Goal: Task Accomplishment & Management: Manage account settings

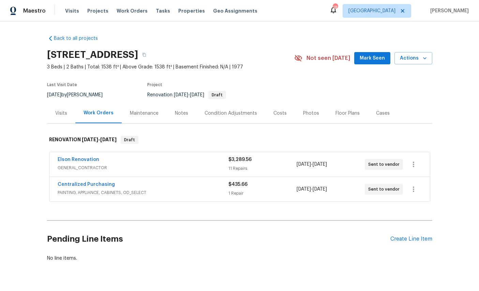
click at [156, 2] on div "Maestro Visits Projects Work Orders Tasks Properties Geo Assignments 18 [GEOGRA…" at bounding box center [239, 10] width 479 height 21
click at [74, 161] on link "Elson Renovation" at bounding box center [79, 159] width 42 height 5
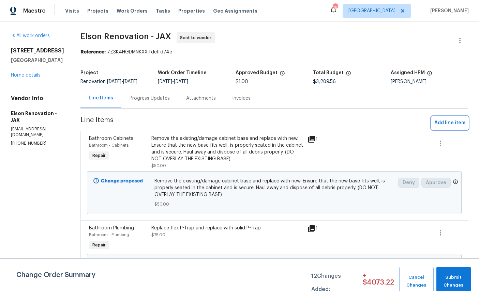
click at [451, 124] on span "Add line item" at bounding box center [449, 123] width 31 height 9
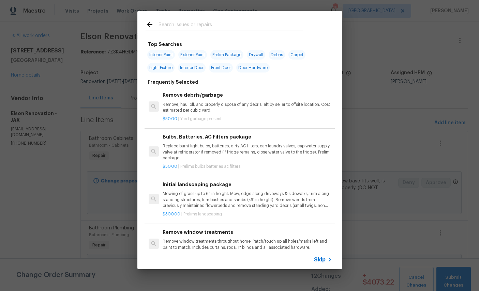
click at [239, 23] on input "text" at bounding box center [230, 25] width 144 height 10
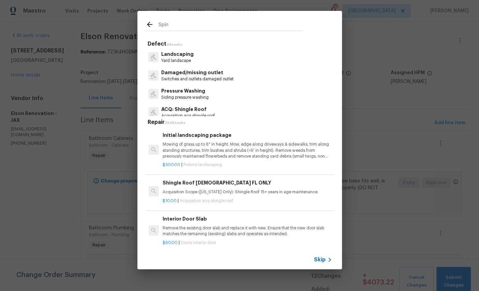
type input "Spind"
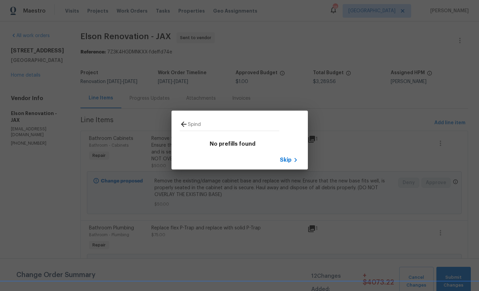
click at [289, 159] on span "Skip" at bounding box center [286, 160] width 12 height 7
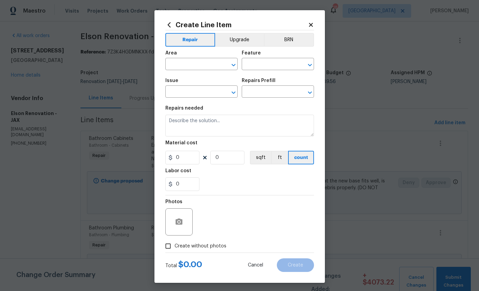
click at [196, 93] on input "text" at bounding box center [191, 92] width 53 height 11
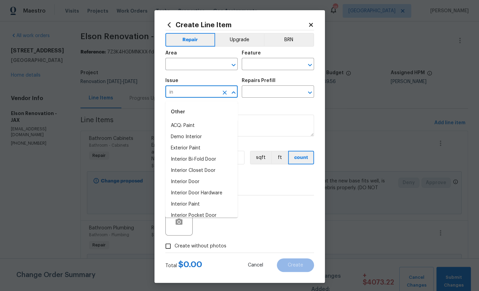
type input "i"
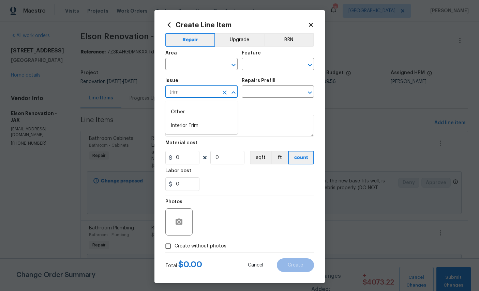
click at [192, 122] on li "Interior Trim" at bounding box center [201, 125] width 72 height 11
type input "Interior Trim"
click at [273, 94] on input "text" at bounding box center [268, 92] width 53 height 11
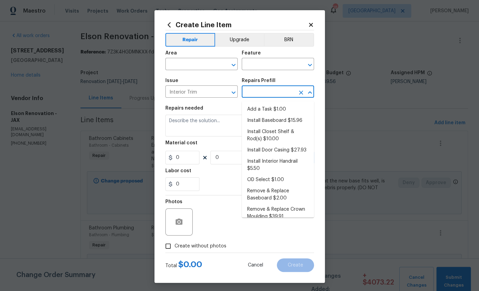
click at [267, 111] on li "Add a Task $1.00" at bounding box center [278, 109] width 72 height 11
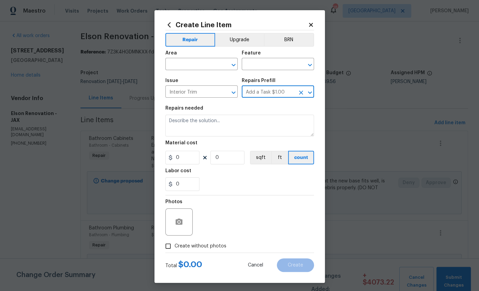
type input "Add a Task $1.00"
type input "Interior Trim"
type textarea "HPM to detail"
type input "1"
type input "Add a Task $1.00"
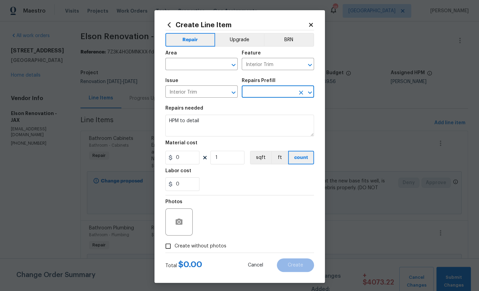
type input "1"
click at [198, 64] on input "text" at bounding box center [191, 65] width 53 height 11
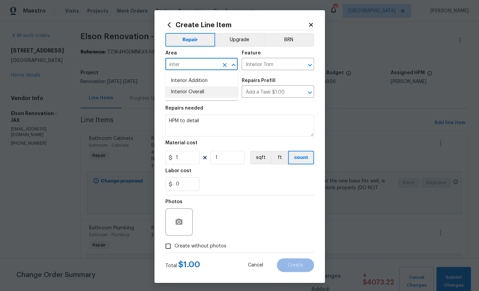
click at [210, 93] on li "Interior Overall" at bounding box center [201, 92] width 72 height 11
type input "Interior Overall"
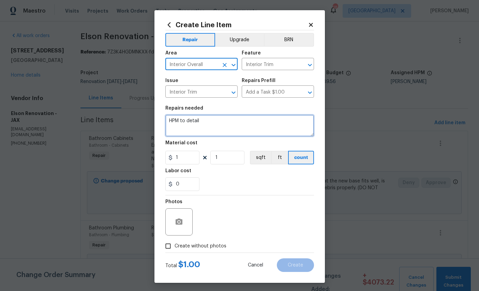
click at [231, 128] on textarea "HPM to detail" at bounding box center [239, 126] width 149 height 22
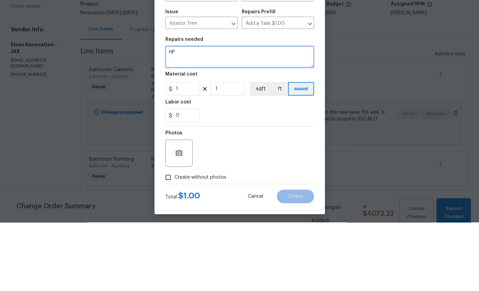
type textarea "H"
type textarea "Replace damaged door trim, spindles on upstairs railing, window seals"
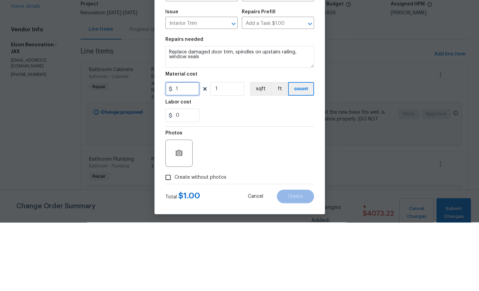
click at [190, 151] on input "1" at bounding box center [182, 158] width 34 height 14
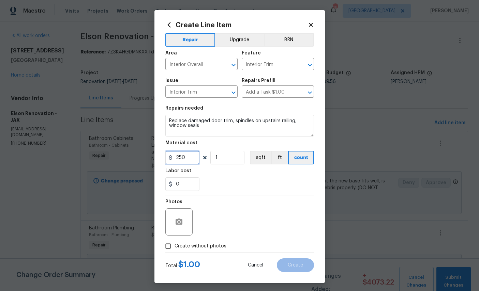
type input "250"
click at [180, 225] on icon "button" at bounding box center [178, 222] width 7 height 6
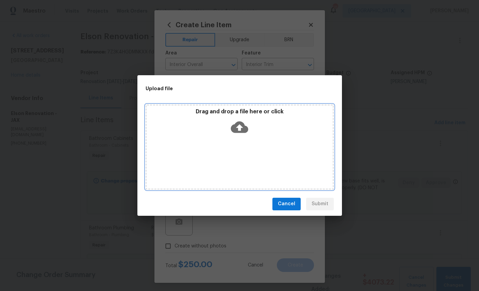
click at [240, 123] on icon at bounding box center [239, 127] width 17 height 12
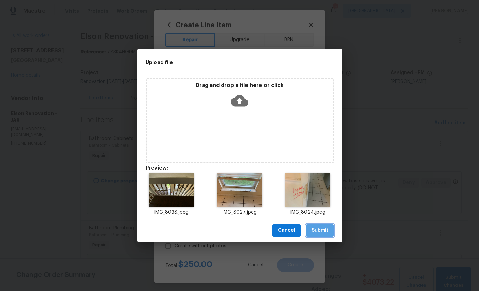
click at [322, 228] on span "Submit" at bounding box center [319, 231] width 17 height 9
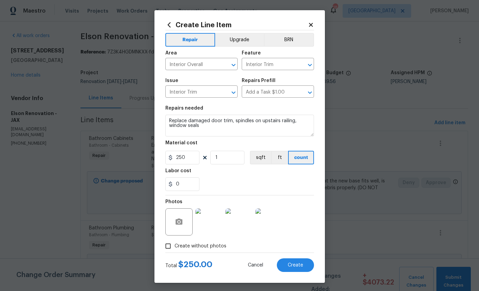
click at [296, 268] on span "Create" at bounding box center [295, 265] width 15 height 5
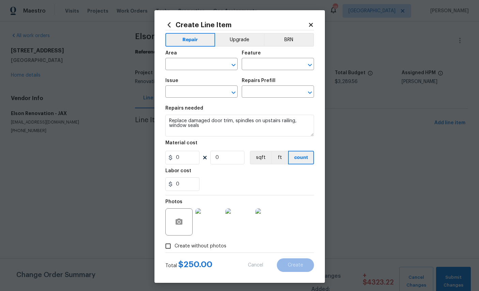
scroll to position [0, 0]
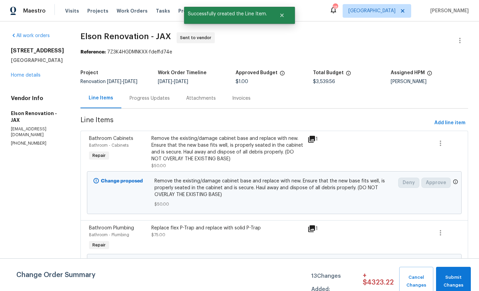
click at [449, 123] on span "Add line item" at bounding box center [449, 123] width 31 height 9
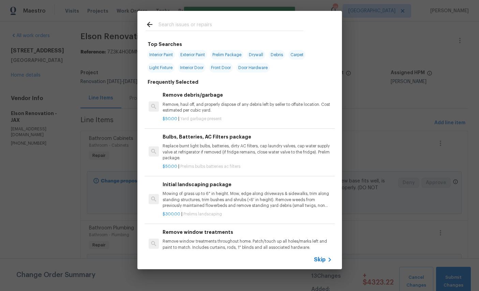
click at [213, 27] on input "text" at bounding box center [230, 25] width 144 height 10
click at [280, 55] on span "Debris" at bounding box center [276, 55] width 16 height 10
type input "Debris"
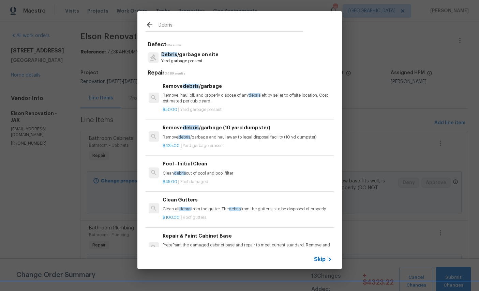
click at [236, 100] on p "Remove, haul off, and properly dispose of any debris left by seller to offsite …" at bounding box center [246, 99] width 169 height 12
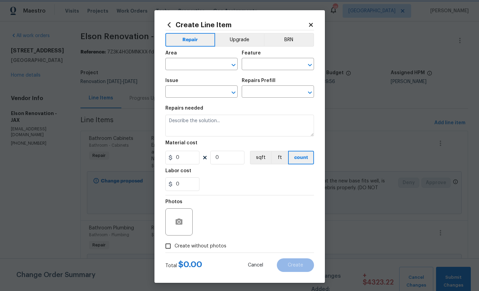
type input "Debris/garbage on site"
type input "Remove debris/garbage $50.00"
type textarea "Remove, haul off, and properly dispose of any debris left by seller to offsite …"
type input "50"
type input "1"
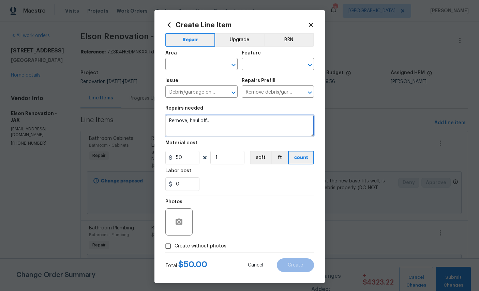
click at [241, 128] on textarea "Remove, haul off,." at bounding box center [239, 126] width 149 height 22
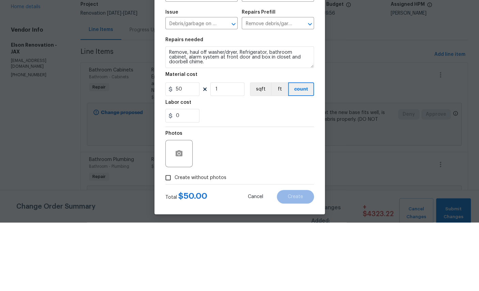
scroll to position [26, 0]
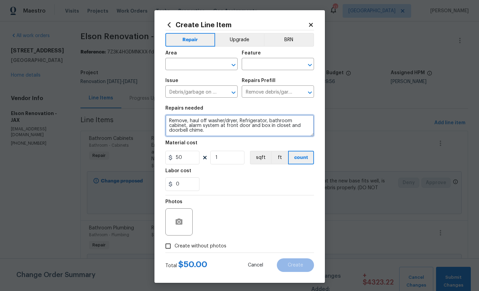
type textarea "Remove, haul off washer/dryer, Refrigerator, bathroom cabinet, alarm system at …"
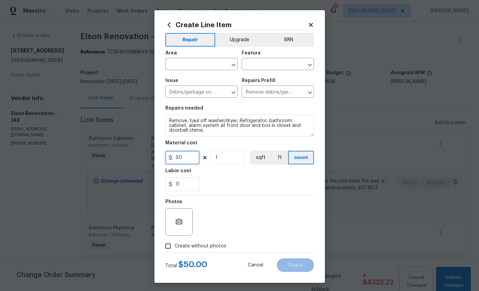
click at [185, 164] on input "50" at bounding box center [182, 158] width 34 height 14
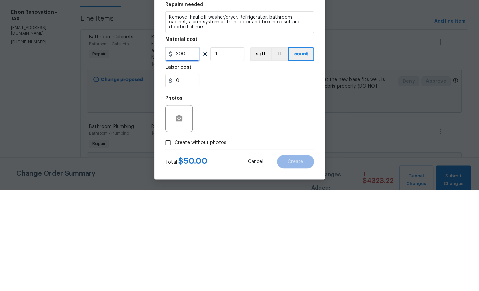
scroll to position [6, 0]
type input "300"
click at [175, 212] on button "button" at bounding box center [179, 220] width 16 height 16
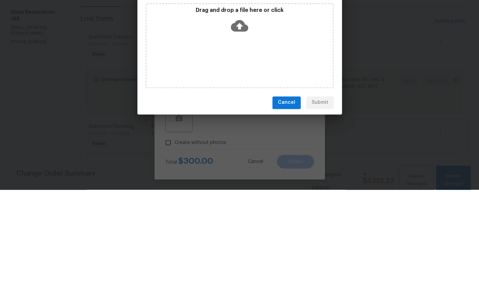
scroll to position [26, 0]
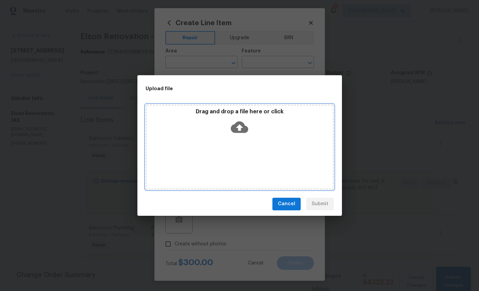
click at [243, 124] on icon at bounding box center [239, 127] width 17 height 12
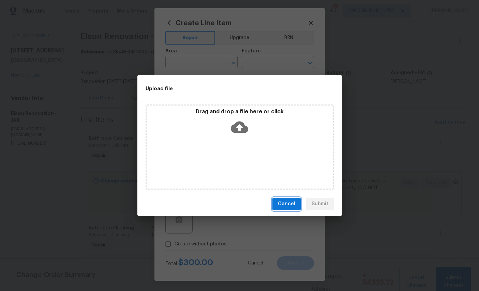
click at [294, 204] on span "Cancel" at bounding box center [286, 204] width 17 height 9
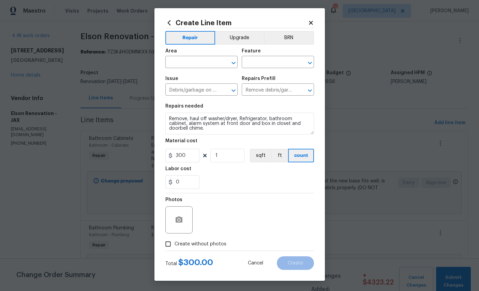
click at [198, 59] on input "text" at bounding box center [191, 63] width 53 height 11
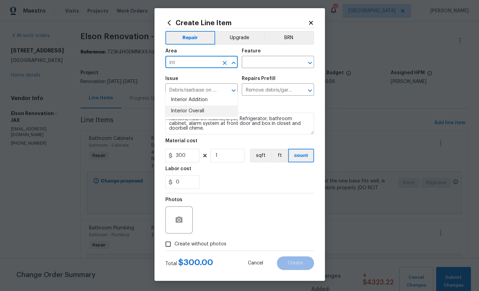
click at [211, 106] on li "Interior Overall" at bounding box center [201, 111] width 72 height 11
type input "Interior Overall"
click at [277, 58] on input "text" at bounding box center [268, 63] width 53 height 11
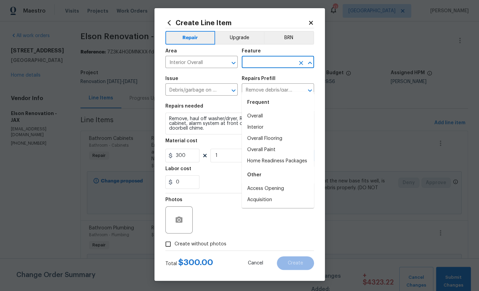
click at [284, 58] on input "text" at bounding box center [268, 63] width 53 height 11
click at [264, 111] on li "Interior" at bounding box center [278, 116] width 72 height 11
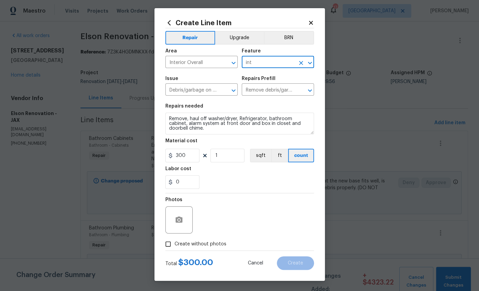
type input "Interior"
click at [177, 226] on button "button" at bounding box center [179, 220] width 16 height 16
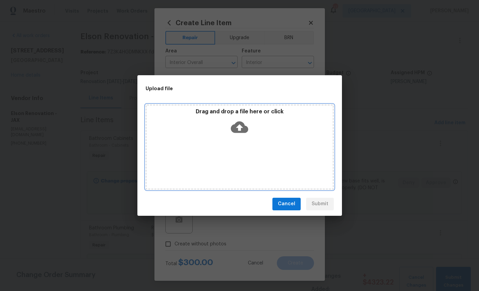
click at [239, 130] on icon at bounding box center [239, 127] width 17 height 17
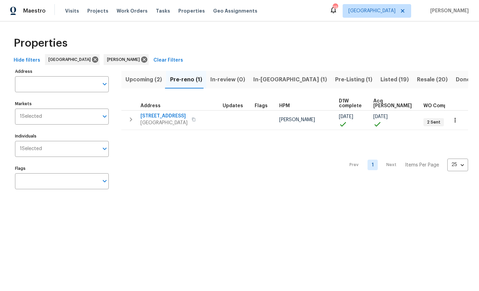
click at [454, 118] on icon "button" at bounding box center [454, 120] width 7 height 7
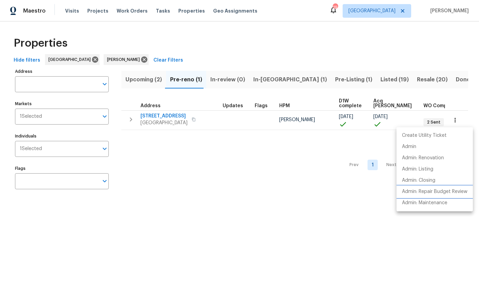
click at [455, 190] on p "Admin: Repair Budget Review" at bounding box center [434, 191] width 65 height 7
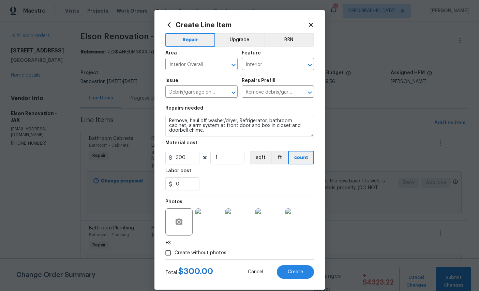
scroll to position [6, 0]
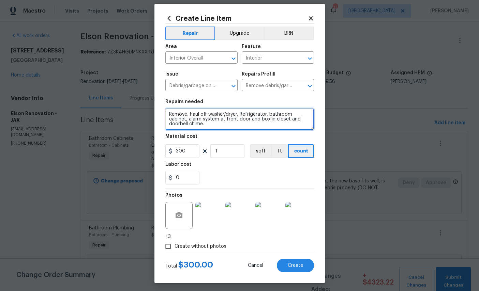
click at [221, 129] on textarea "Remove, haul off washer/dryer, Refrigerator, bathroom cabinet, alarm system at …" at bounding box center [239, 119] width 149 height 22
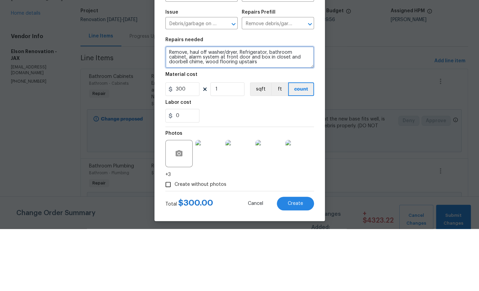
type textarea "Remove, haul off washer/dryer, Refrigerator, bathroom cabinet, alarm system at …"
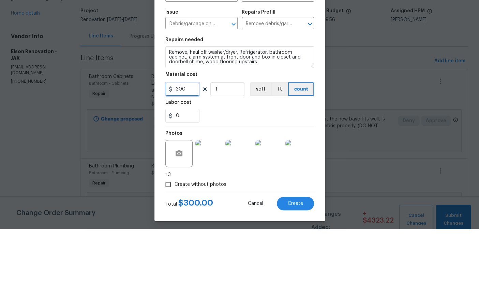
click at [190, 144] on input "300" at bounding box center [182, 151] width 34 height 14
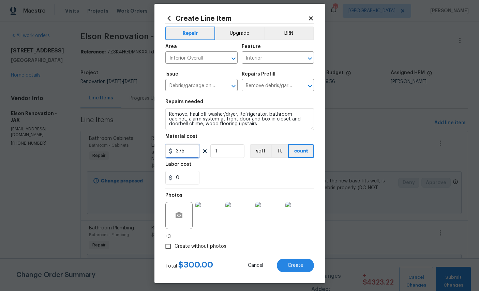
click at [187, 155] on input "375" at bounding box center [182, 151] width 34 height 14
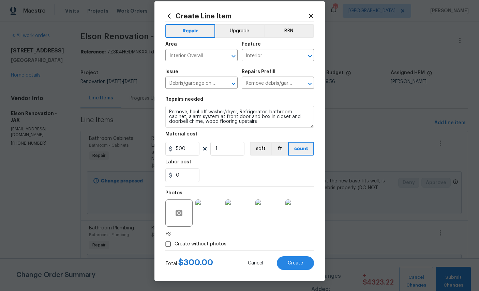
scroll to position [13, 0]
type input "500"
click at [296, 266] on span "Create" at bounding box center [295, 263] width 15 height 5
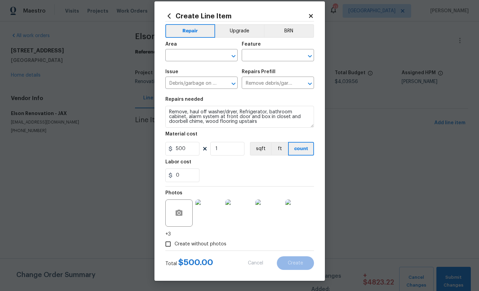
type input "0"
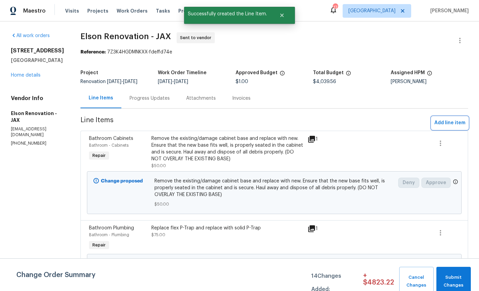
click at [448, 128] on button "Add line item" at bounding box center [449, 123] width 36 height 13
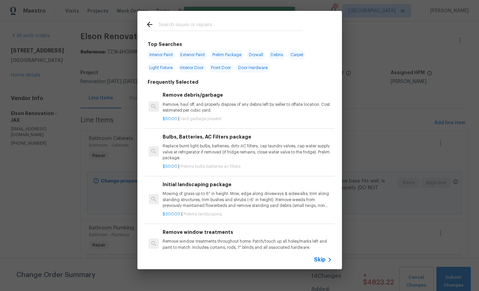
click at [276, 17] on div at bounding box center [224, 24] width 174 height 27
click at [205, 21] on input "text" at bounding box center [230, 25] width 144 height 10
type input "Plumb"
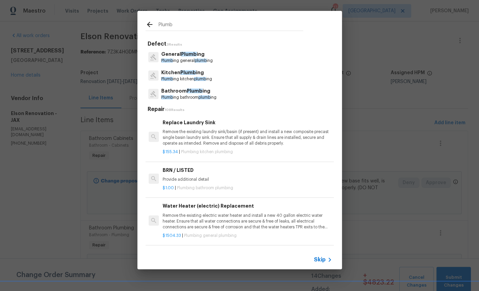
click at [183, 56] on span "Plumb" at bounding box center [189, 54] width 16 height 5
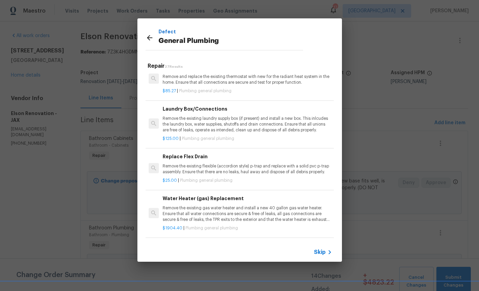
scroll to position [279, 0]
click at [253, 125] on p "Remove the existing laundry supply box (if present) and install a new box. This…" at bounding box center [246, 125] width 169 height 17
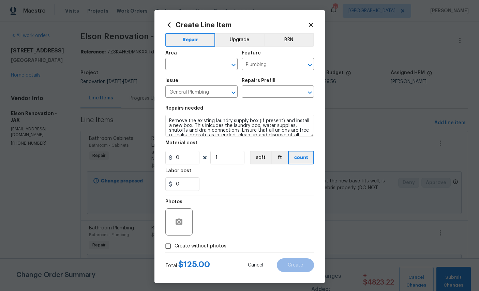
type input "Laundry Box/Connections $125.00"
type input "125"
click at [198, 65] on input "text" at bounding box center [191, 65] width 53 height 11
click at [212, 86] on li "Garage" at bounding box center [201, 80] width 72 height 11
type input "Garage"
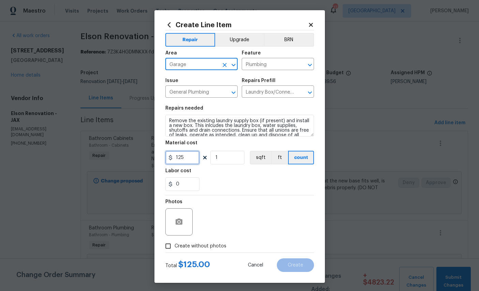
click at [193, 161] on input "125" at bounding box center [182, 158] width 34 height 14
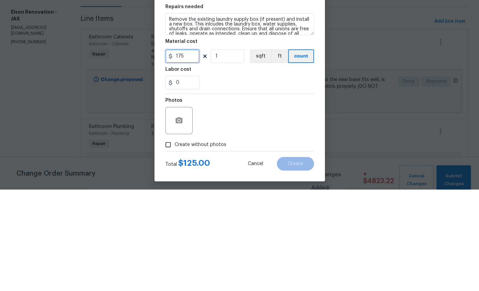
type input "175"
click at [180, 208] on div at bounding box center [178, 221] width 27 height 27
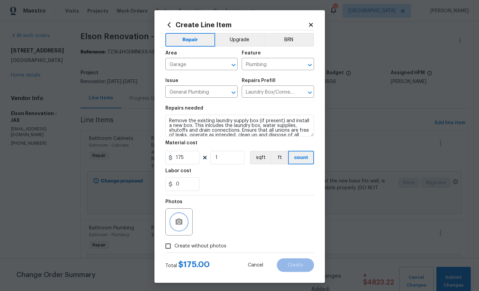
click at [187, 227] on button "button" at bounding box center [179, 222] width 16 height 16
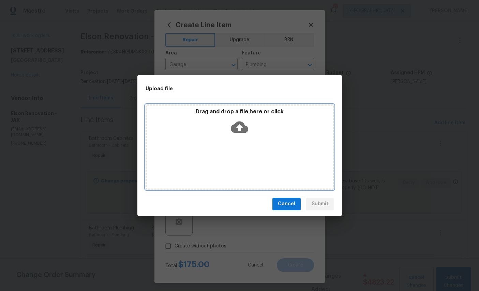
click at [242, 127] on icon at bounding box center [239, 127] width 17 height 17
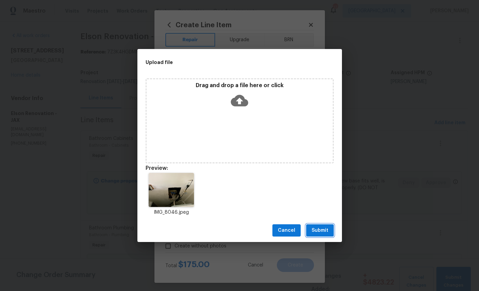
click at [327, 233] on span "Submit" at bounding box center [319, 231] width 17 height 9
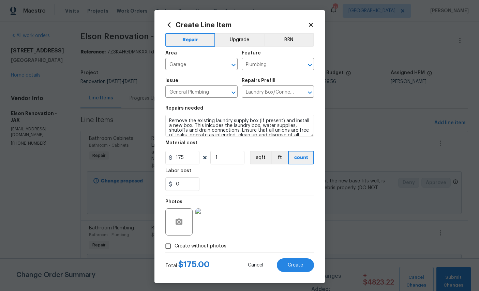
click at [295, 272] on button "Create" at bounding box center [295, 266] width 37 height 14
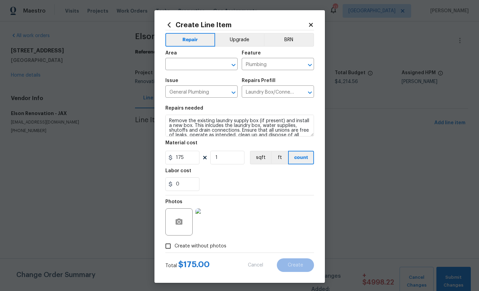
type input "0"
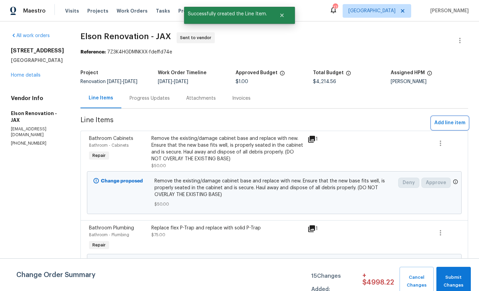
click at [450, 129] on button "Add line item" at bounding box center [449, 123] width 36 height 13
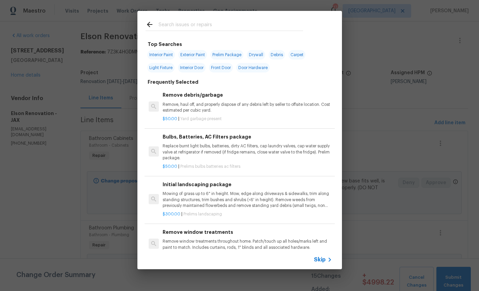
click at [228, 22] on input "text" at bounding box center [230, 25] width 144 height 10
click at [228, 21] on input "text" at bounding box center [230, 25] width 144 height 10
type input "Plumb"
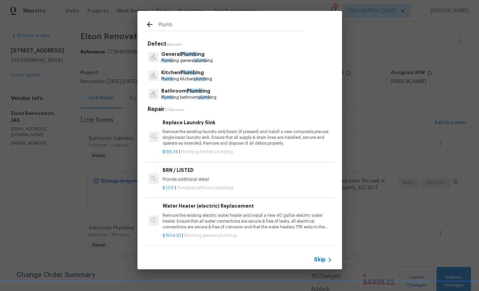
click at [181, 94] on p "Bathroom Plumb ing" at bounding box center [188, 91] width 55 height 7
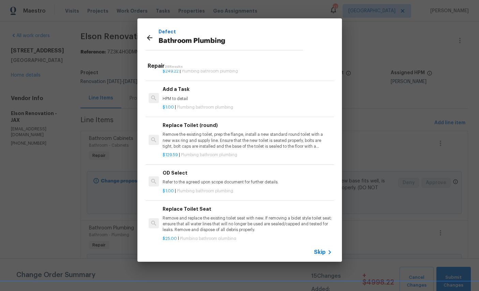
scroll to position [1064, 0]
click at [261, 216] on p "Remove and replace the existing toilet seat with new. If removing a bidet style…" at bounding box center [246, 224] width 169 height 17
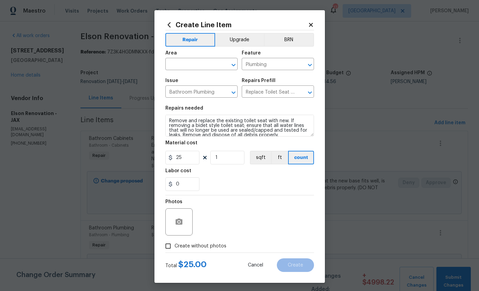
click at [205, 62] on input "text" at bounding box center [191, 65] width 53 height 11
click at [220, 85] on li "Bathroom" at bounding box center [201, 80] width 72 height 11
type input "Bathroom"
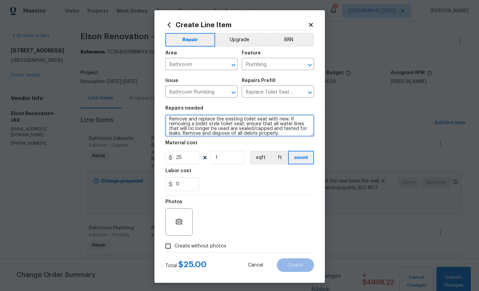
scroll to position [0, 0]
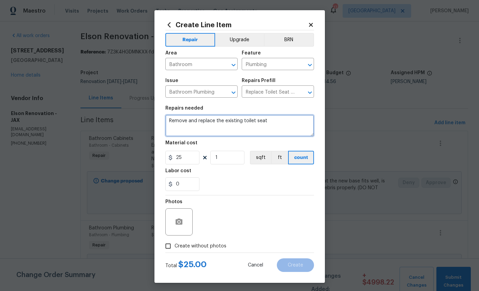
click at [287, 127] on textarea "Remove and replace the existing toilet seat" at bounding box center [239, 126] width 149 height 22
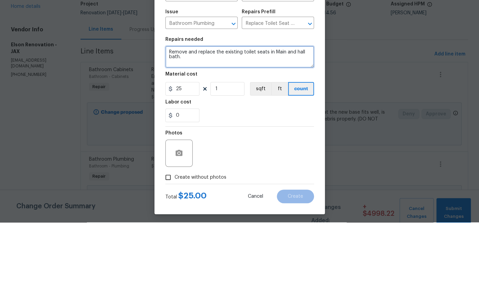
type textarea "Remove and replace the existing toilet seats in Main and hall bath."
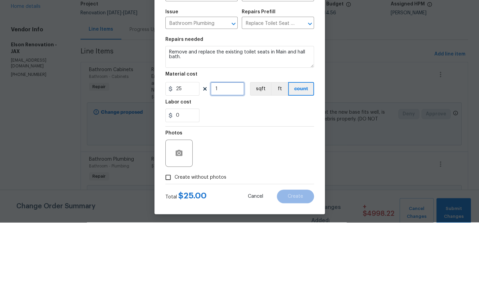
click at [230, 151] on input "1" at bounding box center [227, 158] width 34 height 14
click at [236, 151] on input "21" at bounding box center [227, 158] width 34 height 14
type input "2"
click at [195, 151] on input "25" at bounding box center [182, 158] width 34 height 14
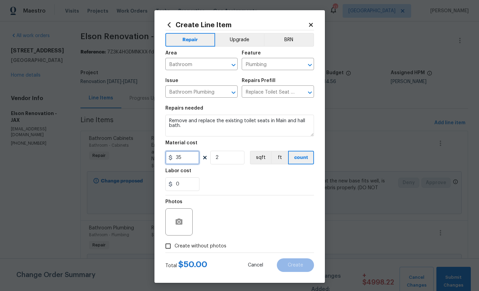
type input "35"
click at [288, 206] on div "Photos" at bounding box center [239, 218] width 149 height 44
click at [183, 226] on icon "button" at bounding box center [179, 222] width 8 height 8
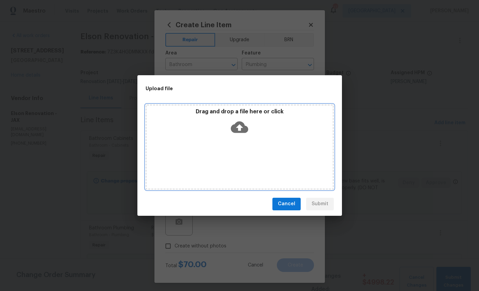
click at [241, 129] on icon at bounding box center [239, 127] width 17 height 12
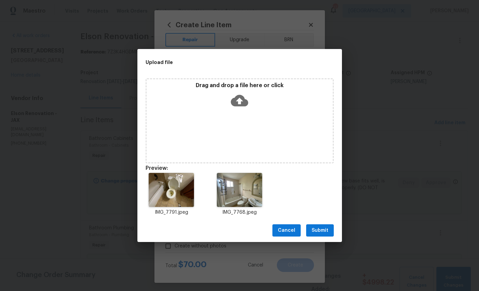
click at [323, 221] on div "Cancel Submit" at bounding box center [239, 231] width 204 height 24
click at [319, 231] on span "Submit" at bounding box center [319, 231] width 17 height 9
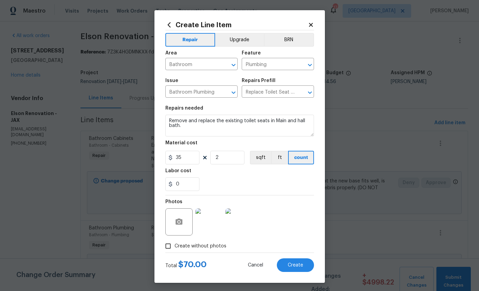
click at [296, 268] on span "Create" at bounding box center [295, 265] width 15 height 5
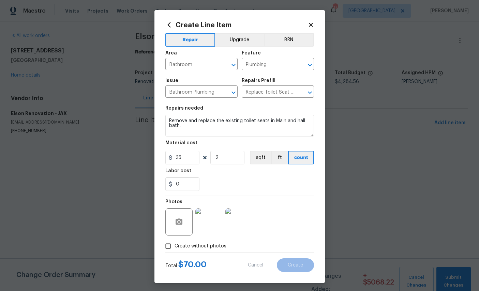
type input "0"
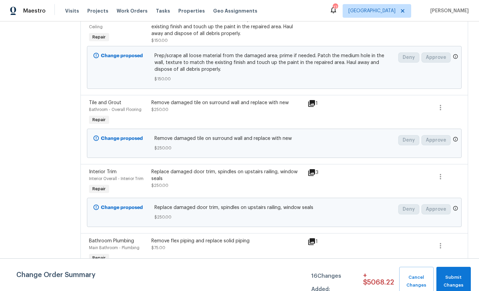
scroll to position [436, 0]
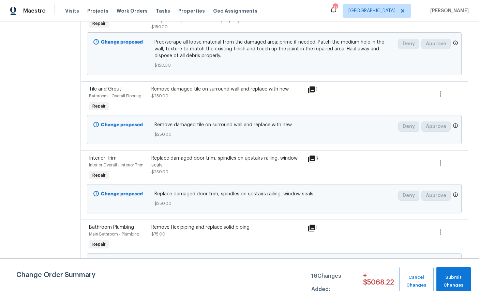
click at [89, 92] on span "Tile and Grout" at bounding box center [105, 89] width 32 height 5
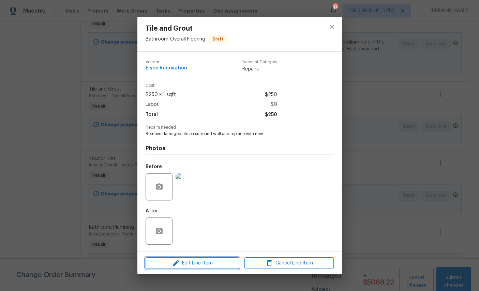
click at [198, 264] on span "Edit Line Item" at bounding box center [192, 263] width 89 height 9
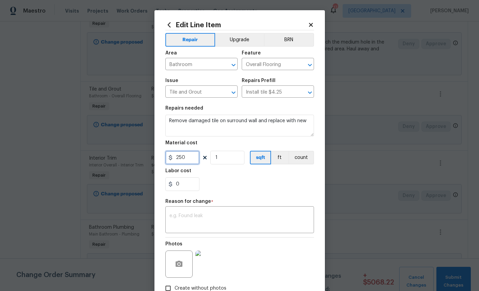
click at [194, 165] on input "250" at bounding box center [182, 158] width 34 height 14
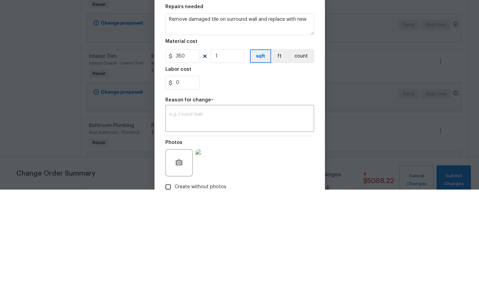
scroll to position [26, 0]
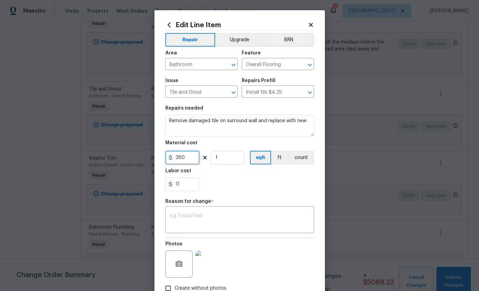
type input "350"
click at [251, 219] on textarea at bounding box center [239, 221] width 140 height 14
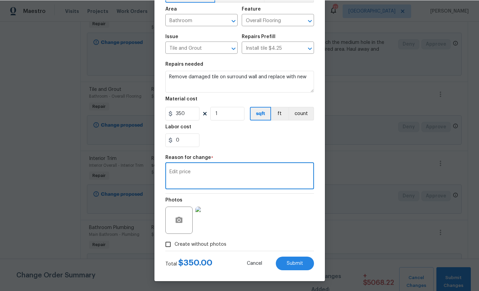
scroll to position [49, 0]
type textarea "Edit price"
click at [295, 266] on span "Submit" at bounding box center [295, 263] width 16 height 5
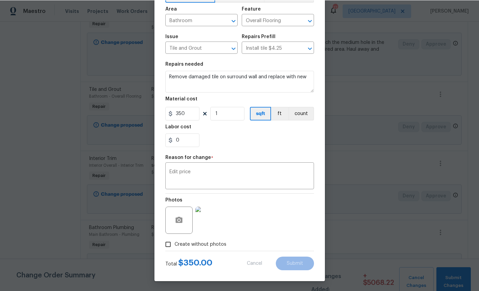
scroll to position [26, 0]
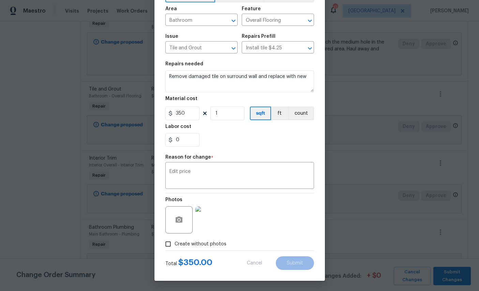
type input "250"
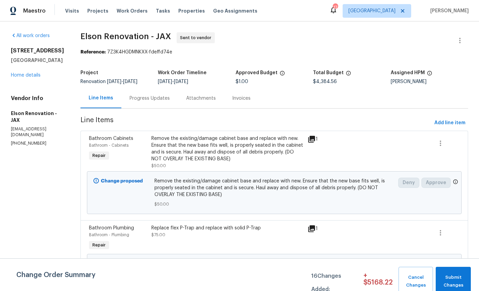
scroll to position [0, 0]
click at [450, 123] on span "Add line item" at bounding box center [449, 123] width 31 height 9
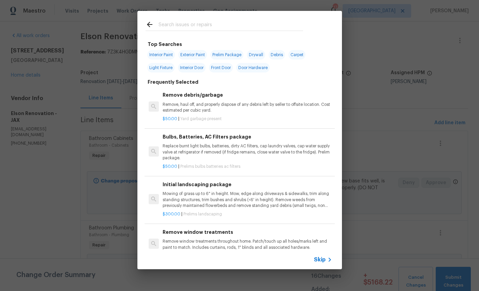
click at [200, 27] on input "text" at bounding box center [230, 25] width 144 height 10
type input "Door"
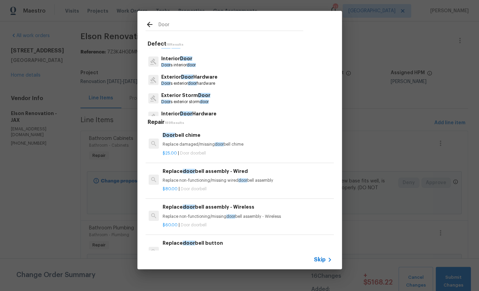
scroll to position [31, 0]
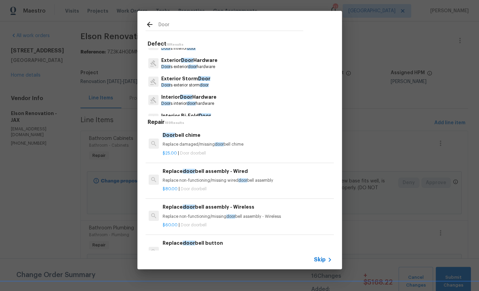
click at [198, 101] on p "Door s interior door hardware" at bounding box center [188, 104] width 55 height 6
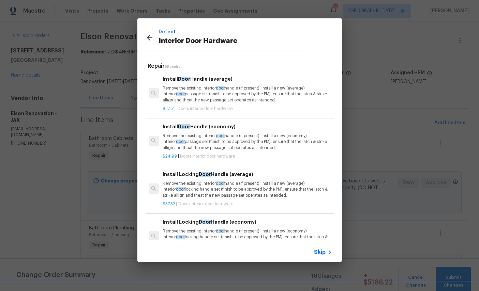
click at [265, 94] on p "Remove the existing interior door handle (if present). Install a new (average) …" at bounding box center [246, 94] width 169 height 17
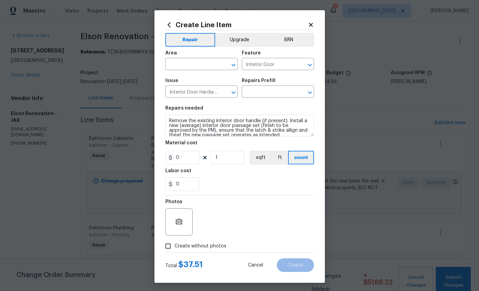
type input "Install Door Handle (average) $37.51"
type input "37.51"
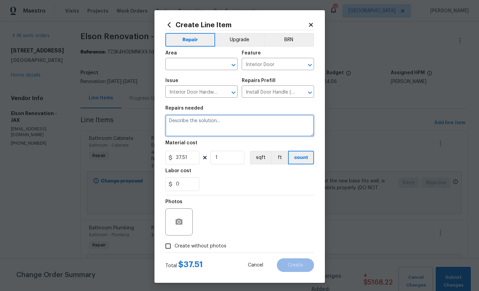
scroll to position [0, 0]
click at [214, 126] on textarea at bounding box center [239, 126] width 149 height 22
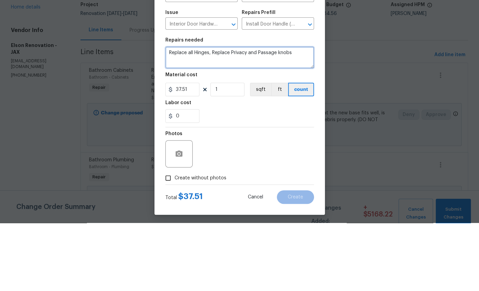
type textarea "Replace all Hinges, Replace Privacy and Passage knobs"
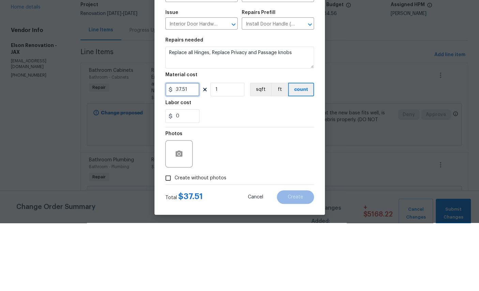
click at [193, 151] on input "37.51" at bounding box center [182, 158] width 34 height 14
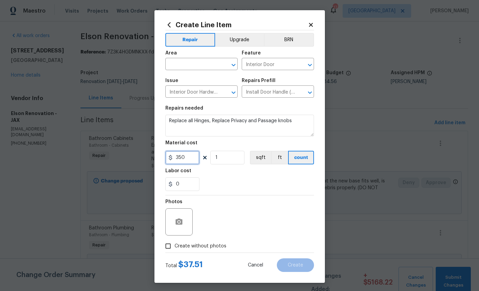
type input "350"
click at [173, 229] on button "button" at bounding box center [179, 222] width 16 height 16
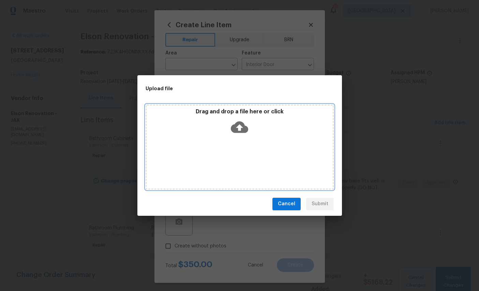
click at [244, 122] on icon at bounding box center [239, 127] width 17 height 17
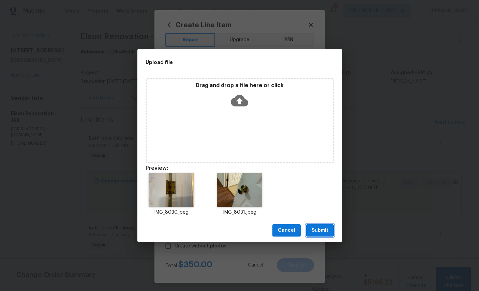
click at [326, 229] on span "Submit" at bounding box center [319, 231] width 17 height 9
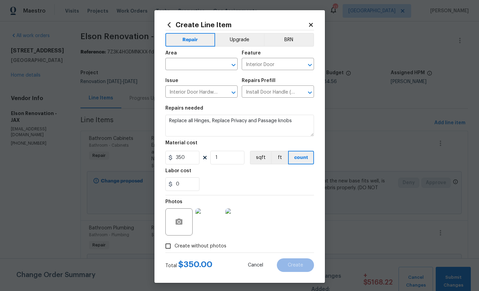
click at [201, 61] on input "text" at bounding box center [191, 65] width 53 height 11
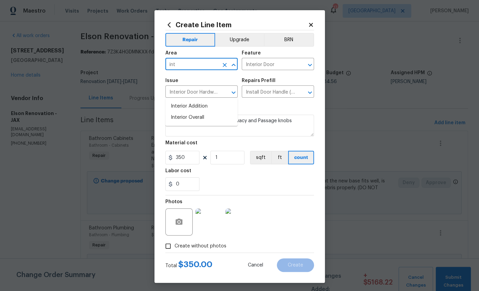
click at [198, 112] on li "Interior Overall" at bounding box center [201, 117] width 72 height 11
type input "Interior Overall"
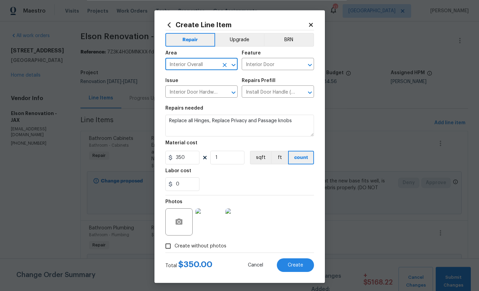
click at [292, 268] on span "Create" at bounding box center [295, 265] width 15 height 5
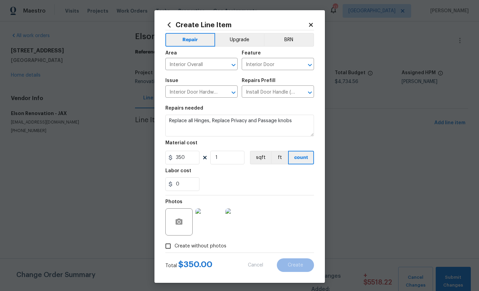
type input "0"
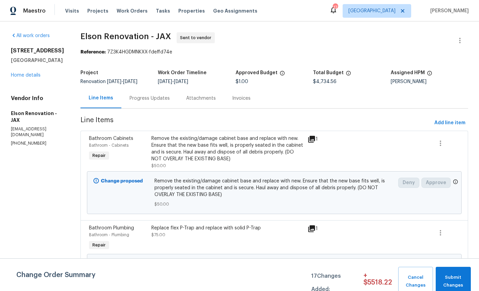
click at [22, 78] on link "Home details" at bounding box center [26, 75] width 30 height 5
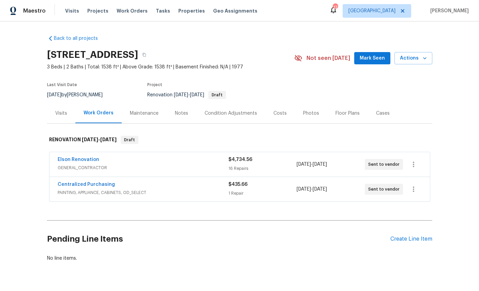
click at [287, 115] on div "Costs" at bounding box center [279, 113] width 13 height 7
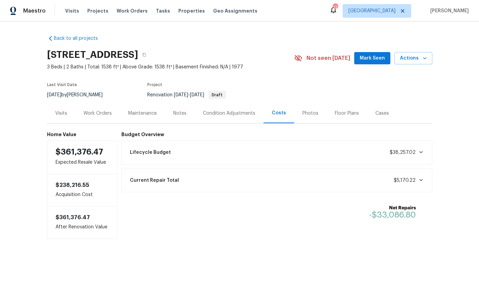
click at [105, 114] on div "Work Orders" at bounding box center [97, 113] width 28 height 7
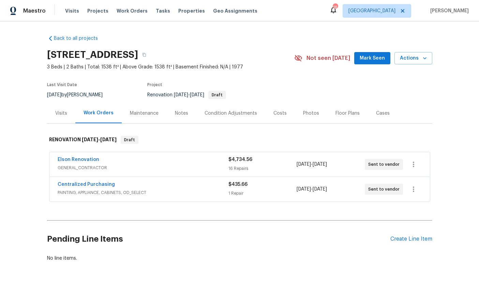
click at [412, 242] on div "Create Line Item" at bounding box center [411, 239] width 42 height 6
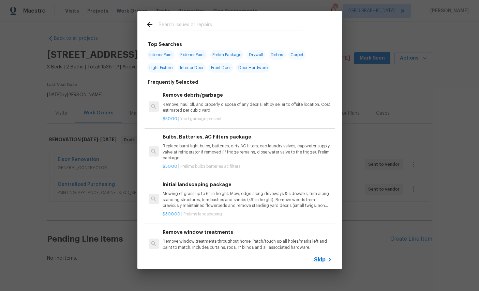
click at [238, 24] on input "text" at bounding box center [230, 25] width 144 height 10
type input "Roof"
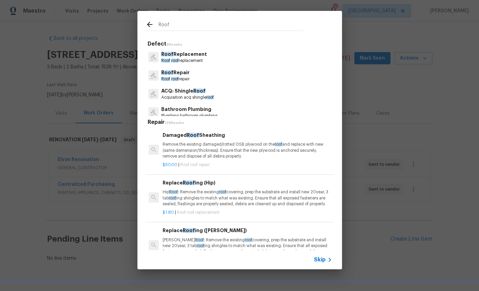
click at [186, 57] on p "Roof Replacement" at bounding box center [184, 54] width 46 height 7
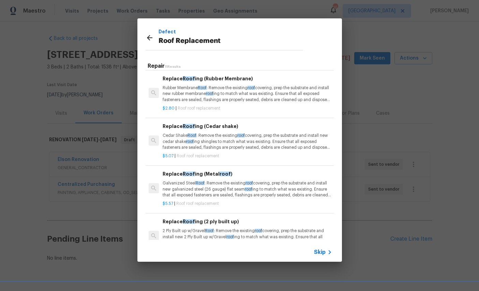
scroll to position [239, 0]
click at [262, 142] on p "Cedar Shake Roof : Remove the existing roof covering, prep the substrate and in…" at bounding box center [246, 141] width 169 height 17
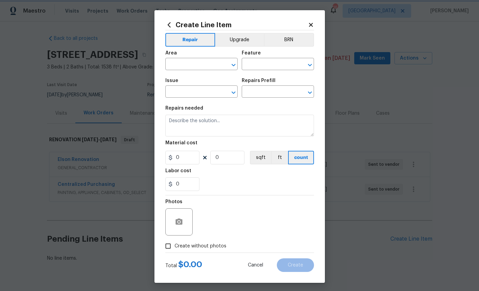
type input "[PERSON_NAME] and Trim"
type input "Roof Replacement"
type input "Replace Roofing (Cedar shake) $5.07"
type textarea "Cedar Shake Roof: Remove the existing roof covering, prep the substrate and ins…"
type input "5.07"
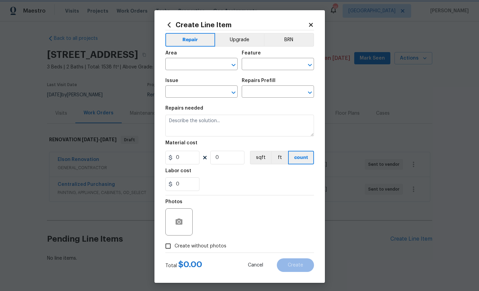
type input "1"
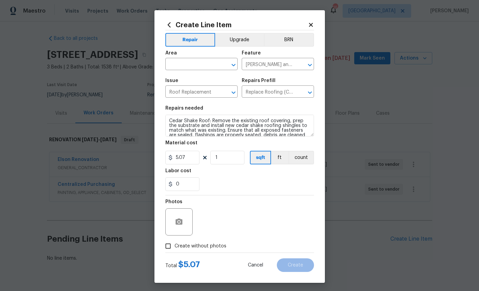
click at [194, 67] on input "text" at bounding box center [191, 65] width 53 height 11
click at [198, 90] on li "Exterior Overall" at bounding box center [201, 92] width 72 height 11
type input "Exterior Overall"
click at [177, 223] on icon "button" at bounding box center [178, 222] width 7 height 6
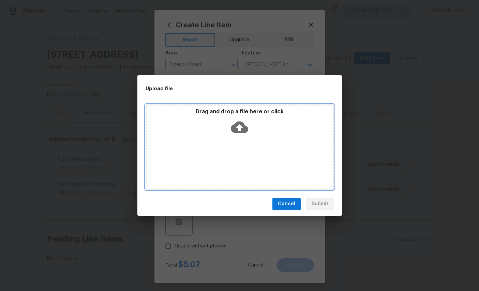
click at [246, 125] on icon at bounding box center [239, 127] width 17 height 17
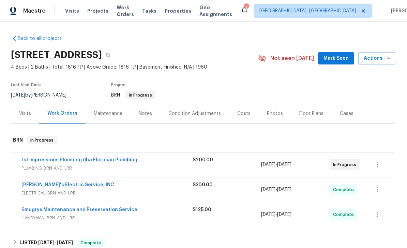
scroll to position [9, 0]
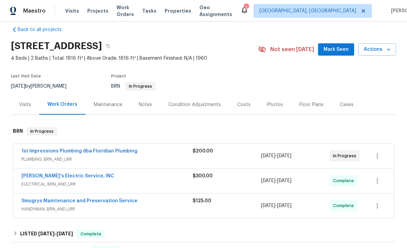
click at [90, 153] on link "1st Impressions Plumbing dba Floridian Plumbing" at bounding box center [79, 151] width 116 height 5
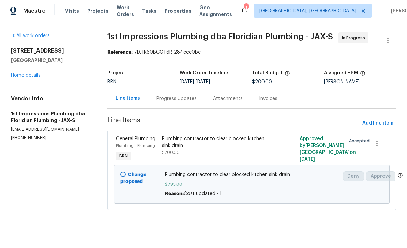
click at [30, 74] on link "Home details" at bounding box center [26, 75] width 30 height 5
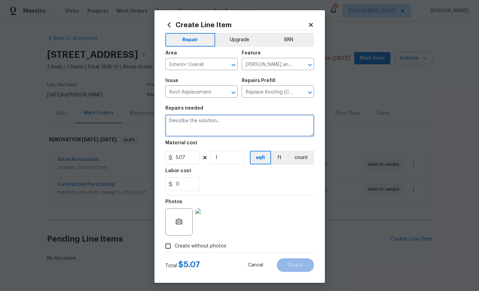
click at [195, 122] on textarea at bounding box center [239, 126] width 149 height 22
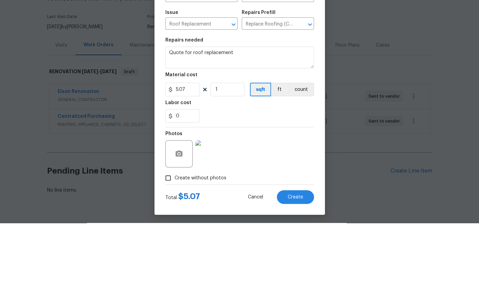
scroll to position [17, 0]
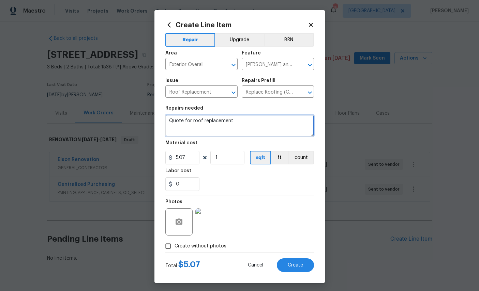
type textarea "Quote for roof replacement"
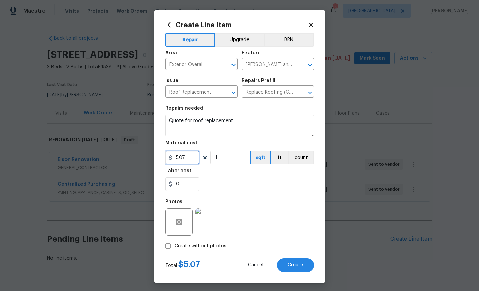
click at [194, 160] on input "5.07" at bounding box center [182, 158] width 34 height 14
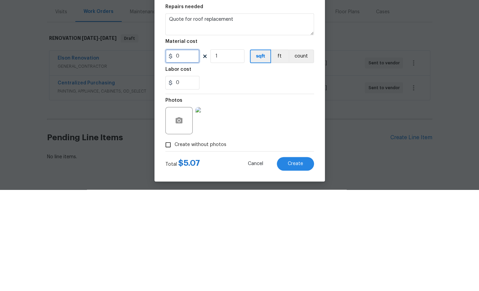
type input "1"
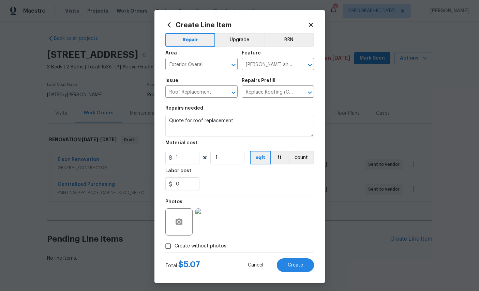
click at [289, 268] on span "Create" at bounding box center [295, 265] width 15 height 5
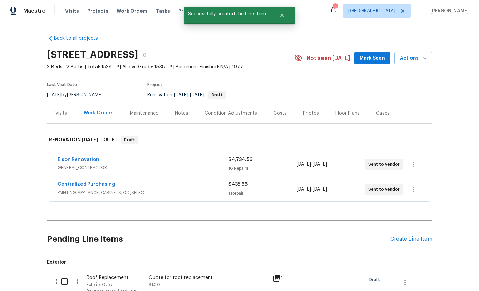
click at [61, 275] on input "checkbox" at bounding box center [66, 282] width 19 height 14
checkbox input "true"
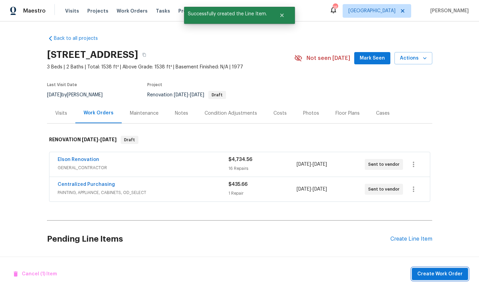
click at [440, 276] on span "Create Work Order" at bounding box center [439, 274] width 45 height 9
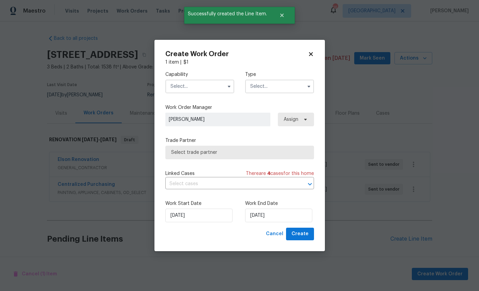
click at [195, 84] on input "text" at bounding box center [199, 87] width 69 height 14
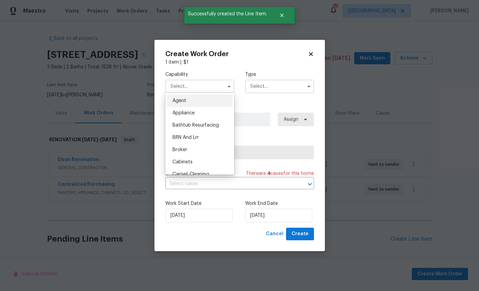
click at [194, 84] on input "text" at bounding box center [199, 87] width 69 height 14
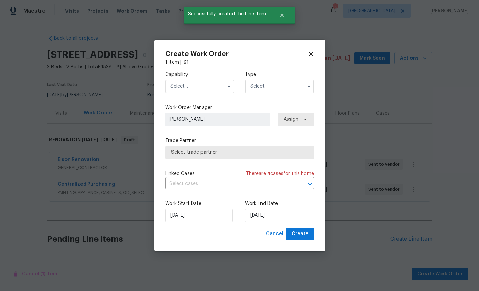
click at [195, 83] on input "text" at bounding box center [199, 87] width 69 height 14
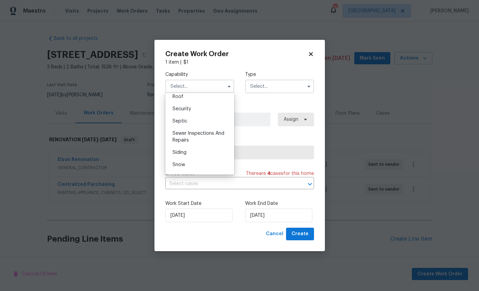
scroll to position [699, 0]
click at [201, 103] on div "Roof" at bounding box center [199, 97] width 65 height 12
type input "Roof"
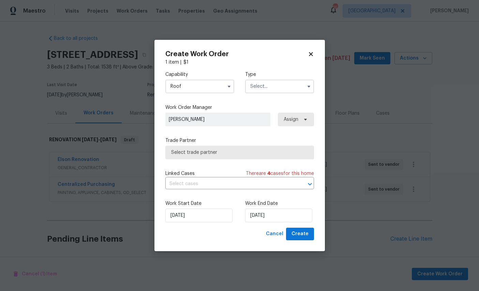
click at [281, 85] on input "text" at bounding box center [279, 87] width 69 height 14
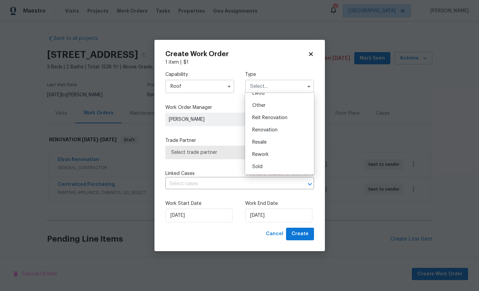
scroll to position [86, 0]
click at [272, 128] on span "Renovation" at bounding box center [264, 130] width 25 height 5
type input "Renovation"
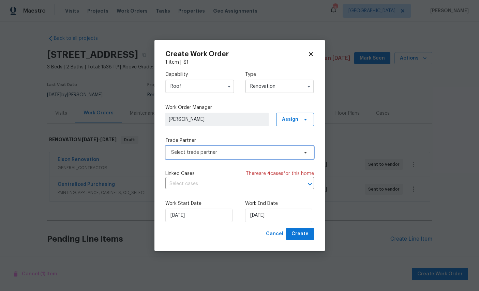
click at [248, 150] on span "Select trade partner" at bounding box center [234, 152] width 127 height 7
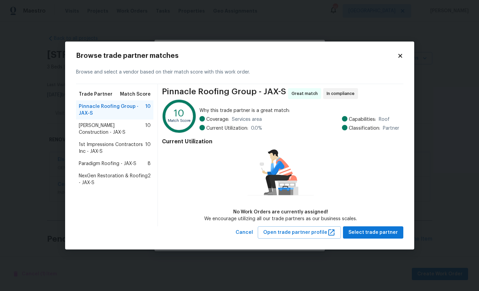
click at [118, 161] on span "Paradigm Roofing - JAX-S" at bounding box center [108, 163] width 58 height 7
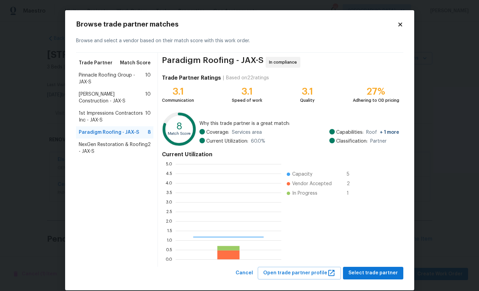
scroll to position [95, 106]
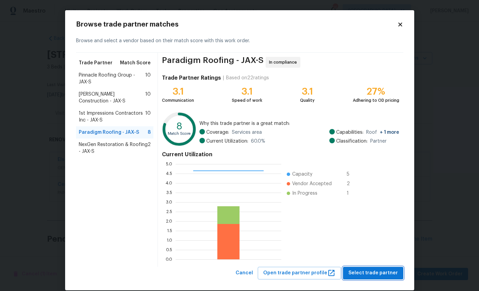
click at [378, 273] on span "Select trade partner" at bounding box center [372, 273] width 49 height 9
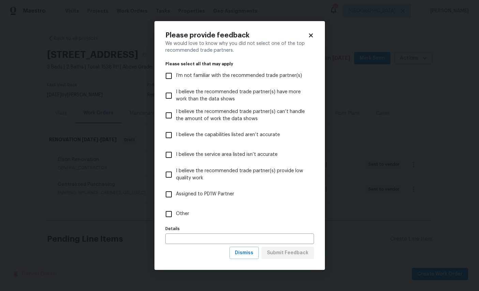
click at [189, 214] on span "Other" at bounding box center [182, 214] width 13 height 7
click at [176, 214] on input "Other" at bounding box center [168, 214] width 14 height 14
checkbox input "true"
click at [289, 253] on span "Submit Feedback" at bounding box center [288, 253] width 42 height 9
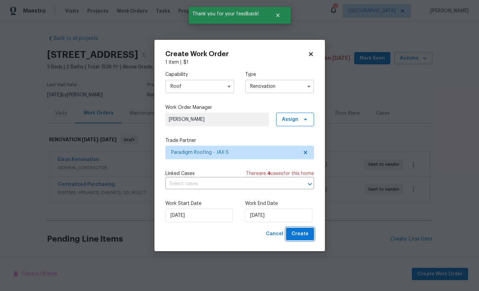
click at [305, 233] on span "Create" at bounding box center [299, 234] width 17 height 9
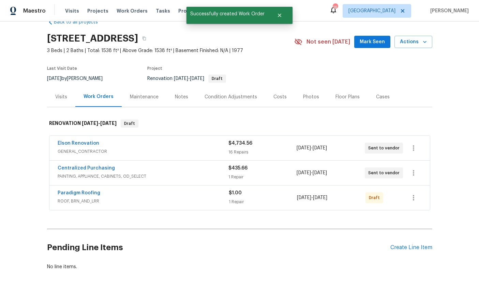
scroll to position [16, 0]
click at [414, 196] on icon "button" at bounding box center [413, 198] width 1 height 5
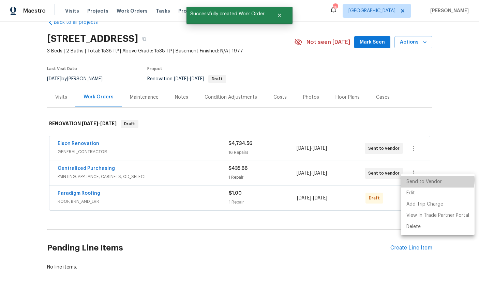
click at [436, 181] on li "Send to Vendor" at bounding box center [438, 181] width 74 height 11
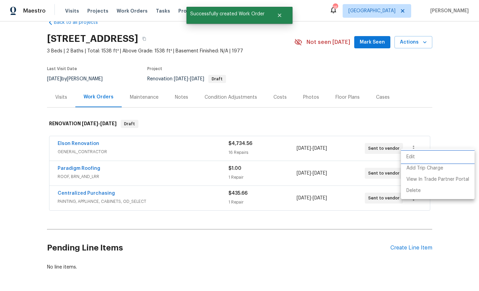
scroll to position [0, 0]
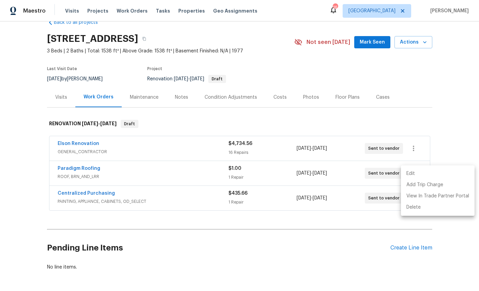
click at [25, 178] on div at bounding box center [239, 145] width 479 height 291
click at [409, 250] on div "Create Line Item" at bounding box center [411, 248] width 42 height 6
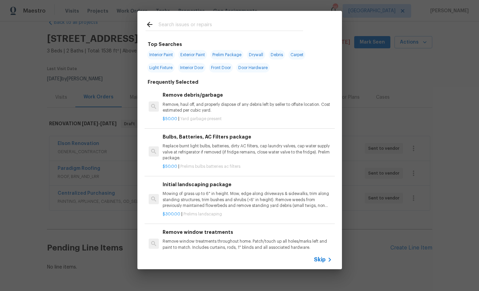
click at [212, 21] on input "text" at bounding box center [230, 25] width 144 height 10
click at [211, 21] on input "text" at bounding box center [230, 25] width 144 height 10
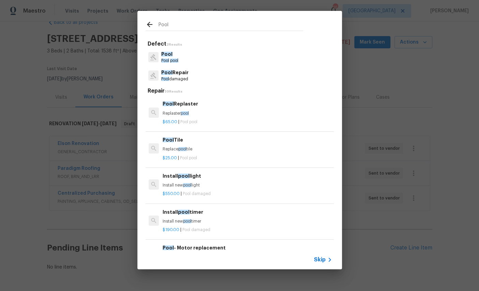
type input "Pool"
click at [206, 56] on div "Pool Pool pool" at bounding box center [239, 57] width 188 height 18
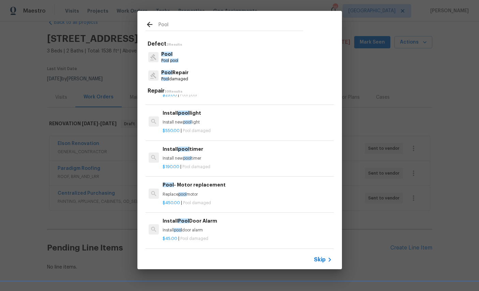
scroll to position [65, 0]
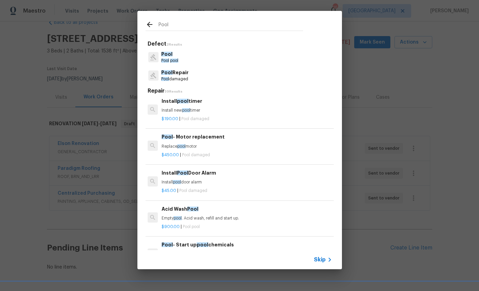
click at [168, 54] on span "Pool" at bounding box center [166, 54] width 11 height 5
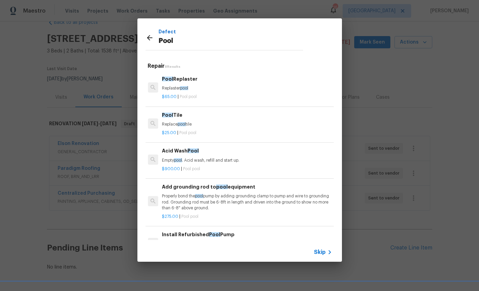
scroll to position [0, 1]
click at [150, 34] on icon at bounding box center [149, 38] width 8 height 8
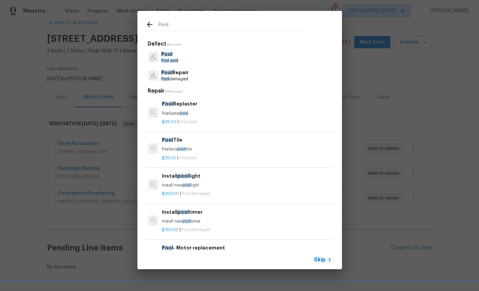
click at [179, 77] on p "Pool damaged" at bounding box center [174, 79] width 27 height 6
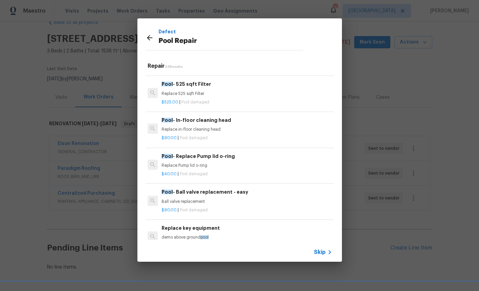
scroll to position [726, 1]
click at [146, 35] on icon at bounding box center [149, 38] width 8 height 8
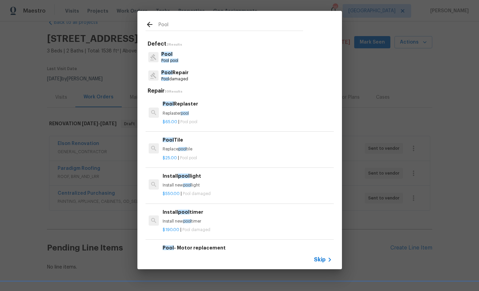
scroll to position [0, 0]
click at [168, 55] on span "Pool" at bounding box center [166, 54] width 11 height 5
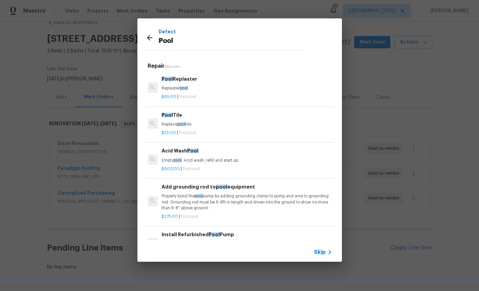
click at [149, 35] on icon at bounding box center [149, 38] width 8 height 8
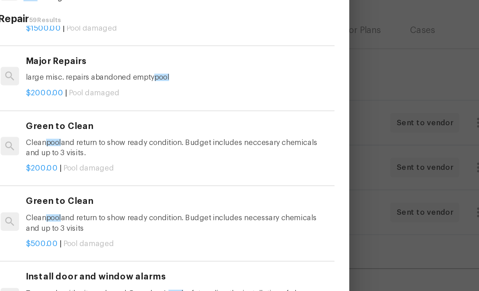
click at [162, 157] on p "Clean pool and return to show ready condition. Budget includes neccesary chemic…" at bounding box center [246, 163] width 169 height 12
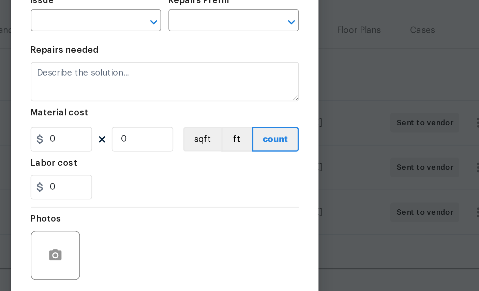
type input "Pool"
type input "Pool Repair"
type input "Green to Clean $200.00"
type textarea "Clean pool and return to show ready condition. Budget includes neccesary chemic…"
type input "200"
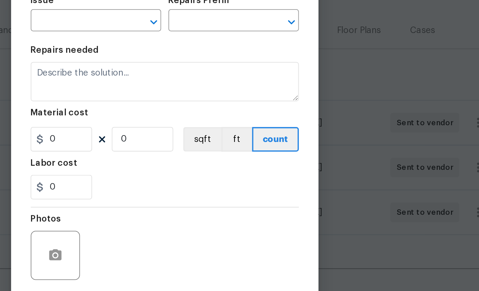
type input "1"
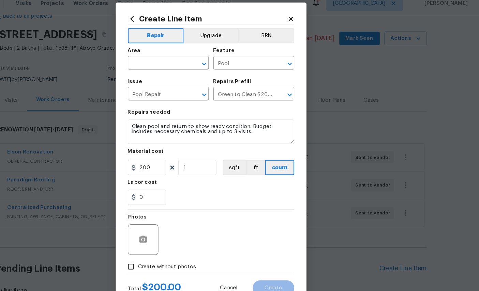
click at [165, 60] on input "text" at bounding box center [191, 65] width 53 height 11
click at [165, 82] on li "In-ground pool / Spa" at bounding box center [201, 87] width 72 height 11
type input "In-ground pool / Spa"
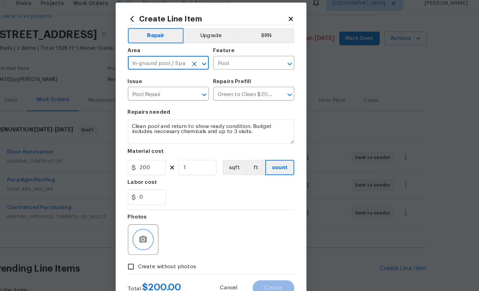
click at [175, 219] on icon "button" at bounding box center [178, 222] width 7 height 6
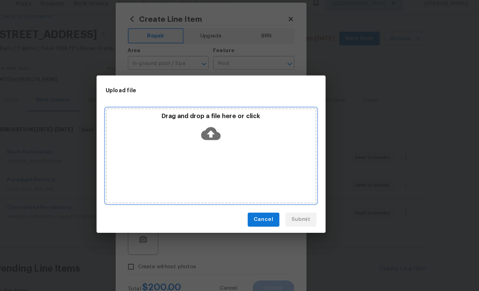
click at [231, 122] on icon at bounding box center [239, 127] width 17 height 12
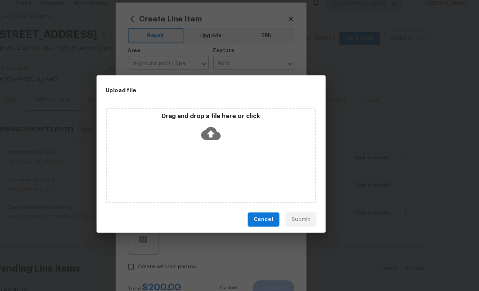
scroll to position [7, 0]
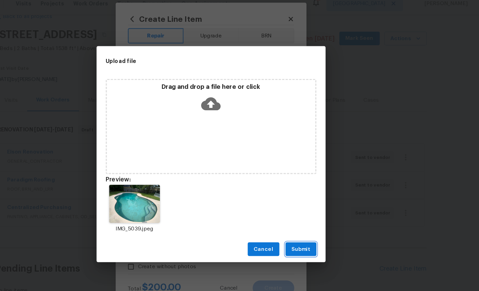
click at [306, 227] on button "Submit" at bounding box center [320, 231] width 28 height 13
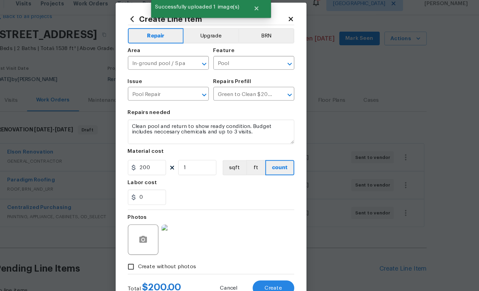
click at [288, 263] on span "Create" at bounding box center [295, 265] width 15 height 5
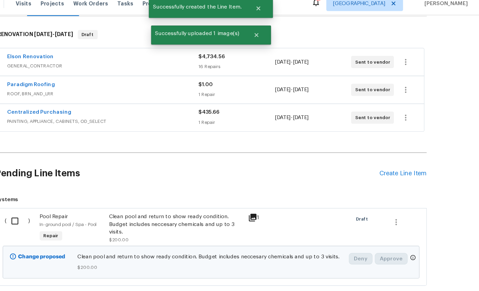
scroll to position [101, 0]
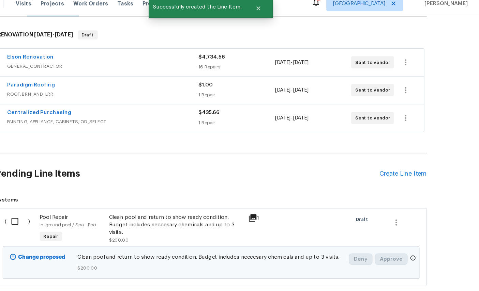
click at [57, 199] on input "checkbox" at bounding box center [66, 206] width 19 height 14
checkbox input "true"
click at [412, 268] on button "Create Work Order" at bounding box center [440, 274] width 56 height 13
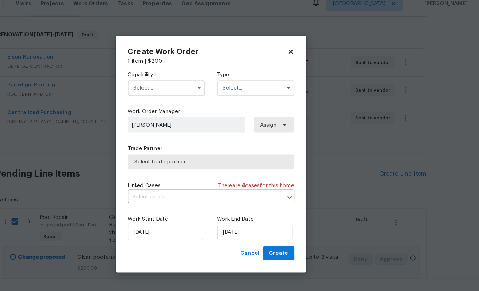
click at [165, 80] on input "text" at bounding box center [199, 87] width 69 height 14
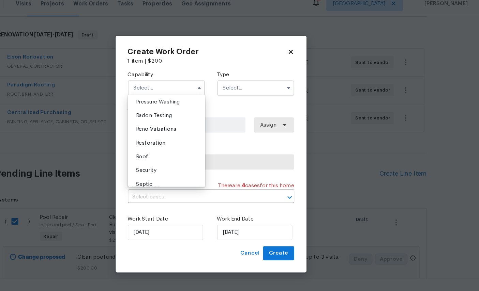
scroll to position [648, 0]
click at [167, 80] on div "Pool" at bounding box center [199, 74] width 65 height 12
type input "Pool"
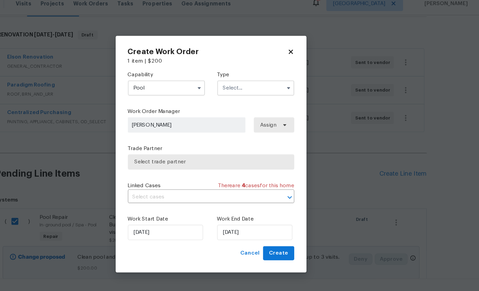
click at [245, 80] on input "text" at bounding box center [279, 87] width 69 height 14
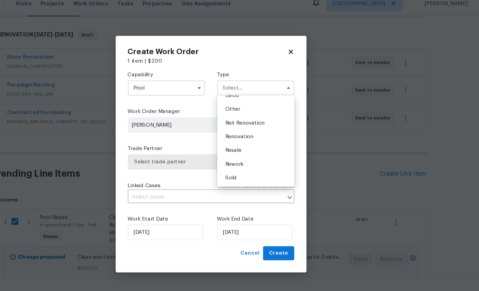
scroll to position [86, 0]
click at [252, 128] on span "Renovation" at bounding box center [264, 130] width 25 height 5
type input "Renovation"
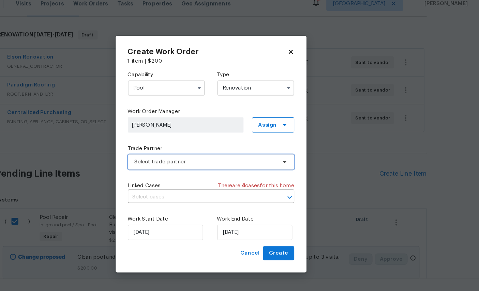
click at [177, 149] on span "Select trade partner" at bounding box center [234, 152] width 127 height 7
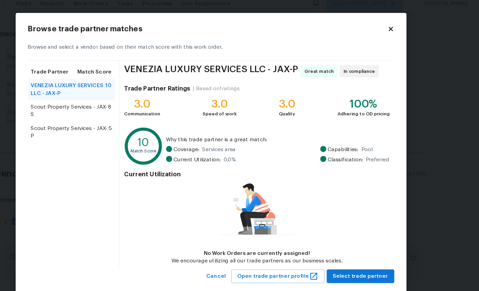
click at [79, 100] on span "Scout Property Services - JAX-S" at bounding box center [113, 107] width 69 height 14
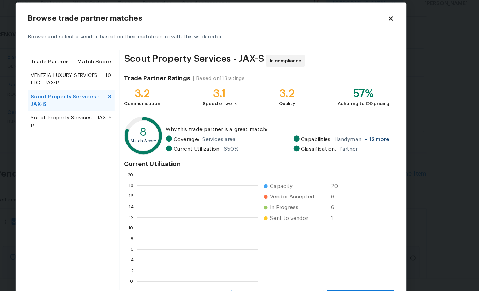
scroll to position [95, 107]
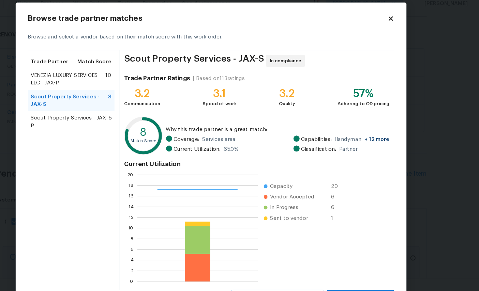
click at [343, 267] on button "Select trade partner" at bounding box center [373, 273] width 60 height 13
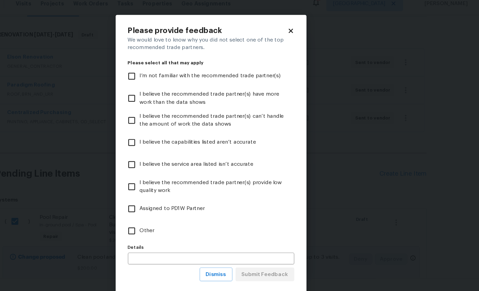
click at [161, 206] on label "Other" at bounding box center [234, 214] width 147 height 20
click at [161, 207] on input "Other" at bounding box center [168, 214] width 14 height 14
checkbox input "true"
click at [267, 249] on span "Submit Feedback" at bounding box center [288, 253] width 42 height 9
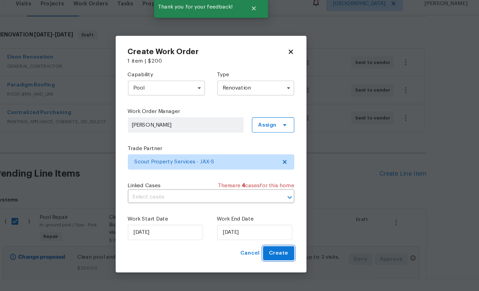
click at [291, 230] on span "Create" at bounding box center [299, 234] width 17 height 9
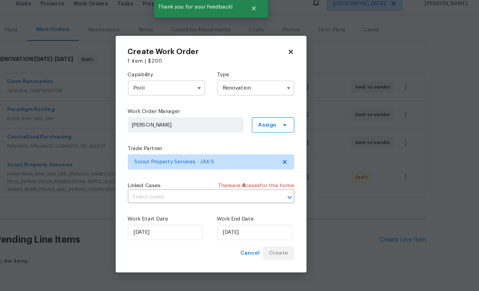
scroll to position [53, 0]
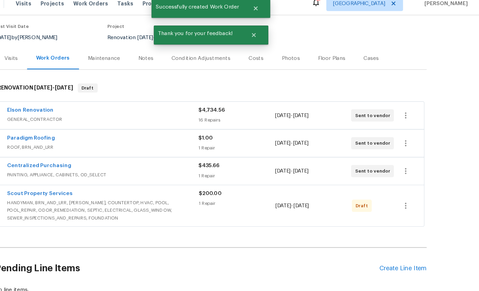
click at [406, 180] on div "Back to all projects 11562 W Ride Dr, Jacksonville, FL 32223 3 Beds | 2 Baths |…" at bounding box center [239, 156] width 479 height 270
click at [409, 188] on icon "button" at bounding box center [413, 192] width 8 height 8
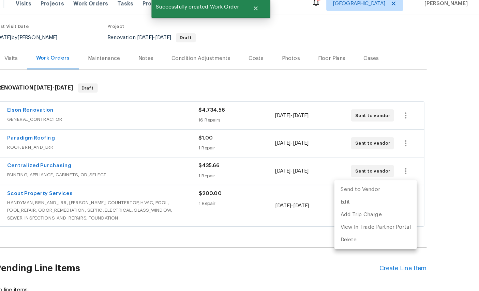
click at [350, 172] on li "Send to Vendor" at bounding box center [387, 177] width 74 height 11
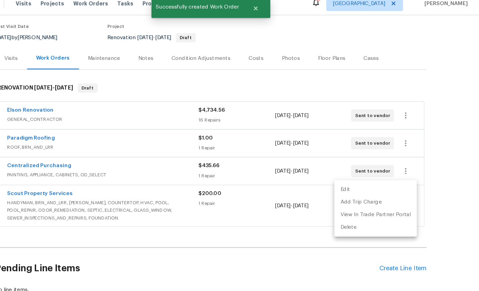
click at [403, 169] on div at bounding box center [239, 145] width 479 height 291
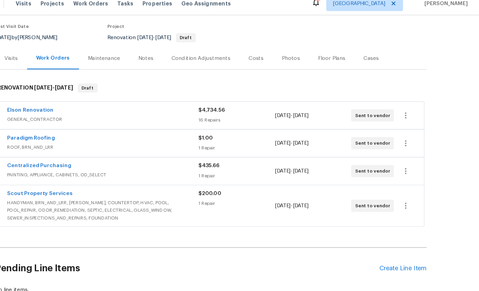
click at [390, 245] on div "Create Line Item" at bounding box center [411, 248] width 42 height 6
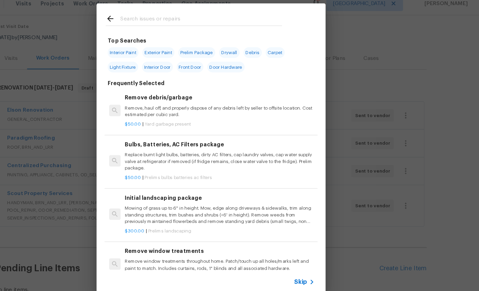
click at [166, 20] on input "text" at bounding box center [230, 25] width 144 height 10
type input "Floor"
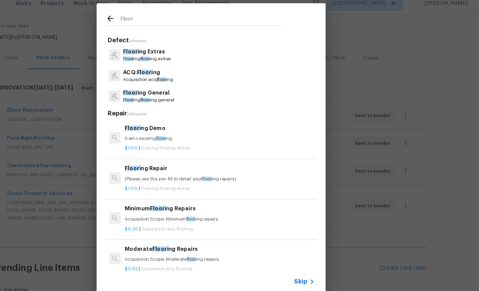
click at [161, 88] on p "Floor ing General" at bounding box center [184, 91] width 46 height 7
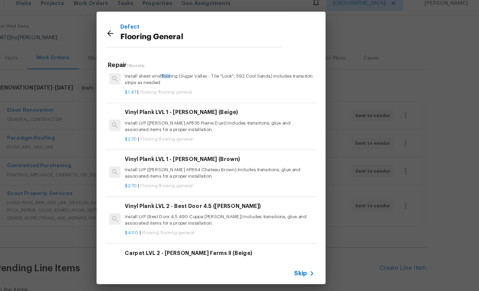
scroll to position [98, 0]
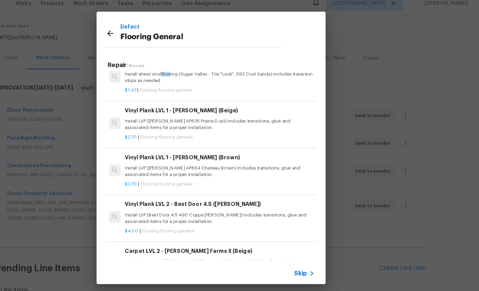
click at [210, 113] on p "Install LVP (Knighton AP835 Prairie Dust) Includes transitions, glue and associ…" at bounding box center [246, 119] width 169 height 12
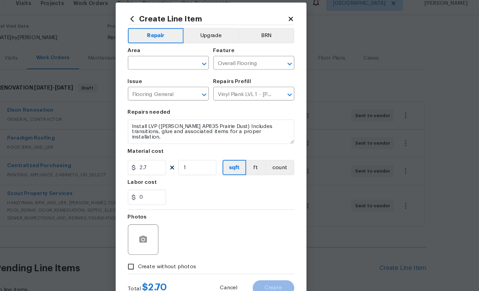
scroll to position [7, 0]
click at [165, 60] on input "text" at bounding box center [191, 65] width 53 height 11
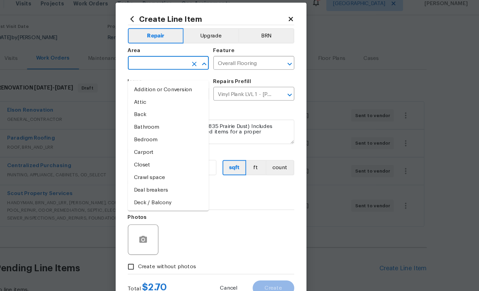
scroll to position [7, 0]
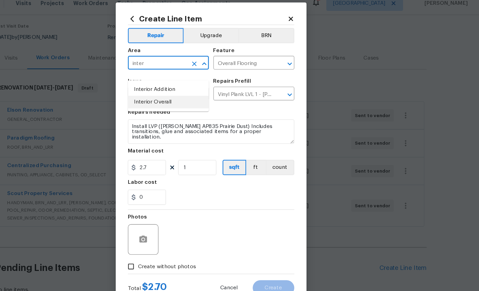
click at [165, 94] on li "Interior Overall" at bounding box center [201, 99] width 72 height 11
type input "Interior Overall"
click at [165, 154] on input "2.7" at bounding box center [182, 158] width 34 height 14
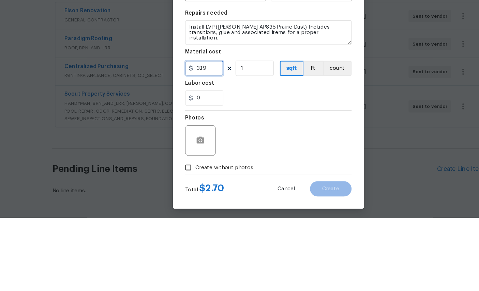
type input "3.19"
click at [221, 151] on input "1" at bounding box center [227, 158] width 34 height 14
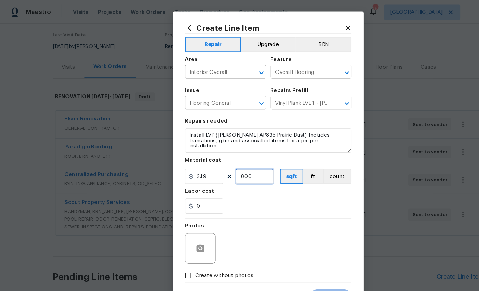
type input "800"
click at [184, 218] on div at bounding box center [178, 221] width 27 height 27
click at [181, 214] on div at bounding box center [178, 221] width 27 height 27
click at [179, 216] on div at bounding box center [178, 221] width 27 height 27
click at [179, 219] on button "button" at bounding box center [179, 222] width 16 height 16
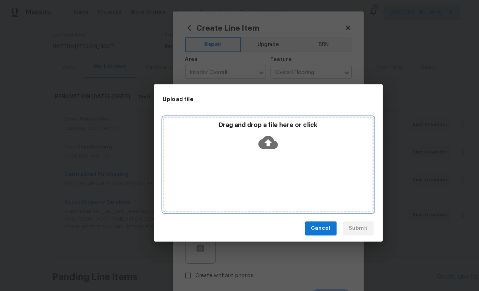
click at [239, 120] on icon at bounding box center [239, 127] width 17 height 17
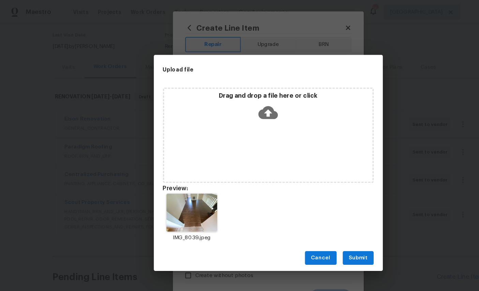
click at [318, 222] on div "Cancel Submit" at bounding box center [239, 231] width 204 height 24
click at [322, 221] on div "Cancel Submit" at bounding box center [239, 231] width 204 height 24
click at [323, 219] on div "Cancel Submit" at bounding box center [239, 231] width 204 height 24
click at [322, 216] on div "IMG_8039.jpeg" at bounding box center [239, 195] width 204 height 60
click at [322, 219] on div "Cancel Submit" at bounding box center [239, 231] width 204 height 24
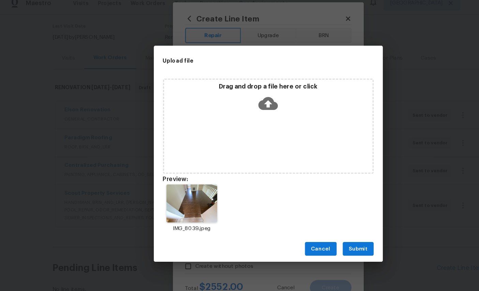
scroll to position [26, 0]
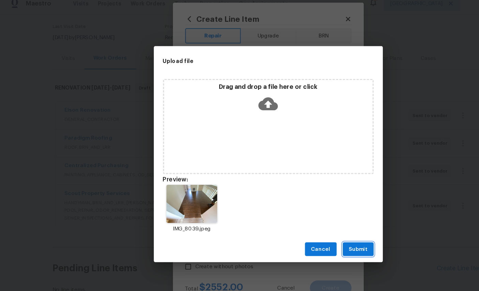
click at [325, 227] on span "Submit" at bounding box center [319, 231] width 17 height 9
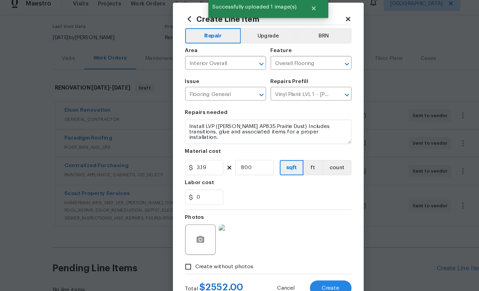
click at [295, 263] on span "Create" at bounding box center [295, 265] width 15 height 5
type input "0"
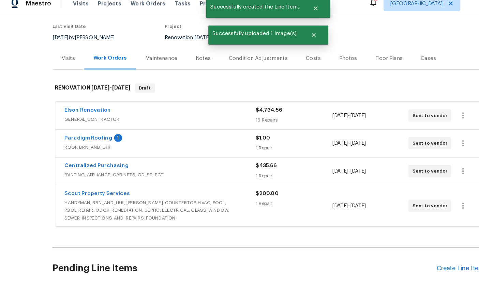
click at [401, 245] on div "Create Line Item" at bounding box center [411, 248] width 42 height 6
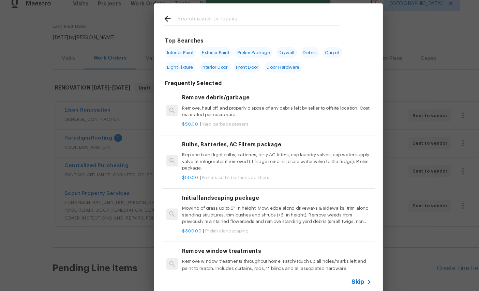
click at [218, 20] on input "text" at bounding box center [230, 25] width 144 height 10
type input "Floor"
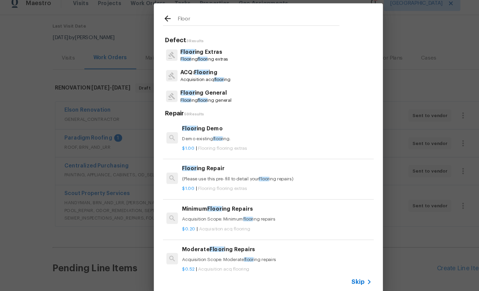
click at [185, 88] on p "Floor ing General" at bounding box center [184, 91] width 46 height 7
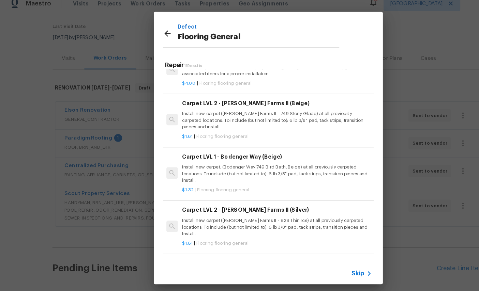
scroll to position [230, 0]
click at [245, 154] on p "Install new carpet. (Bodenger Way 749 Bird Bath, Beige) at all previously carpe…" at bounding box center [246, 162] width 169 height 17
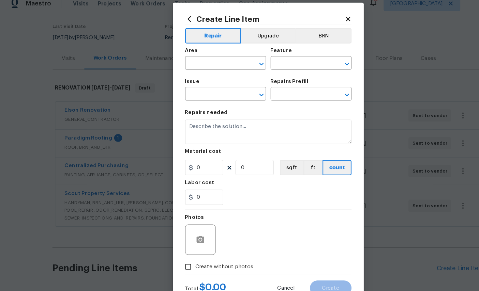
type input "Overall Flooring"
type input "Flooring General"
type input "Carpet LVL 1 - Bodenger Way (Beige) $1.32"
type input "1.32"
type input "1"
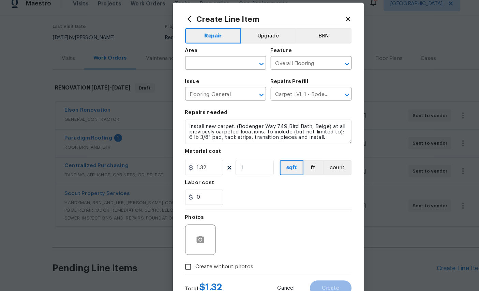
click at [192, 61] on input "text" at bounding box center [191, 65] width 53 height 11
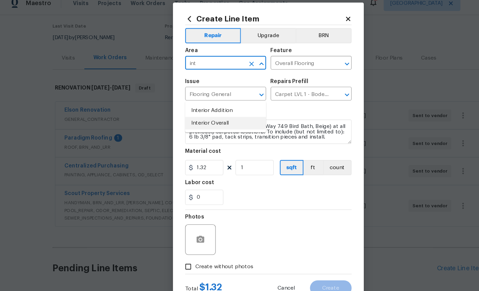
click at [197, 112] on li "Interior Overall" at bounding box center [201, 117] width 72 height 11
type input "Interior Overall"
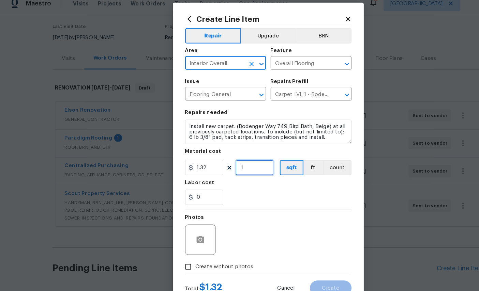
click at [229, 154] on input "1" at bounding box center [227, 158] width 34 height 14
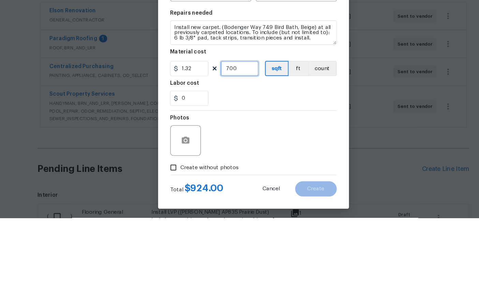
type input "700"
click at [180, 151] on input "1.32" at bounding box center [182, 158] width 34 height 14
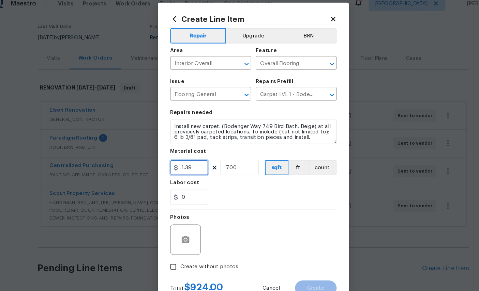
type input "1.39"
click at [171, 216] on button "button" at bounding box center [179, 222] width 16 height 16
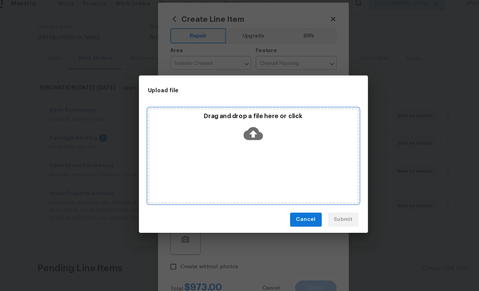
click at [231, 122] on icon at bounding box center [239, 127] width 17 height 17
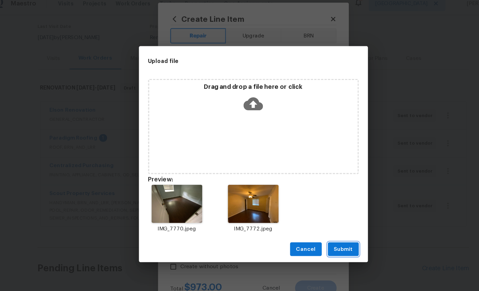
click at [311, 227] on span "Submit" at bounding box center [319, 231] width 17 height 9
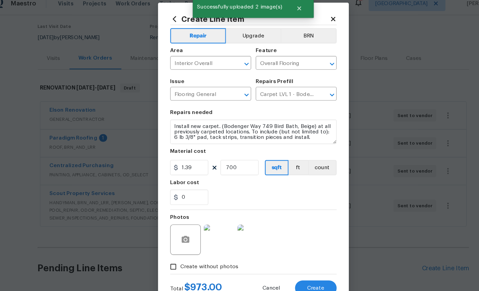
click at [288, 263] on span "Create" at bounding box center [295, 265] width 15 height 5
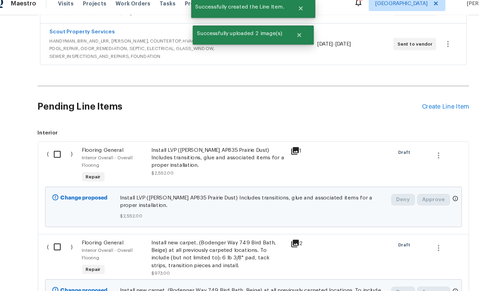
scroll to position [225, 0]
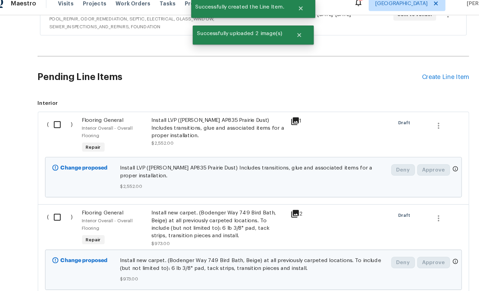
click at [57, 112] on input "checkbox" at bounding box center [66, 119] width 19 height 14
checkbox input "true"
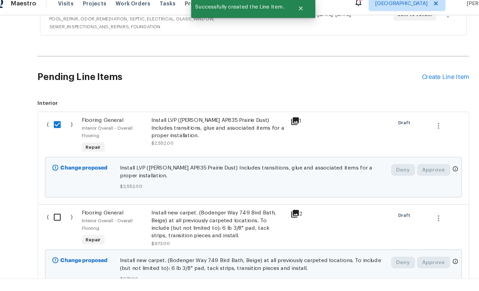
click at [57, 195] on input "checkbox" at bounding box center [66, 202] width 19 height 14
checkbox input "true"
click at [417, 270] on span "Create Work Order" at bounding box center [439, 274] width 45 height 9
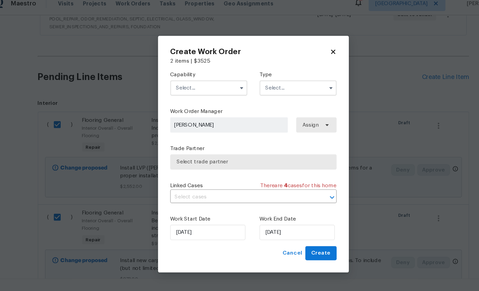
click at [181, 80] on input "text" at bounding box center [199, 87] width 69 height 14
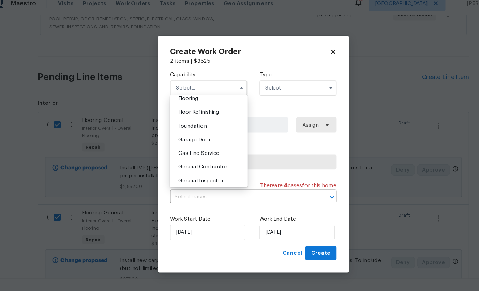
scroll to position [256, 0]
click at [194, 116] on div "Flooring" at bounding box center [199, 110] width 65 height 12
type input "Flooring"
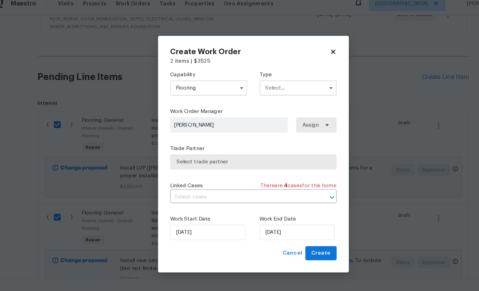
click at [269, 84] on input "text" at bounding box center [279, 87] width 69 height 14
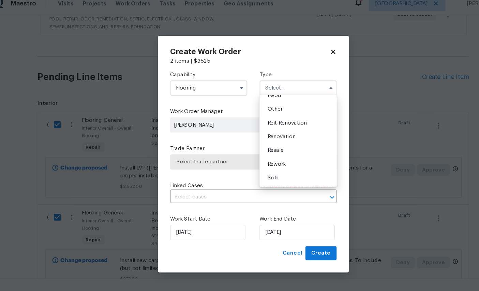
scroll to position [86, 0]
click at [259, 128] on span "Renovation" at bounding box center [264, 130] width 25 height 5
type input "Renovation"
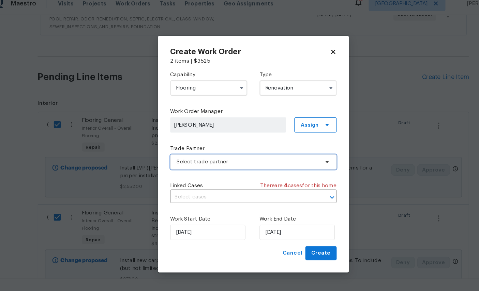
click at [219, 149] on span "Select trade partner" at bounding box center [239, 153] width 149 height 14
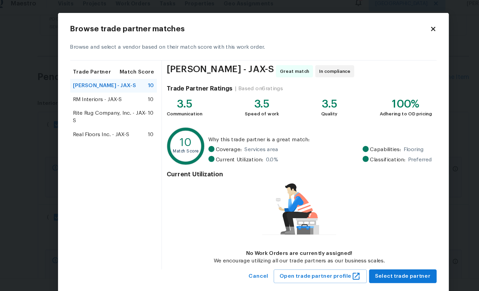
click at [98, 125] on span "Real Floors Inc. - JAX-S" at bounding box center [104, 128] width 50 height 7
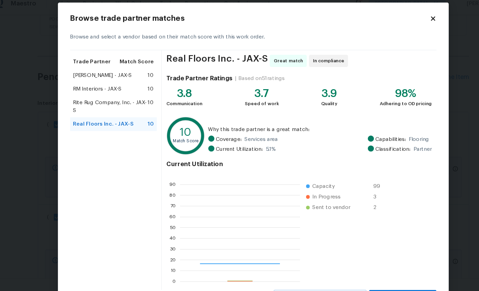
scroll to position [95, 107]
click at [363, 269] on span "Select trade partner" at bounding box center [372, 273] width 49 height 9
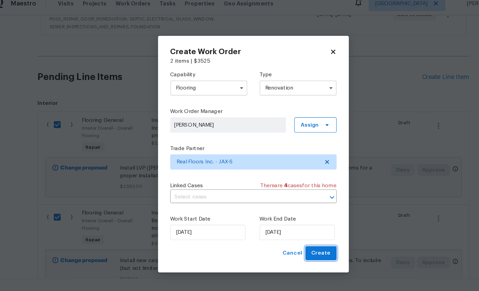
click at [294, 230] on span "Create" at bounding box center [299, 234] width 17 height 9
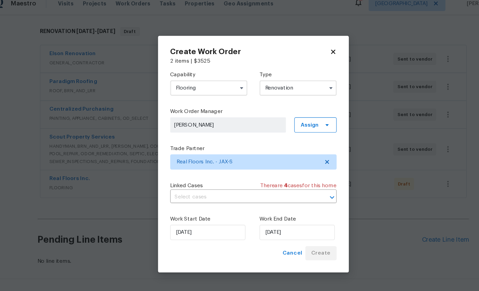
scroll to position [78, 0]
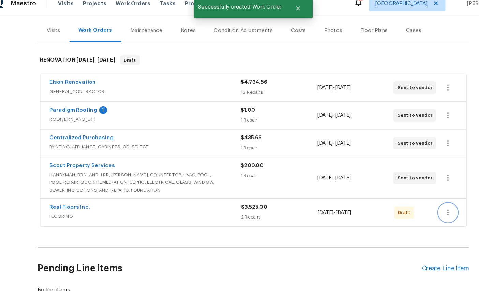
click at [413, 195] on icon "button" at bounding box center [413, 197] width 1 height 5
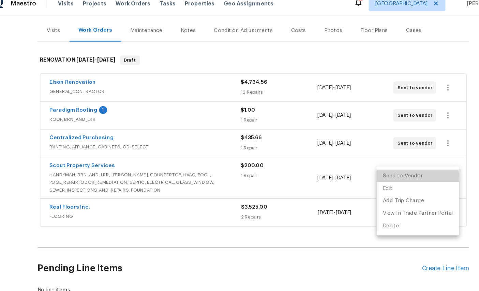
click at [369, 159] on li "Send to Vendor" at bounding box center [387, 164] width 74 height 11
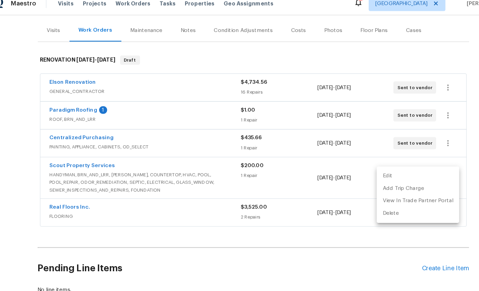
click at [10, 110] on div at bounding box center [239, 145] width 479 height 291
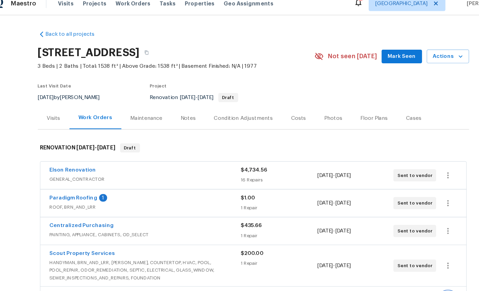
scroll to position [0, 0]
click at [56, 177] on div "Paradigm Roofing 1 ROOF, BRN_AND_LRR $1.00 1 Repair 10/1/2025 - 10/1/2025 Sent …" at bounding box center [239, 189] width 380 height 25
click at [60, 182] on link "Paradigm Roofing" at bounding box center [79, 184] width 43 height 5
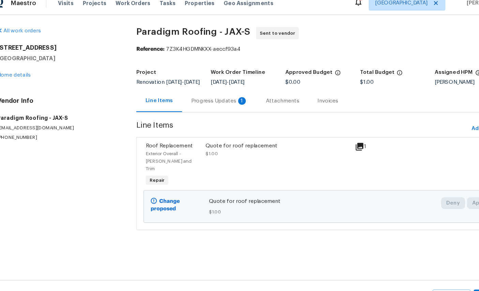
click at [206, 95] on div "Progress Updates 1" at bounding box center [209, 98] width 50 height 7
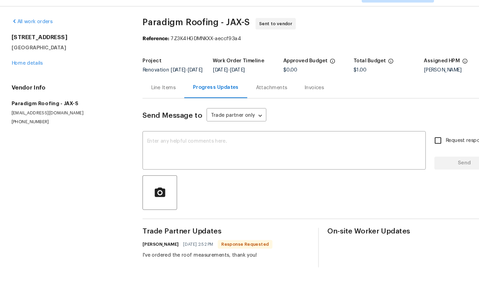
click at [17, 73] on link "Home details" at bounding box center [26, 75] width 30 height 5
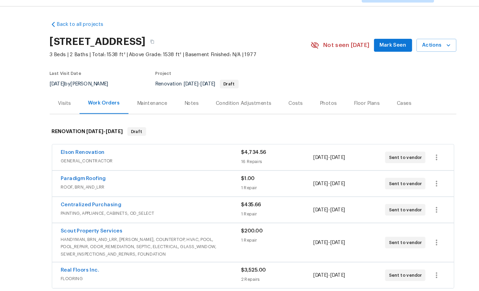
click at [375, 54] on span "Mark Seen" at bounding box center [371, 58] width 25 height 9
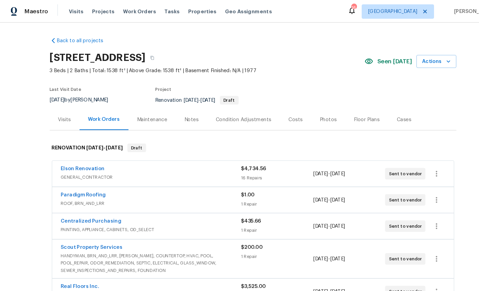
click at [289, 108] on div "Costs" at bounding box center [280, 113] width 30 height 20
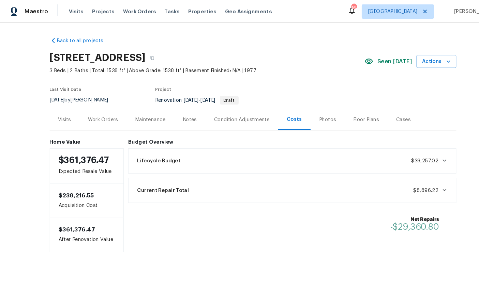
click at [100, 112] on div "Work Orders" at bounding box center [97, 113] width 28 height 7
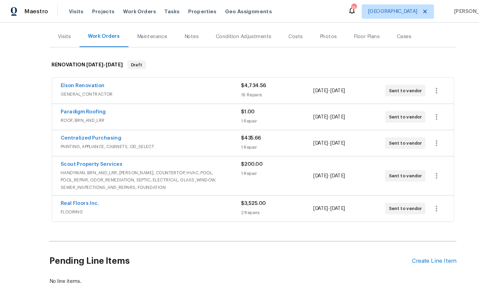
scroll to position [78, 0]
click at [412, 248] on div "Create Line Item" at bounding box center [411, 248] width 42 height 6
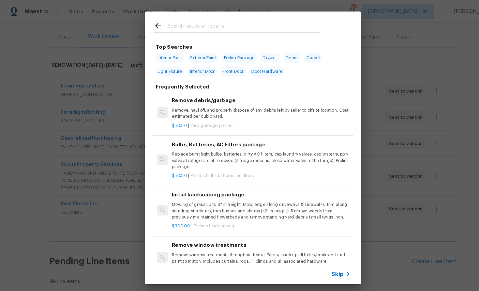
click at [212, 23] on input "text" at bounding box center [230, 25] width 144 height 10
click at [212, 22] on input "text" at bounding box center [230, 25] width 144 height 10
type input "Hvac"
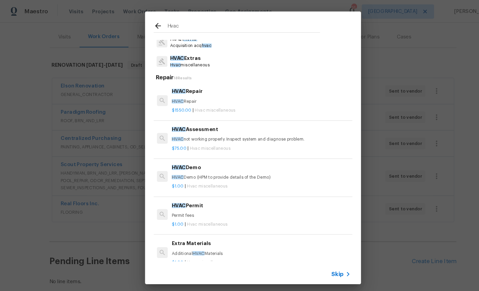
scroll to position [17, 0]
click at [177, 86] on h6 "HVAC Repair" at bounding box center [246, 86] width 169 height 7
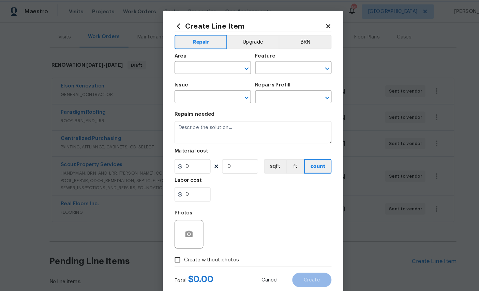
type input "HVAC"
type input "HVAC Extras"
type input "HVAC Repair $1,550.00"
type input "1550"
type input "1"
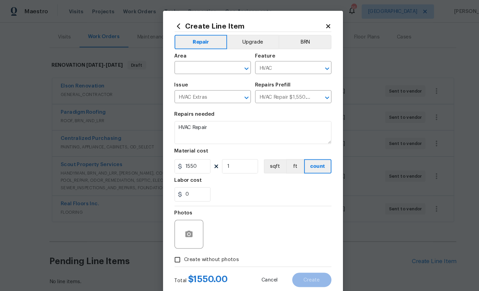
click at [311, 20] on div "Create Line Item Repair Upgrade BRN Area ​ Feature HVAC ​ Issue HVAC Extras ​ R…" at bounding box center [239, 146] width 170 height 273
click at [312, 25] on icon at bounding box center [311, 25] width 6 height 6
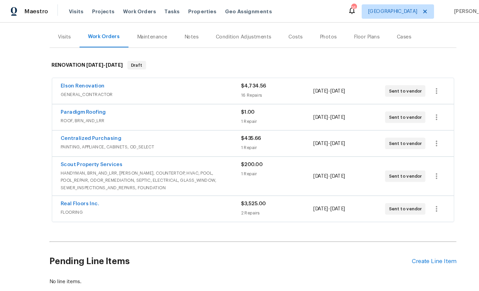
click at [412, 246] on div "Create Line Item" at bounding box center [411, 248] width 42 height 6
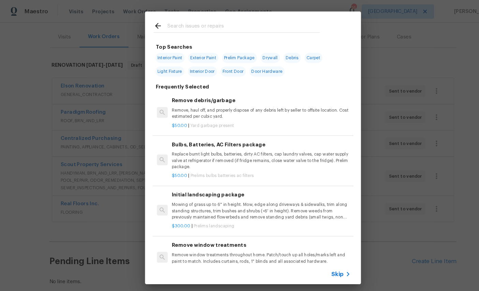
click at [206, 25] on input "text" at bounding box center [230, 25] width 144 height 10
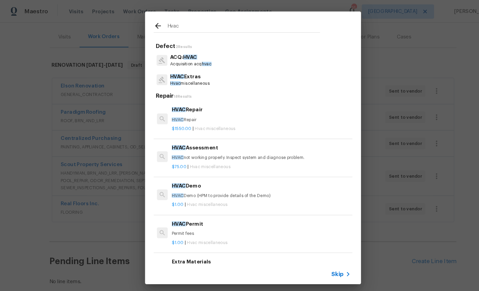
type input "HVAC"
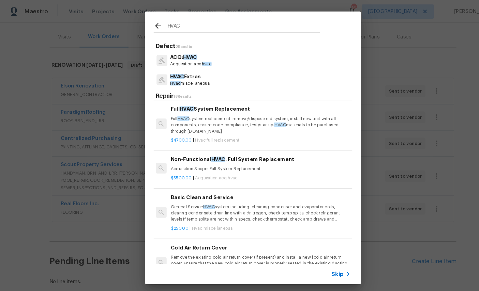
scroll to position [210, 1]
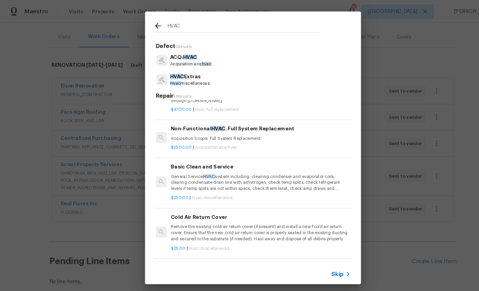
click at [224, 167] on p "General Service HVAC system including: cleaning condenser and evaporator coils,…" at bounding box center [245, 173] width 169 height 17
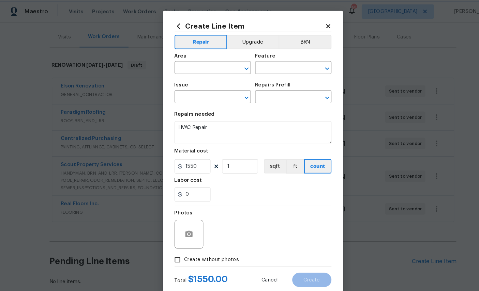
type input "HVAC"
type input "HVAC Extras"
type input "Basic Clean and Service $250.00"
type input "250"
click at [200, 64] on input "text" at bounding box center [191, 65] width 53 height 11
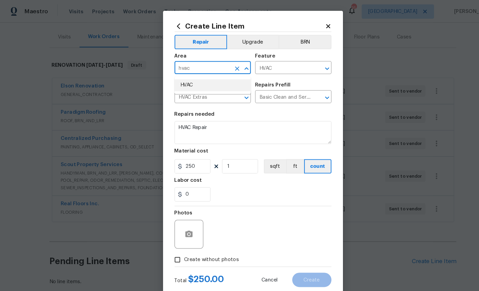
click at [196, 82] on li "HVAC" at bounding box center [201, 80] width 72 height 11
type input "HVAC"
click at [176, 225] on icon "button" at bounding box center [178, 222] width 7 height 6
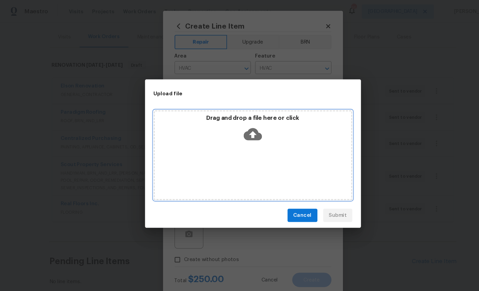
click at [241, 126] on icon at bounding box center [239, 127] width 17 height 17
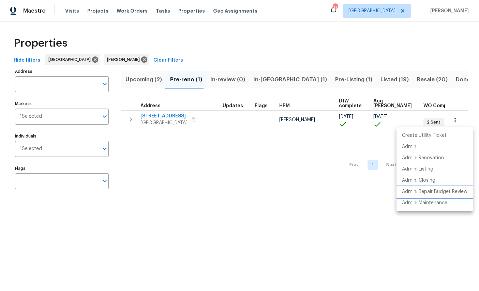
click at [454, 192] on p "Admin: Repair Budget Review" at bounding box center [434, 191] width 65 height 7
click at [446, 194] on p "Admin: Repair Budget Review" at bounding box center [434, 191] width 65 height 7
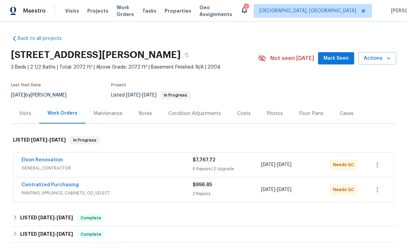
click at [273, 113] on div "Photos" at bounding box center [275, 113] width 16 height 7
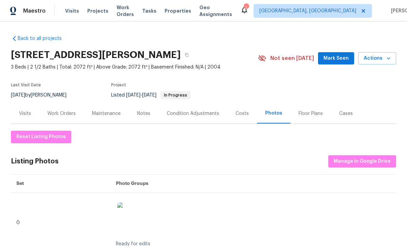
click at [239, 118] on div "Costs" at bounding box center [242, 113] width 30 height 20
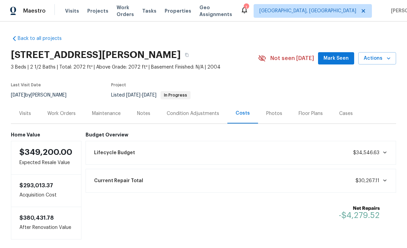
click at [275, 112] on div "Photos" at bounding box center [274, 113] width 16 height 7
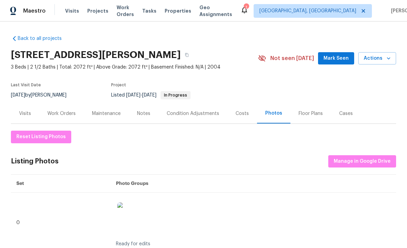
click at [241, 116] on div "Costs" at bounding box center [241, 113] width 13 height 7
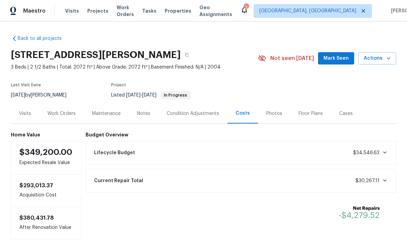
click at [62, 112] on div "Work Orders" at bounding box center [61, 113] width 28 height 7
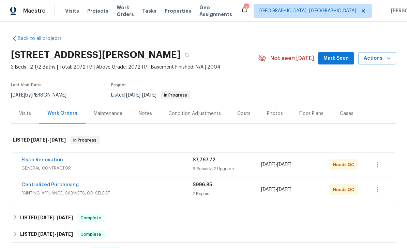
click at [35, 158] on link "Elson Renovation" at bounding box center [42, 159] width 42 height 5
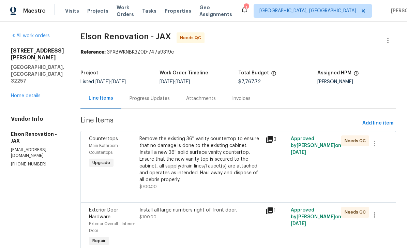
click at [95, 142] on div "Main Bathroom - Countertops" at bounding box center [112, 149] width 46 height 14
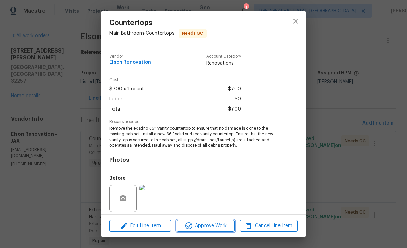
click at [206, 226] on span "Approve Work" at bounding box center [205, 225] width 53 height 9
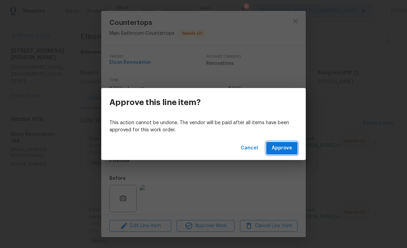
click at [282, 146] on span "Approve" at bounding box center [282, 148] width 20 height 9
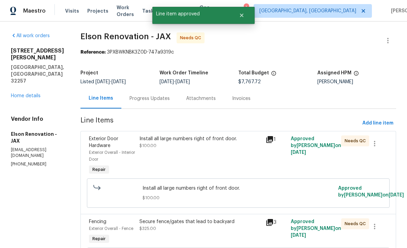
click at [97, 141] on div "Exterior Door Hardware" at bounding box center [112, 142] width 46 height 14
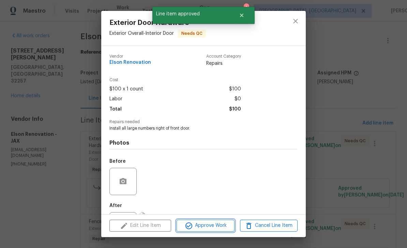
click at [210, 224] on span "Approve Work" at bounding box center [205, 225] width 53 height 9
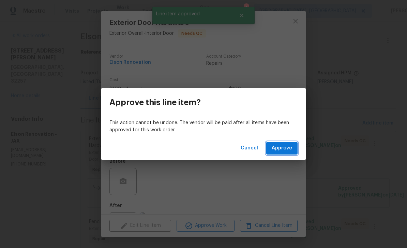
click at [284, 143] on button "Approve" at bounding box center [281, 148] width 31 height 13
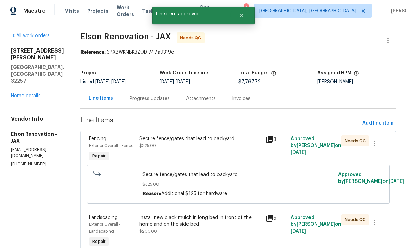
click at [93, 145] on span "Exterior Overall - Fence" at bounding box center [111, 145] width 44 height 4
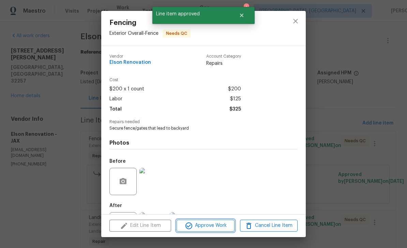
click at [215, 225] on span "Approve Work" at bounding box center [205, 225] width 53 height 9
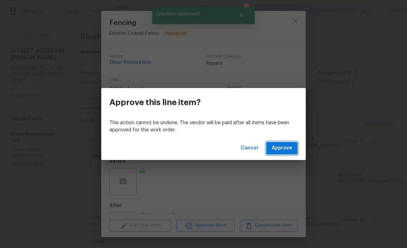
click at [287, 146] on span "Approve" at bounding box center [282, 148] width 20 height 9
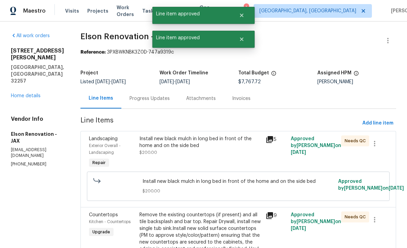
click at [102, 143] on div "Exterior Overall - Landscaping" at bounding box center [112, 149] width 46 height 14
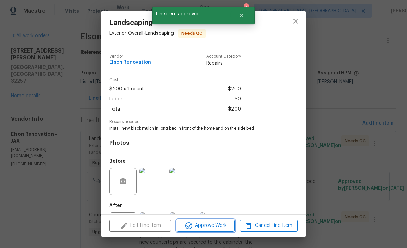
click at [212, 225] on span "Approve Work" at bounding box center [205, 225] width 53 height 9
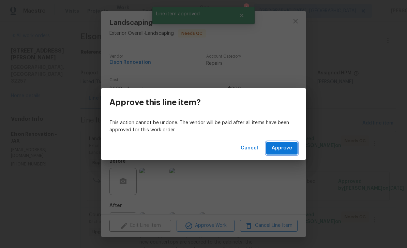
click at [283, 149] on span "Approve" at bounding box center [282, 148] width 20 height 9
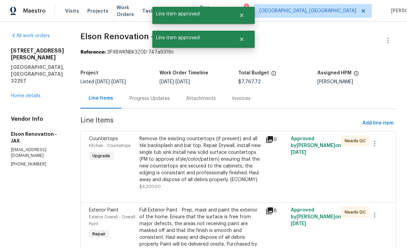
click at [92, 142] on div "Kitchen - Countertops" at bounding box center [112, 145] width 46 height 7
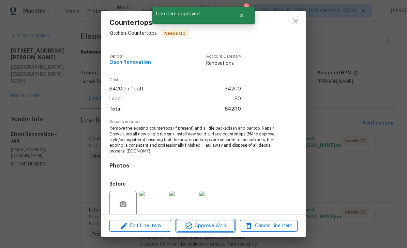
click at [207, 222] on span "Approve Work" at bounding box center [205, 225] width 53 height 9
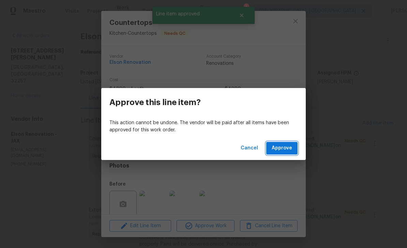
click at [285, 151] on span "Approve" at bounding box center [282, 148] width 20 height 9
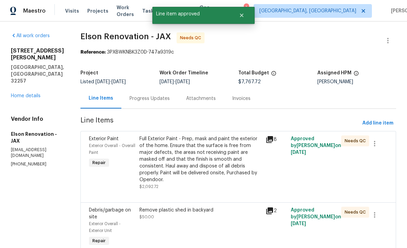
click at [90, 145] on span "Exterior Overall - Overall Paint" at bounding box center [112, 148] width 46 height 11
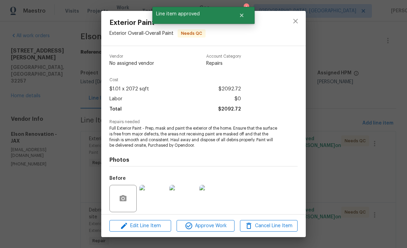
click at [215, 227] on span "Approve Work" at bounding box center [205, 225] width 53 height 9
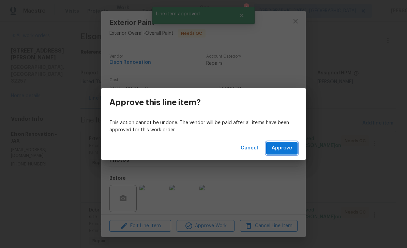
click at [282, 149] on span "Approve" at bounding box center [282, 148] width 20 height 9
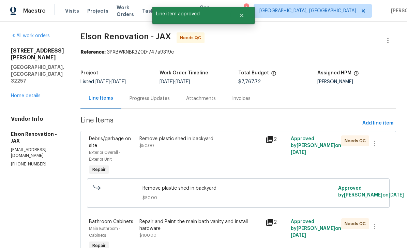
click at [95, 144] on div "Debris/garbage on site" at bounding box center [112, 142] width 46 height 14
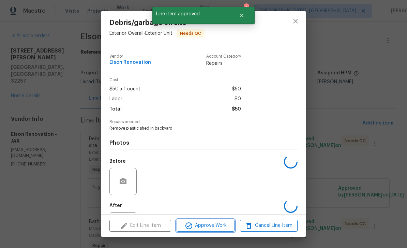
click at [216, 227] on span "Approve Work" at bounding box center [205, 225] width 53 height 9
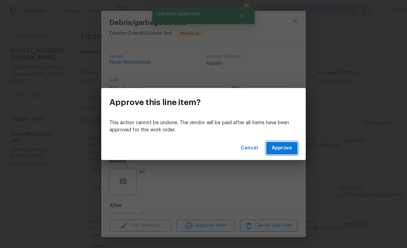
click at [287, 144] on span "Approve" at bounding box center [282, 148] width 20 height 9
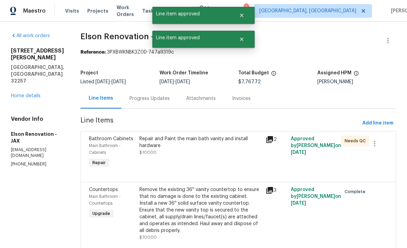
click at [94, 147] on span "Main Bathroom - Cabinets" at bounding box center [105, 148] width 32 height 11
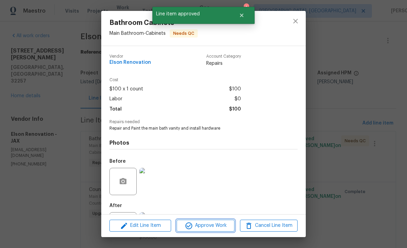
click at [212, 224] on span "Approve Work" at bounding box center [205, 225] width 53 height 9
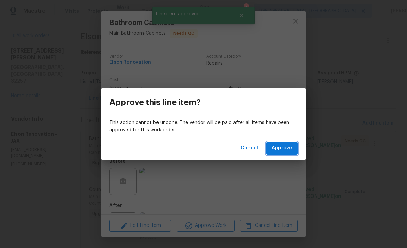
click at [281, 149] on span "Approve" at bounding box center [282, 148] width 20 height 9
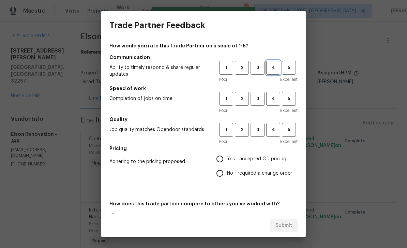
click at [272, 65] on span "4" at bounding box center [273, 68] width 13 height 8
click at [270, 96] on span "4" at bounding box center [273, 99] width 13 height 8
click at [275, 126] on span "4" at bounding box center [273, 130] width 13 height 8
click at [244, 162] on span "Yes - accepted OD pricing" at bounding box center [256, 158] width 59 height 7
click at [227, 162] on input "Yes - accepted OD pricing" at bounding box center [220, 159] width 14 height 14
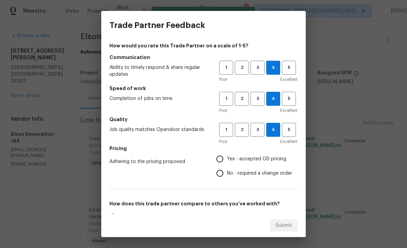
radio input "true"
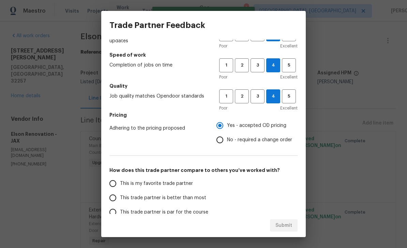
scroll to position [43, 0]
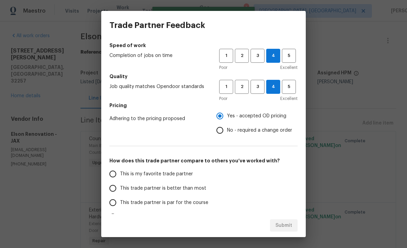
click at [157, 175] on span "This is my favorite trade partner" at bounding box center [156, 173] width 73 height 7
click at [120, 175] on input "This is my favorite trade partner" at bounding box center [113, 174] width 14 height 14
click at [290, 225] on span "Submit" at bounding box center [283, 225] width 17 height 9
radio input "true"
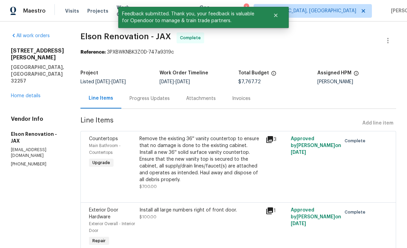
click at [33, 93] on link "Home details" at bounding box center [26, 95] width 30 height 5
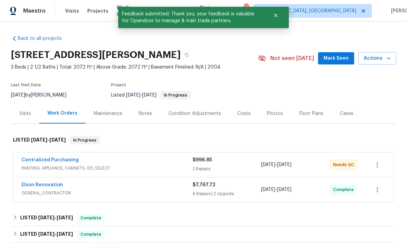
click at [44, 162] on link "Centralized Purchasing" at bounding box center [49, 159] width 57 height 5
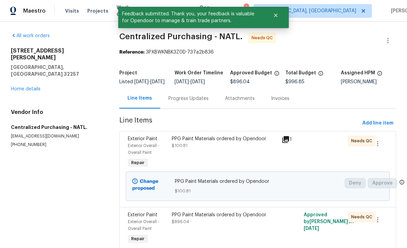
click at [144, 149] on span "Exterior Overall - Overall Paint" at bounding box center [144, 148] width 32 height 11
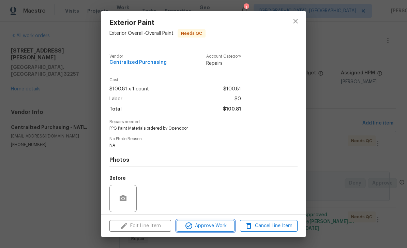
click at [213, 224] on span "Approve Work" at bounding box center [205, 225] width 53 height 9
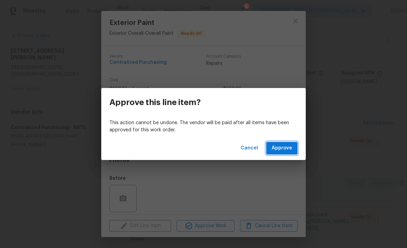
click at [287, 147] on span "Approve" at bounding box center [282, 148] width 20 height 9
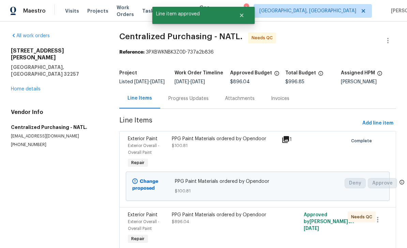
click at [147, 217] on span "Exterior Paint" at bounding box center [143, 214] width 30 height 5
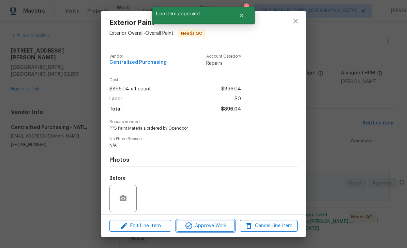
click at [221, 223] on span "Approve Work" at bounding box center [205, 225] width 53 height 9
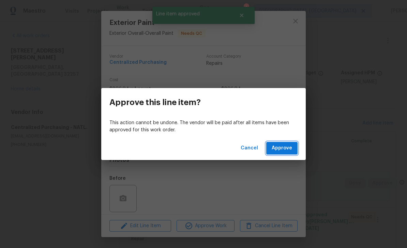
click at [290, 148] on span "Approve" at bounding box center [282, 148] width 20 height 9
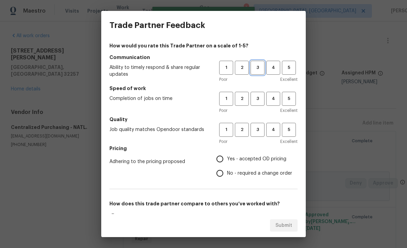
click at [256, 68] on span "3" at bounding box center [257, 68] width 13 height 8
click at [272, 71] on span "4" at bounding box center [273, 68] width 13 height 8
click at [275, 97] on span "4" at bounding box center [273, 99] width 13 height 8
click at [275, 124] on button "4" at bounding box center [273, 130] width 14 height 14
click at [244, 160] on span "Yes - accepted OD pricing" at bounding box center [256, 158] width 59 height 7
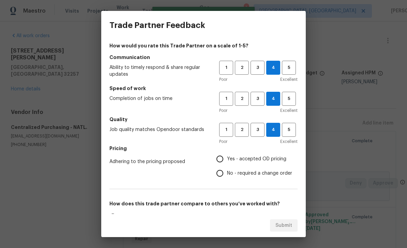
click at [227, 160] on input "Yes - accepted OD pricing" at bounding box center [220, 159] width 14 height 14
radio input "true"
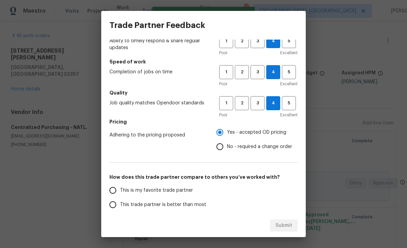
scroll to position [53, 0]
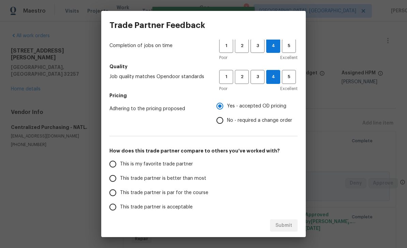
click at [152, 164] on span "This is my favorite trade partner" at bounding box center [156, 163] width 73 height 7
click at [120, 164] on input "This is my favorite trade partner" at bounding box center [113, 164] width 14 height 14
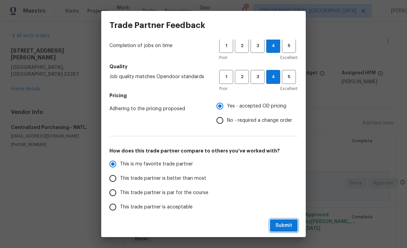
click at [291, 226] on span "Submit" at bounding box center [283, 225] width 17 height 9
radio input "true"
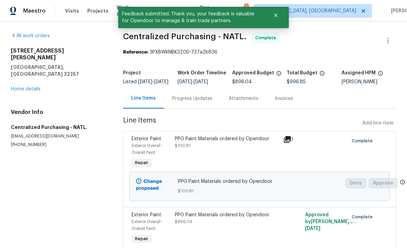
click at [20, 87] on link "Home details" at bounding box center [26, 89] width 30 height 5
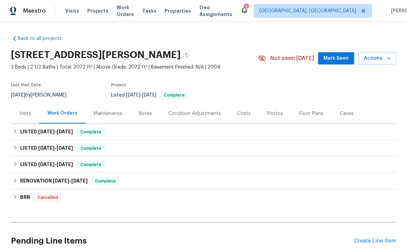
click at [271, 114] on div "Photos" at bounding box center [275, 113] width 16 height 7
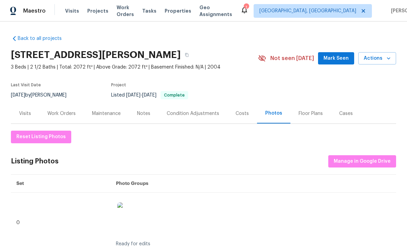
scroll to position [0, 0]
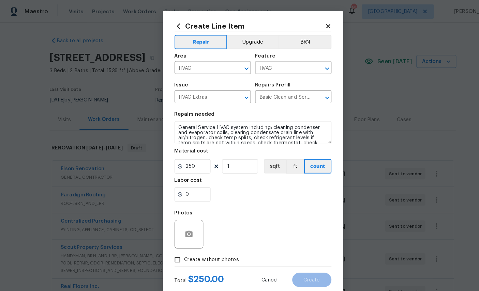
scroll to position [78, 0]
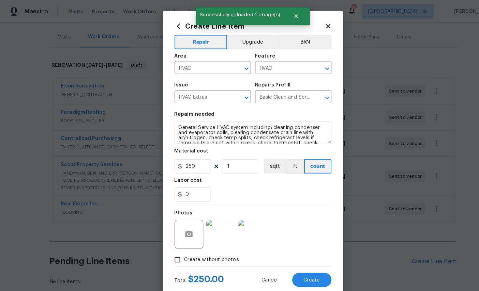
click at [302, 265] on button "Create" at bounding box center [295, 266] width 37 height 14
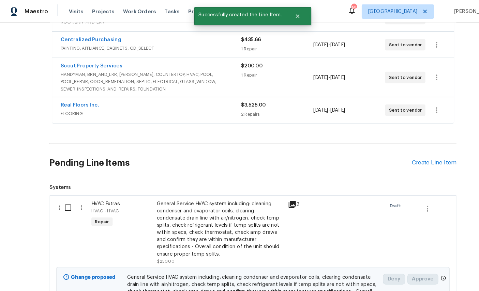
scroll to position [204, 0]
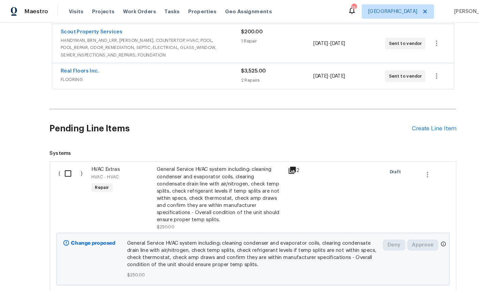
click at [62, 163] on input "checkbox" at bounding box center [66, 164] width 19 height 14
checkbox input "true"
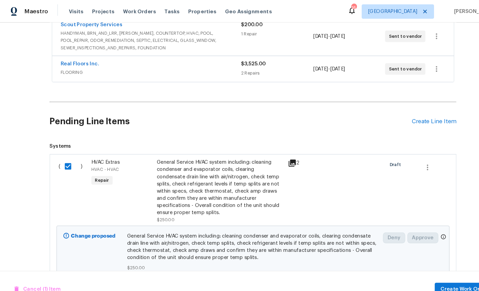
scroll to position [211, 0]
click at [437, 270] on span "Create Work Order" at bounding box center [439, 274] width 45 height 9
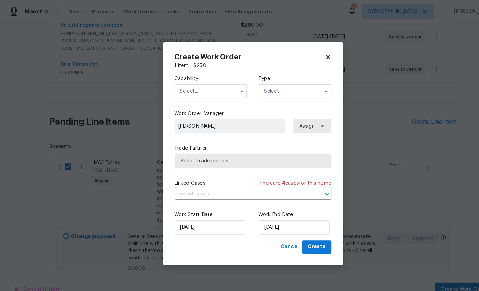
click at [198, 80] on input "text" at bounding box center [199, 87] width 69 height 14
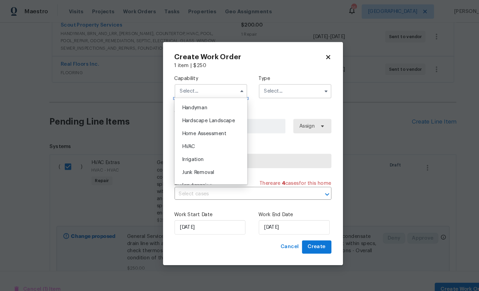
scroll to position [373, 0]
click at [184, 142] on span "HVAC" at bounding box center [178, 139] width 12 height 5
type input "HVAC"
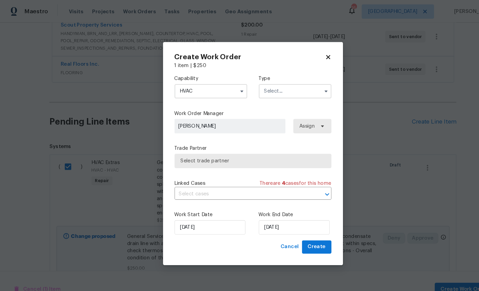
click at [278, 81] on input "text" at bounding box center [279, 87] width 69 height 14
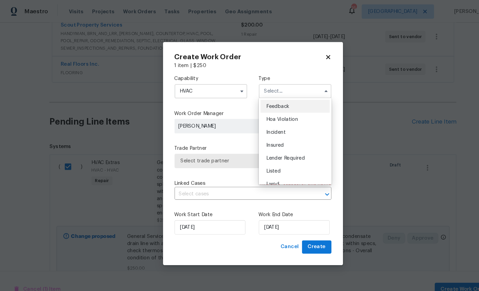
scroll to position [61, 0]
click at [275, 153] on span "Renovation" at bounding box center [264, 150] width 25 height 5
type input "Renovation"
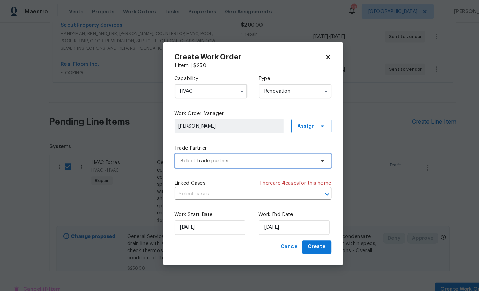
click at [230, 149] on span "Select trade partner" at bounding box center [234, 152] width 127 height 7
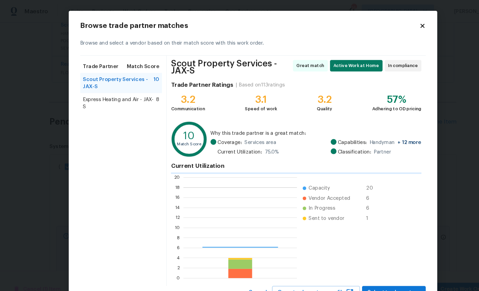
scroll to position [95, 107]
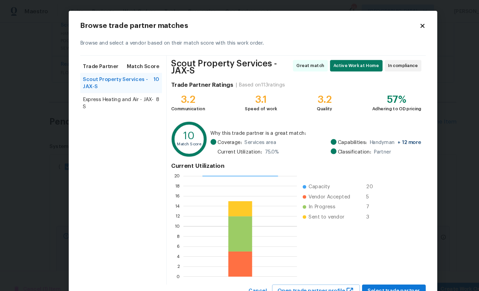
click at [113, 98] on span "Express Heating and Air - JAX-S" at bounding box center [113, 98] width 69 height 14
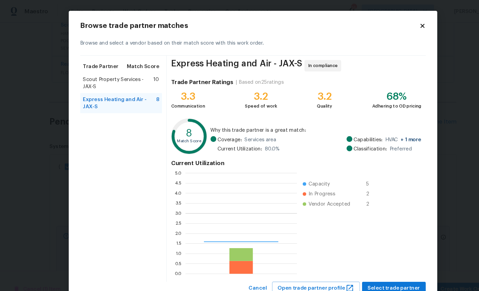
scroll to position [95, 106]
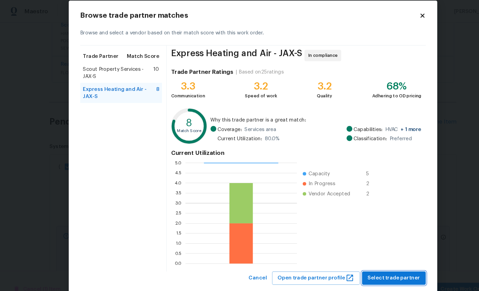
click at [375, 262] on span "Select trade partner" at bounding box center [372, 264] width 49 height 9
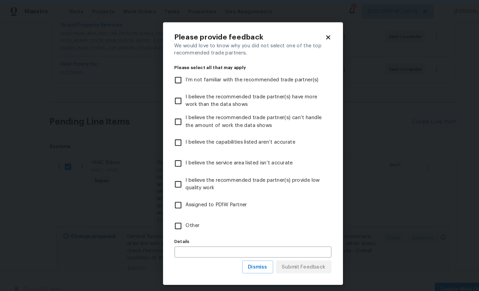
scroll to position [0, 0]
click at [197, 218] on label "Other" at bounding box center [234, 214] width 147 height 20
click at [176, 218] on input "Other" at bounding box center [168, 214] width 14 height 14
checkbox input "true"
click at [288, 258] on span "Submit Feedback" at bounding box center [288, 253] width 42 height 9
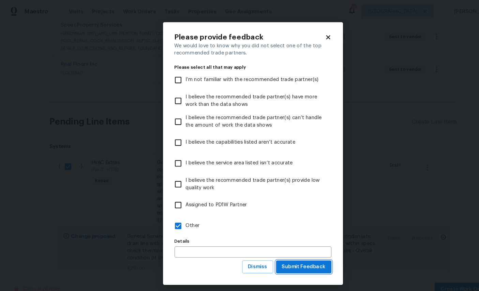
scroll to position [6, 0]
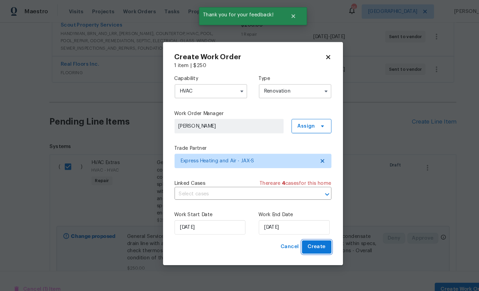
click at [300, 235] on span "Create" at bounding box center [299, 234] width 17 height 9
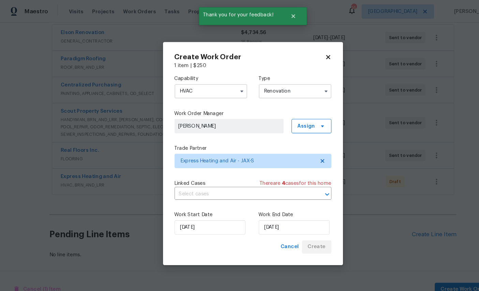
scroll to position [103, 0]
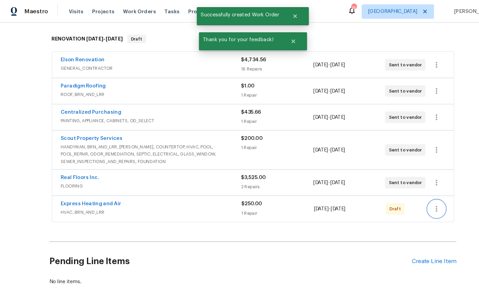
click at [413, 196] on icon "button" at bounding box center [413, 198] width 8 height 8
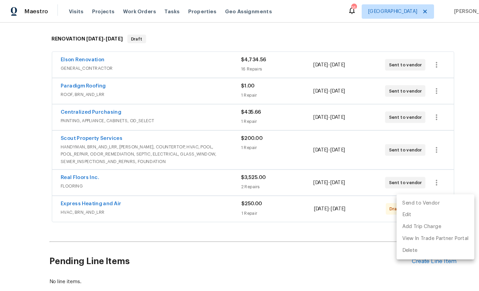
click at [407, 192] on li "Send to Vendor" at bounding box center [412, 192] width 74 height 11
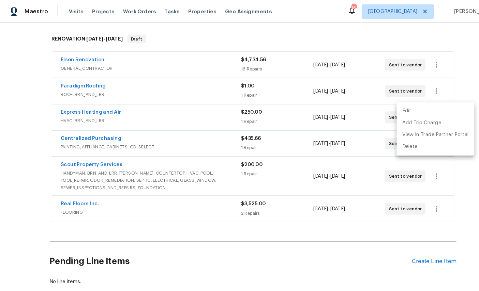
click at [82, 54] on div at bounding box center [239, 145] width 479 height 291
click at [75, 54] on link "Elson Renovation" at bounding box center [79, 56] width 42 height 5
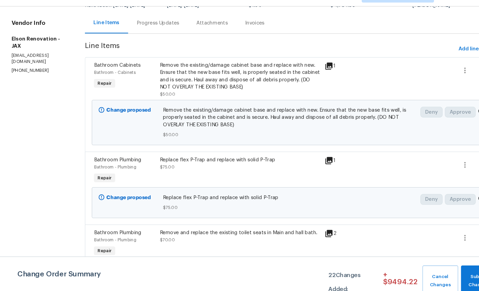
scroll to position [62, 0]
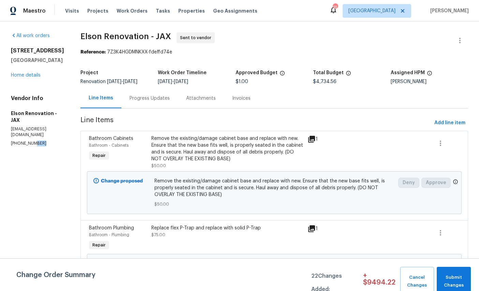
scroll to position [0, 0]
click at [453, 118] on button "Add line item" at bounding box center [449, 123] width 36 height 13
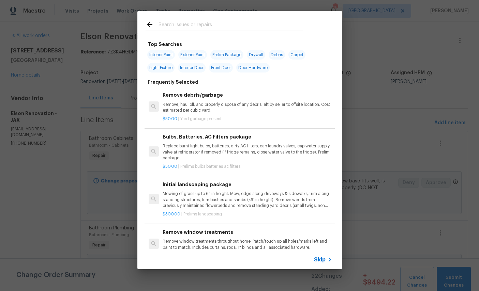
click at [210, 21] on input "text" at bounding box center [230, 25] width 144 height 10
type input "Light"
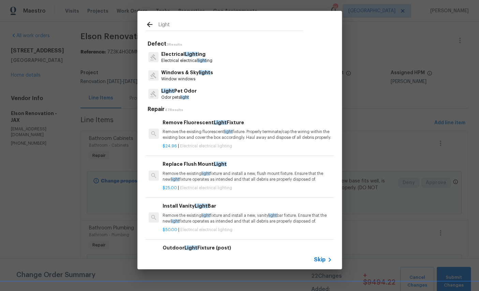
click at [182, 55] on p "Electrical Light ing" at bounding box center [186, 54] width 51 height 7
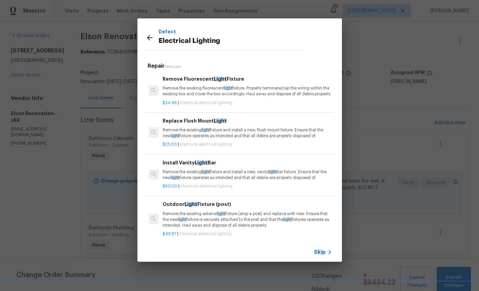
click at [216, 133] on p "Remove the existing light fixture and install a new, flush mount fixture. Ensur…" at bounding box center [246, 133] width 169 height 12
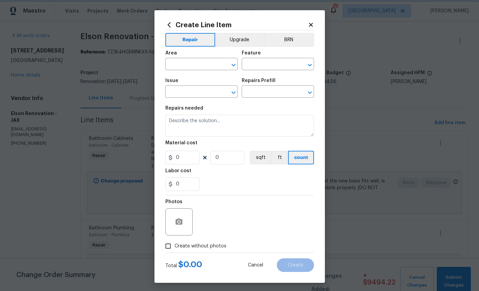
type input "Electrical Lighting"
type input "Replace Flush Mount Light $25.00"
type textarea "Remove the existing light fixture and install a new, flush mount fixture. Ensur…"
type input "25"
type input "1"
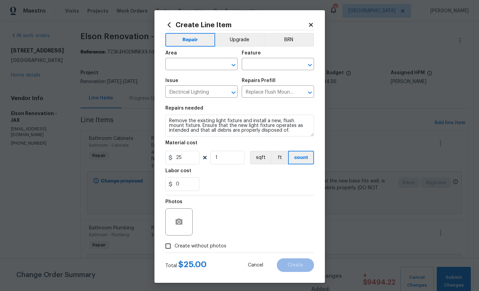
click at [197, 65] on input "text" at bounding box center [191, 65] width 53 height 11
click at [197, 82] on li "Kitchen" at bounding box center [201, 80] width 72 height 11
type input "Kitchen"
click at [283, 67] on input "text" at bounding box center [268, 65] width 53 height 11
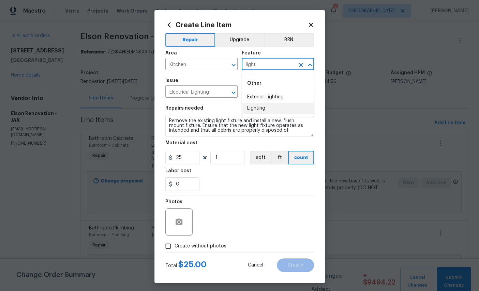
click at [260, 108] on li "Lighting" at bounding box center [278, 108] width 72 height 11
type input "Lighting"
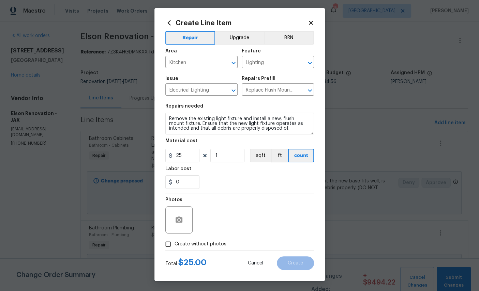
scroll to position [6, 0]
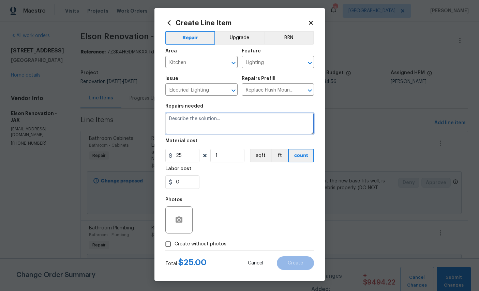
click at [204, 117] on textarea at bounding box center [239, 124] width 149 height 22
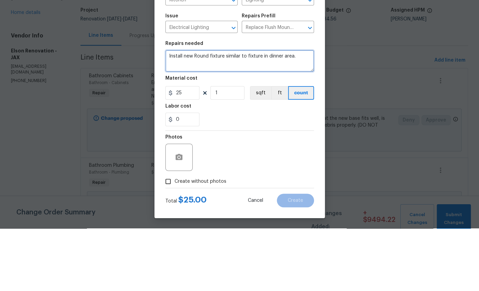
type textarea "Install new Round fixture similar to fixture in dinner area."
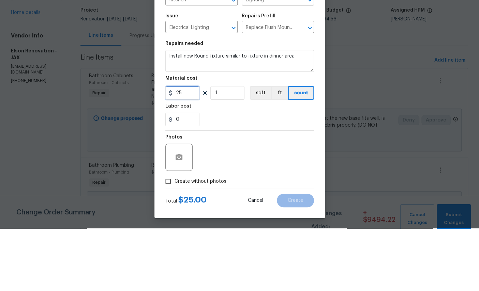
click at [185, 149] on input "25" at bounding box center [182, 156] width 34 height 14
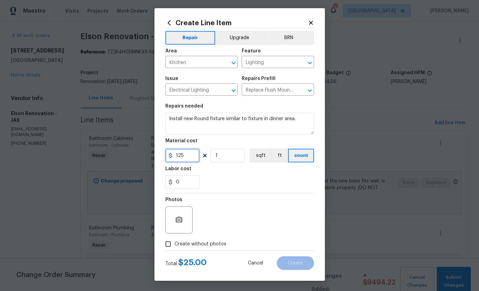
type input "125"
click at [179, 219] on icon "button" at bounding box center [178, 220] width 7 height 6
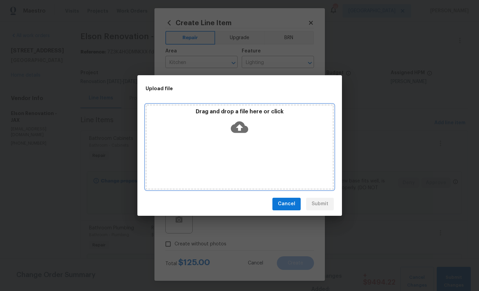
click at [243, 128] on icon at bounding box center [239, 127] width 17 height 12
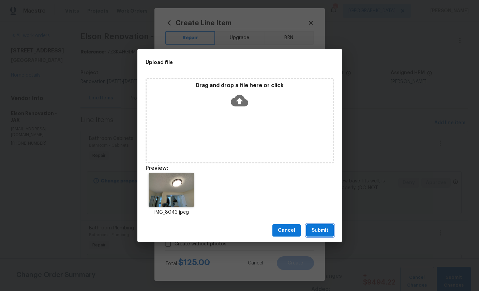
click at [323, 227] on span "Submit" at bounding box center [319, 231] width 17 height 9
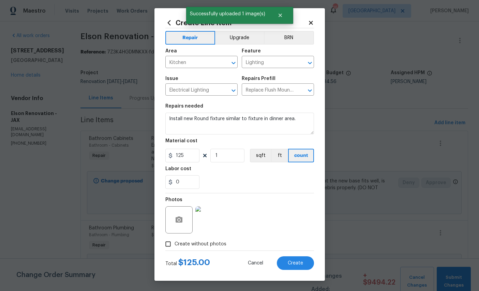
click at [301, 266] on span "Create" at bounding box center [295, 263] width 15 height 5
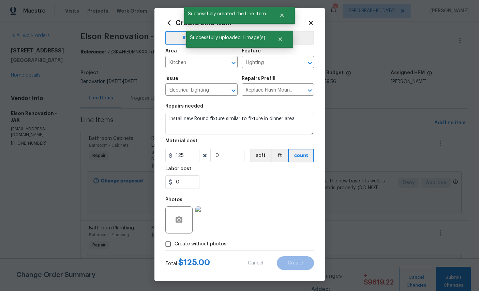
scroll to position [0, 0]
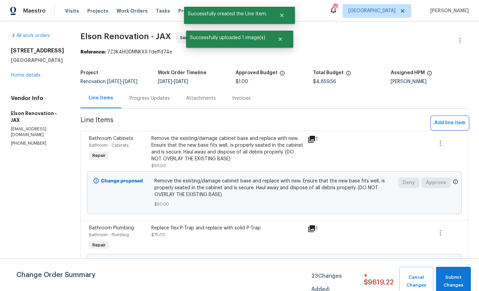
click at [448, 120] on span "Add line item" at bounding box center [449, 123] width 31 height 9
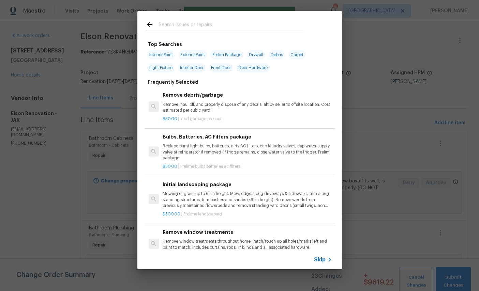
click at [229, 18] on div at bounding box center [224, 24] width 174 height 27
click at [251, 25] on input "text" at bounding box center [230, 25] width 144 height 10
type input "Light"
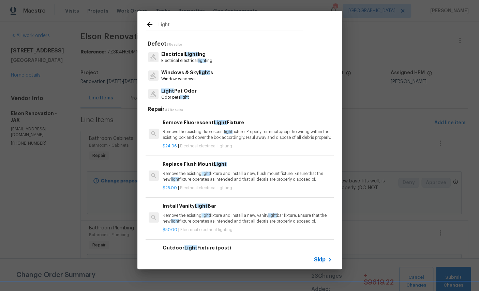
click at [185, 57] on span "Light" at bounding box center [191, 54] width 13 height 5
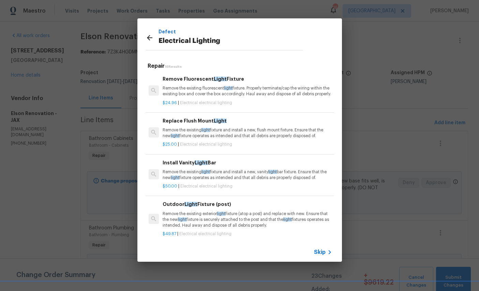
click at [231, 137] on p "Remove the existing light fixture and install a new, flush mount fixture. Ensur…" at bounding box center [246, 133] width 169 height 12
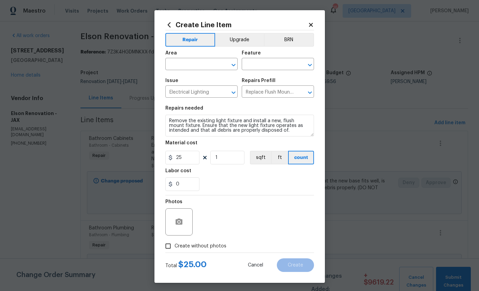
click at [197, 61] on input "text" at bounding box center [191, 65] width 53 height 11
click at [198, 63] on input "text" at bounding box center [191, 65] width 53 height 11
click at [200, 82] on li "Hallway" at bounding box center [201, 80] width 72 height 11
type input "Hallway"
click at [271, 65] on input "text" at bounding box center [268, 65] width 53 height 11
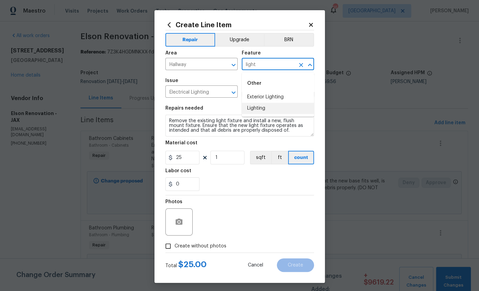
click at [264, 108] on li "Lighting" at bounding box center [278, 108] width 72 height 11
type input "Lighting"
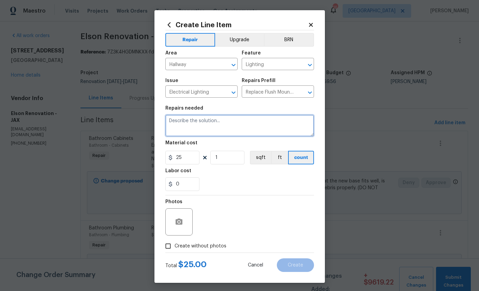
click at [216, 126] on textarea at bounding box center [239, 126] width 149 height 22
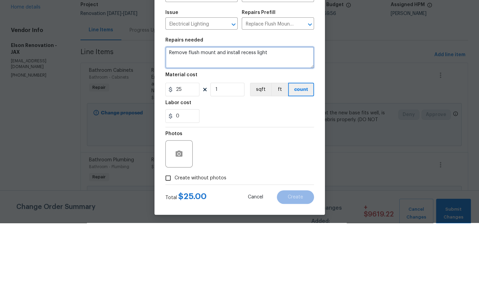
type textarea "Remove flush mount and install recess light"
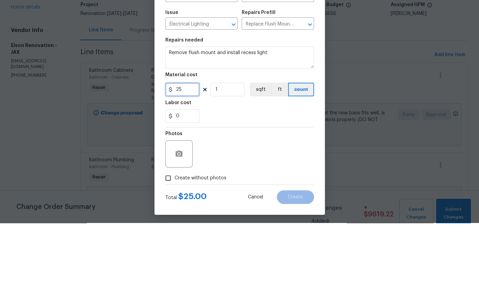
click at [192, 151] on input "25" at bounding box center [182, 158] width 34 height 14
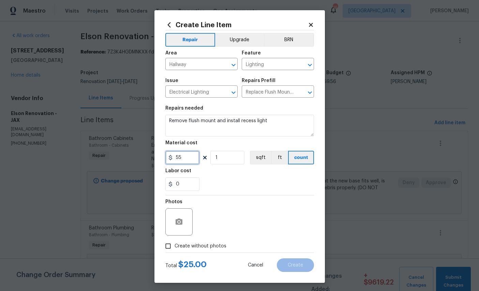
type input "55"
click at [181, 225] on icon "button" at bounding box center [178, 222] width 7 height 6
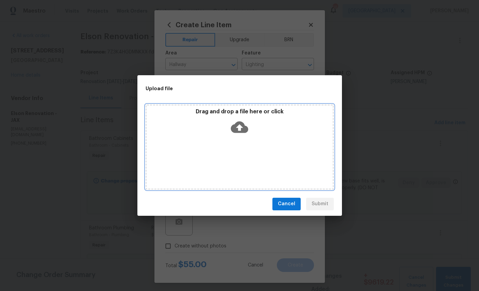
click at [243, 128] on icon at bounding box center [239, 127] width 17 height 12
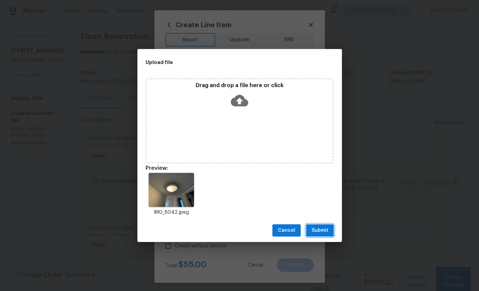
click at [322, 227] on span "Submit" at bounding box center [319, 231] width 17 height 9
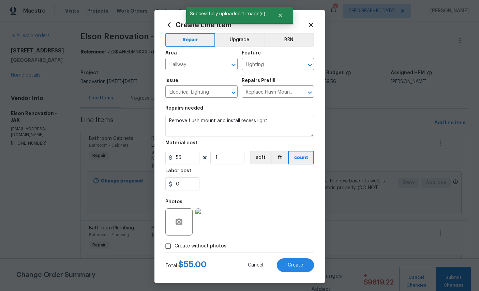
click at [296, 268] on span "Create" at bounding box center [295, 265] width 15 height 5
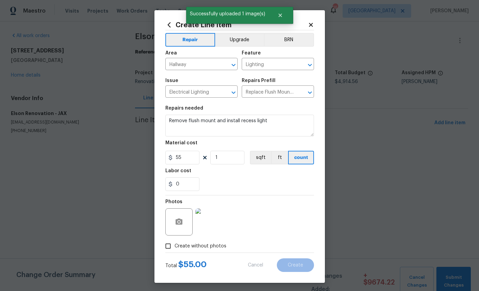
type input "0"
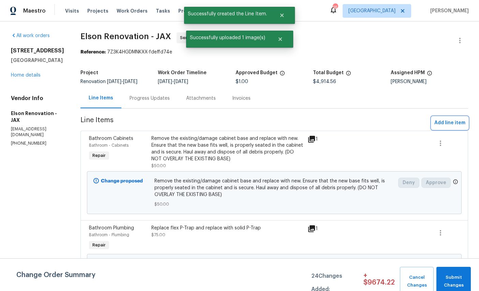
click at [446, 118] on button "Add line item" at bounding box center [449, 123] width 36 height 13
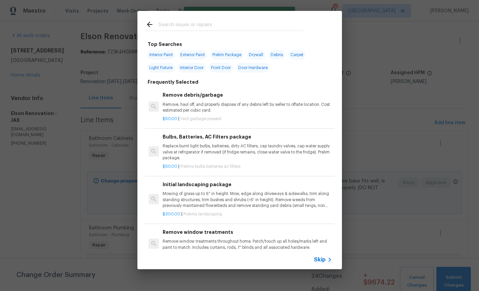
click at [224, 21] on input "text" at bounding box center [230, 25] width 144 height 10
type input "Light"
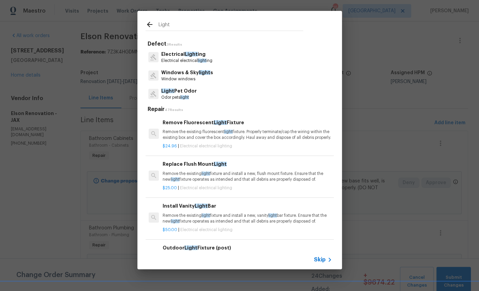
click at [180, 56] on p "Electrical Light ing" at bounding box center [186, 54] width 51 height 7
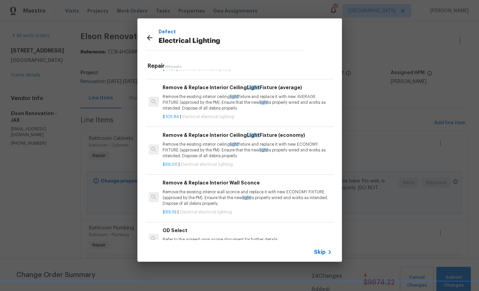
scroll to position [498, 0]
click at [279, 148] on p "Remove the existing interior ceiling light fixture and replace it with new ECON…" at bounding box center [246, 150] width 169 height 17
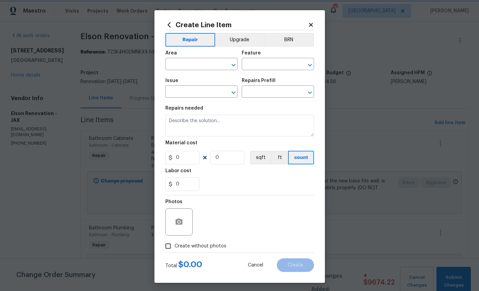
type input "Electrical Lighting"
type input "Remove & Replace Interior Ceiling Light Fixture (economy) $66.00"
type textarea "Remove the existing interior ceiling light fixture and replace it with new ECON…"
type input "66"
type input "1"
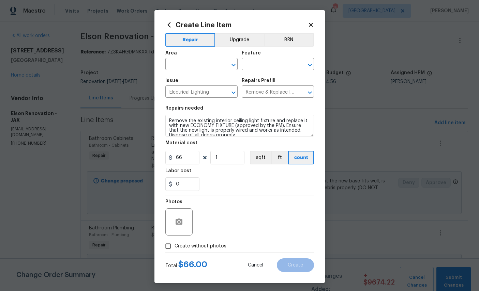
click at [196, 63] on input "text" at bounding box center [191, 65] width 53 height 11
type input "l"
click at [201, 80] on li "Stairs" at bounding box center [201, 80] width 72 height 11
type input "Stairs"
click at [270, 64] on input "text" at bounding box center [268, 65] width 53 height 11
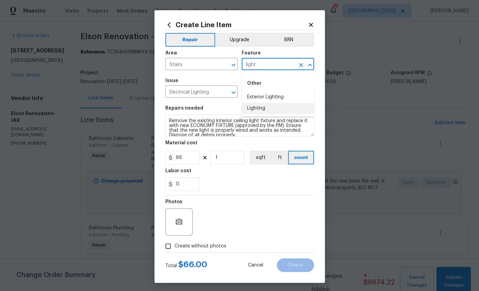
click at [261, 110] on li "Lighting" at bounding box center [278, 108] width 72 height 11
type input "Lighting"
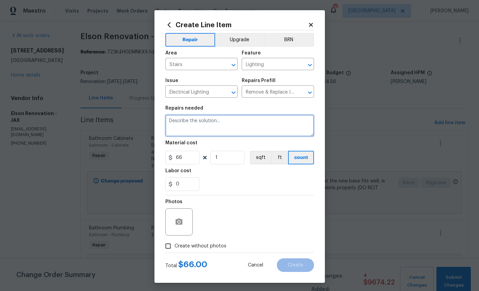
scroll to position [0, 0]
click at [215, 127] on textarea at bounding box center [239, 126] width 149 height 22
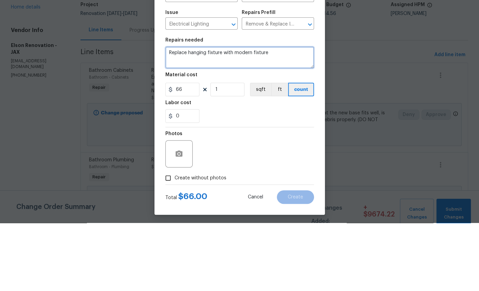
type textarea "Replace hanging fixture with modern fixture"
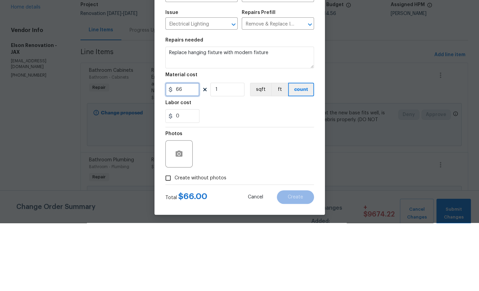
click at [193, 151] on input "66" at bounding box center [182, 158] width 34 height 14
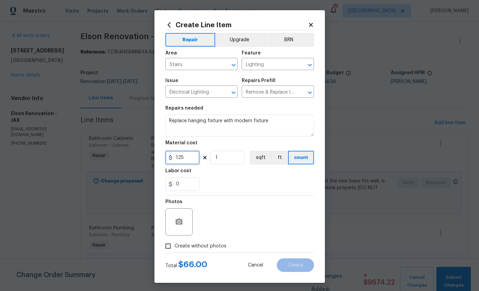
type input "125"
click at [184, 225] on button "button" at bounding box center [179, 222] width 16 height 16
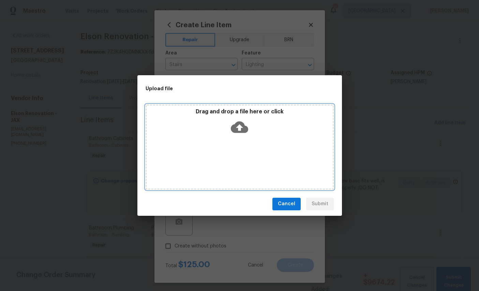
click at [242, 127] on icon at bounding box center [239, 127] width 17 height 17
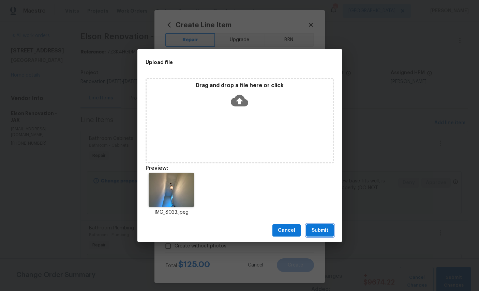
click at [320, 233] on span "Submit" at bounding box center [319, 231] width 17 height 9
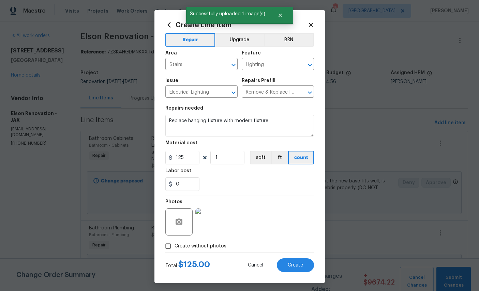
click at [302, 267] on span "Create" at bounding box center [295, 265] width 15 height 5
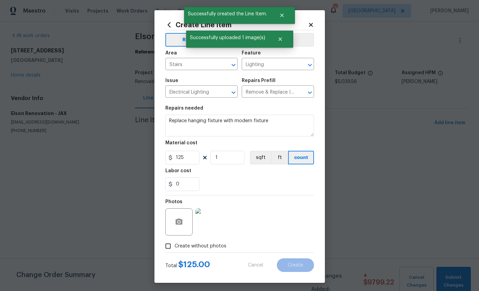
scroll to position [0, 0]
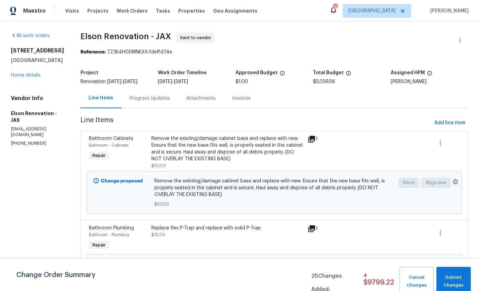
click at [27, 78] on link "Home details" at bounding box center [26, 75] width 30 height 5
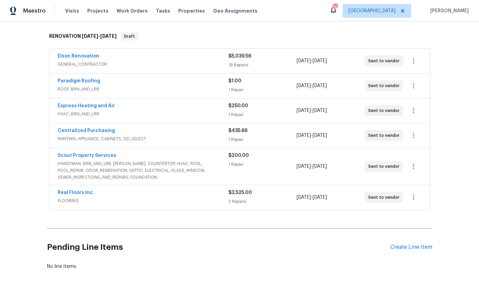
click at [408, 246] on div "Create Line Item" at bounding box center [411, 247] width 42 height 6
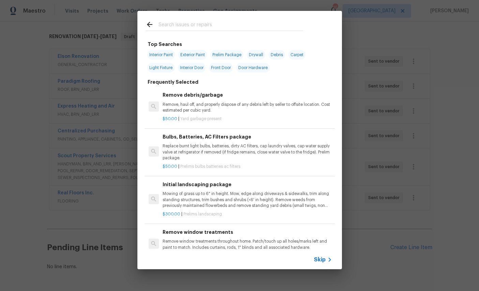
click at [220, 28] on input "text" at bounding box center [230, 25] width 144 height 10
click at [418, 112] on div "Top Searches Interior Paint Exterior Paint Prelim Package Drywall Debris Carpet…" at bounding box center [239, 140] width 479 height 280
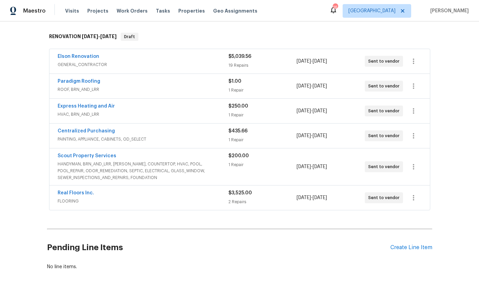
click at [66, 59] on link "Elson Renovation" at bounding box center [79, 56] width 42 height 5
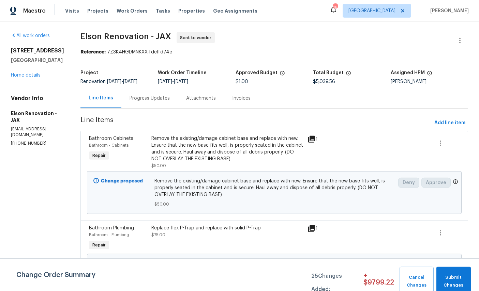
click at [29, 78] on link "Home details" at bounding box center [26, 75] width 30 height 5
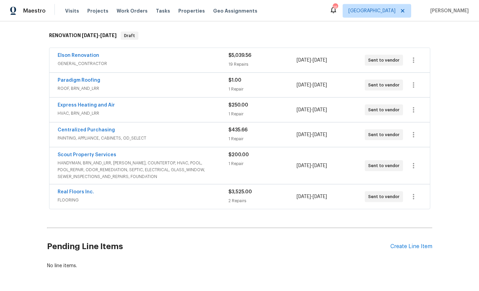
scroll to position [103, 0]
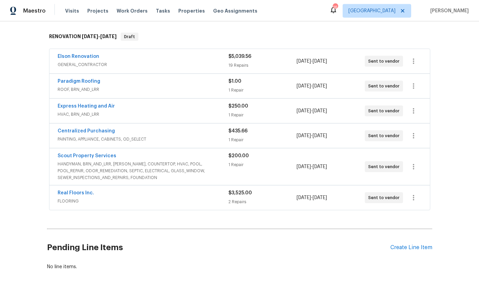
click at [410, 250] on div "Create Line Item" at bounding box center [411, 248] width 42 height 6
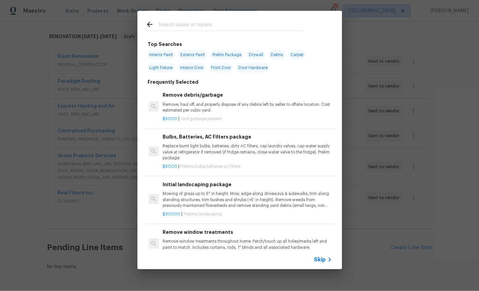
click at [198, 23] on input "text" at bounding box center [230, 25] width 144 height 10
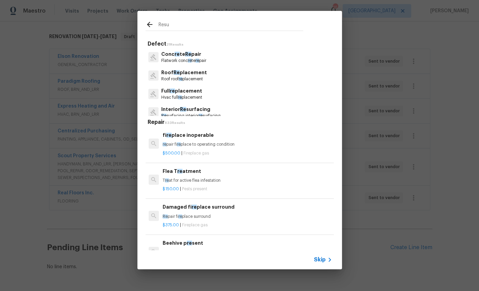
type input "Resur"
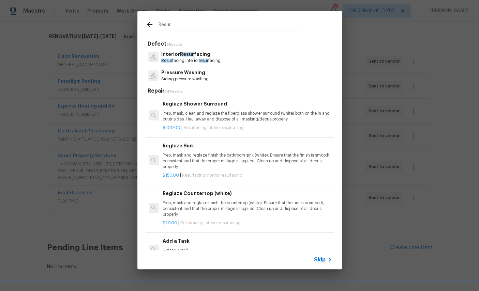
click at [190, 56] on span "Resur" at bounding box center [187, 54] width 14 height 5
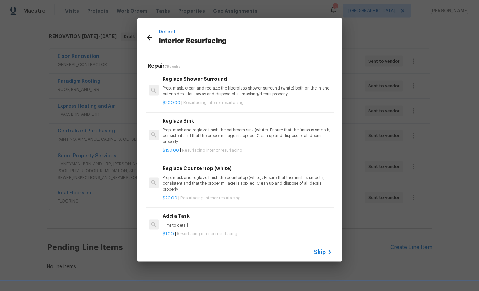
click at [220, 87] on p "Prep, mask, clean and reglaze the fiberglass shower surround (white) both on th…" at bounding box center [246, 92] width 169 height 12
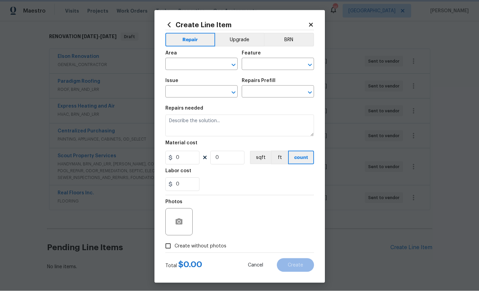
type input "Interior Resurfacing"
type input "Reglaze Shower Surround $300.00"
type textarea "Prep, mask, clean and reglaze the fiberglass shower surround (white) both on th…"
type input "300"
type input "1"
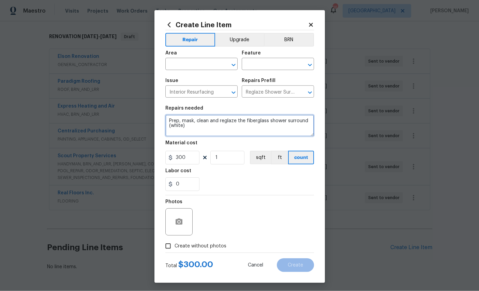
click at [227, 129] on textarea "Prep, mask, clean and reglaze the fiberglass shower surround (white)" at bounding box center [239, 126] width 149 height 22
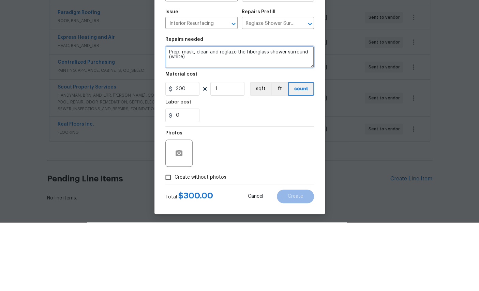
click at [274, 115] on textarea "Prep, mask, clean and reglaze the fiberglass shower surround (white)" at bounding box center [239, 126] width 149 height 22
click at [238, 115] on textarea "Prep, mask, clean and reglaze the fiberglass tub/surroundshower surround (white)" at bounding box center [239, 126] width 149 height 22
type textarea "Prep, mask, clean and reglaze the fiberglass tub/surround (white)"
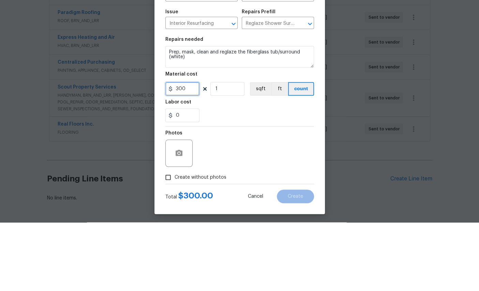
click at [188, 151] on input "300" at bounding box center [182, 158] width 34 height 14
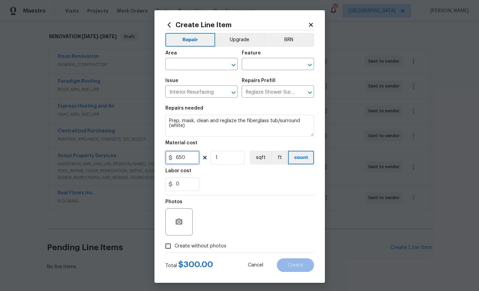
type input "650"
click at [200, 63] on input "text" at bounding box center [191, 65] width 53 height 11
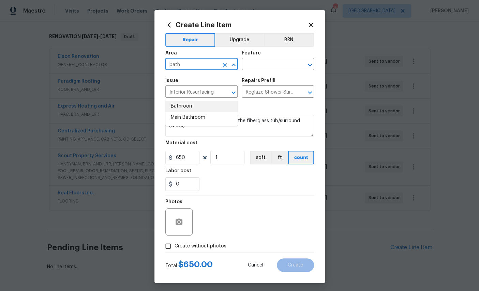
click at [185, 101] on li "Bathroom" at bounding box center [201, 106] width 72 height 11
type input "Bathroom"
click at [274, 65] on input "text" at bounding box center [268, 65] width 53 height 11
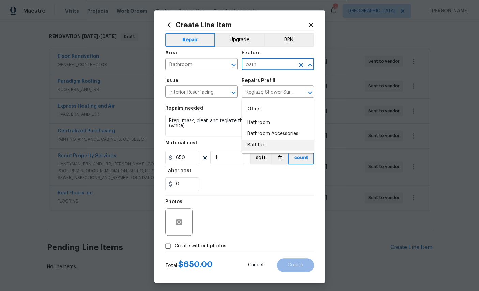
click at [258, 140] on li "Bathtub" at bounding box center [278, 145] width 72 height 11
type input "Bathtub"
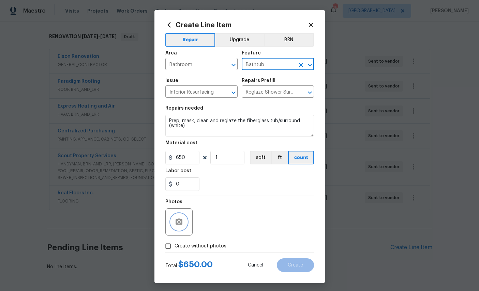
click at [180, 226] on icon "button" at bounding box center [179, 222] width 8 height 8
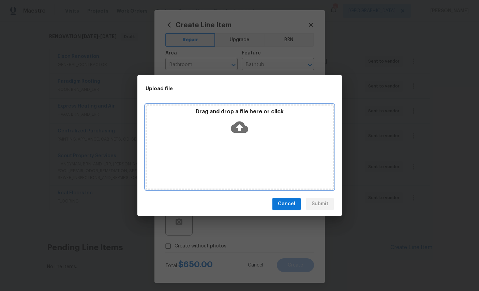
click at [241, 125] on icon at bounding box center [239, 127] width 17 height 12
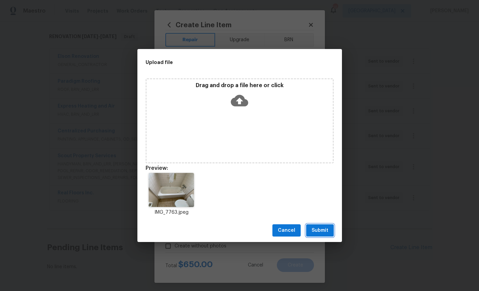
click at [322, 225] on button "Submit" at bounding box center [320, 231] width 28 height 13
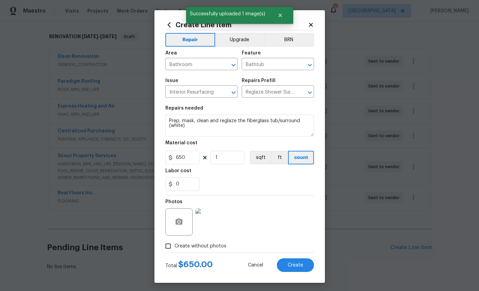
click at [298, 267] on span "Create" at bounding box center [295, 265] width 15 height 5
type input "0"
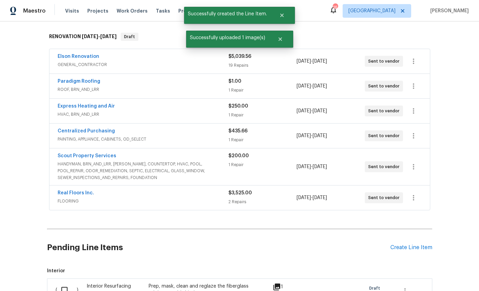
click at [99, 284] on span "Interior Resurfacing" at bounding box center [109, 286] width 44 height 5
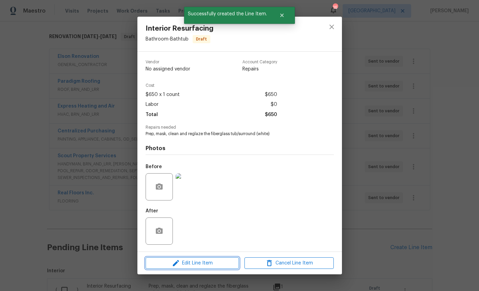
click at [202, 262] on span "Edit Line Item" at bounding box center [192, 263] width 89 height 9
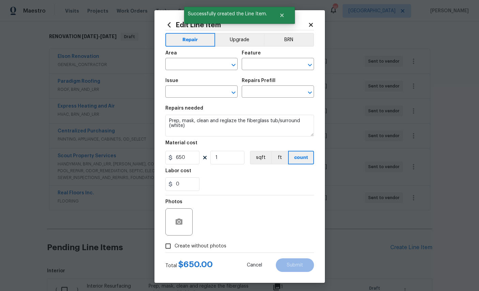
type input "Bathroom"
type input "Bathtub"
type input "Interior Resurfacing"
type input "Reglaze Shower Surround $300.00"
click at [242, 38] on button "Upgrade" at bounding box center [239, 40] width 49 height 14
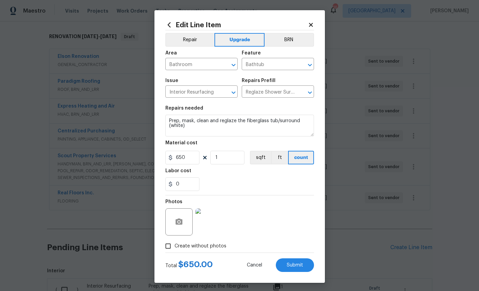
click at [297, 268] on span "Submit" at bounding box center [295, 265] width 16 height 5
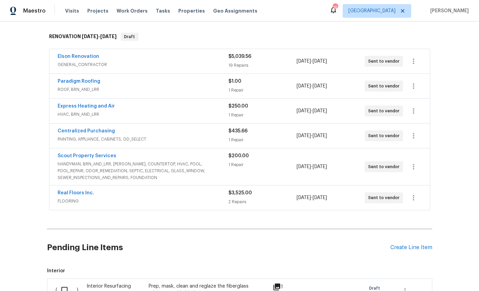
click at [409, 245] on div "Create Line Item" at bounding box center [411, 248] width 42 height 6
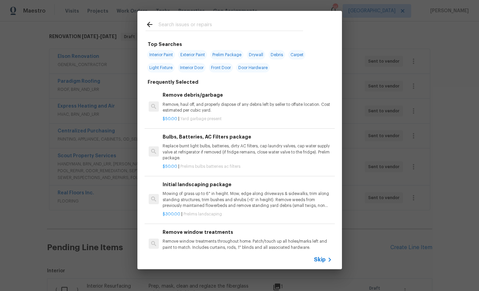
click at [207, 21] on input "text" at bounding box center [230, 25] width 144 height 10
type input "Countertop"
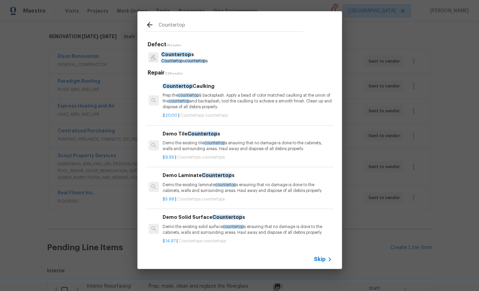
click at [188, 51] on p "Countertop s" at bounding box center [184, 54] width 46 height 7
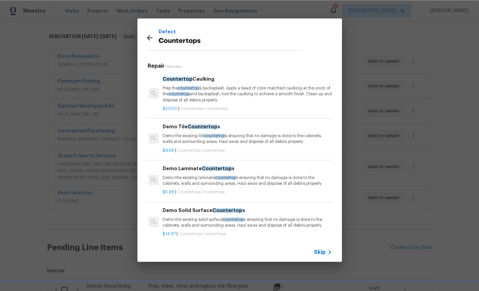
click at [27, 71] on div "Defect Countertops Repair 17 Results Countertop Caulking Prep the countertop & …" at bounding box center [239, 140] width 479 height 280
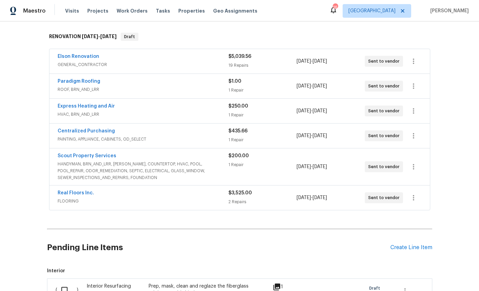
click at [67, 283] on input "checkbox" at bounding box center [66, 290] width 19 height 14
checkbox input "true"
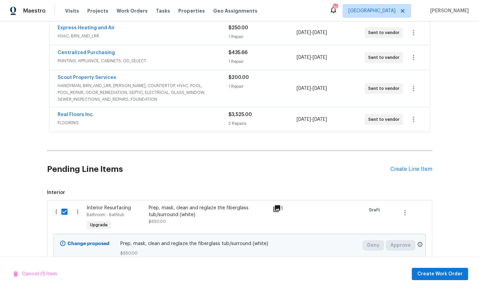
scroll to position [181, 0]
click at [443, 272] on span "Create Work Order" at bounding box center [439, 274] width 45 height 9
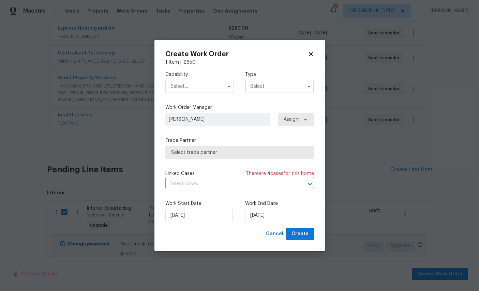
click at [196, 88] on input "text" at bounding box center [199, 87] width 69 height 14
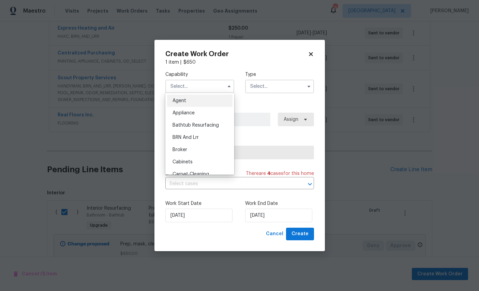
click at [196, 88] on input "text" at bounding box center [199, 87] width 69 height 14
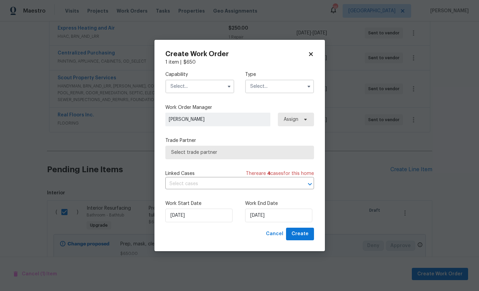
click at [194, 86] on input "text" at bounding box center [199, 87] width 69 height 14
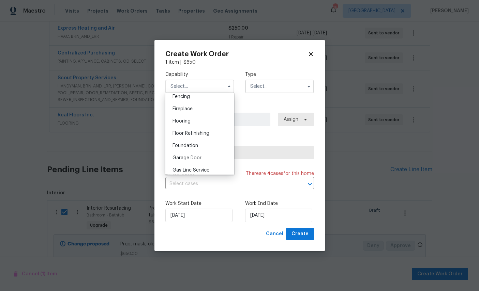
scroll to position [333, 0]
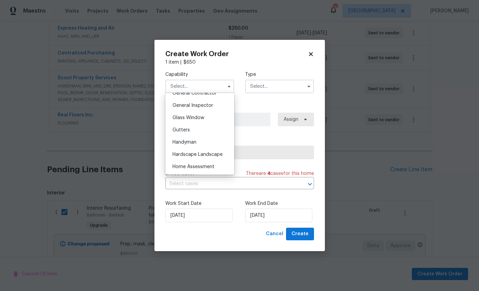
click at [206, 96] on span "General Contractor" at bounding box center [194, 93] width 44 height 5
type input "General Contractor"
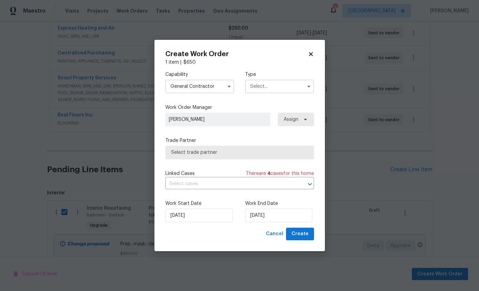
click at [276, 88] on input "text" at bounding box center [279, 87] width 69 height 14
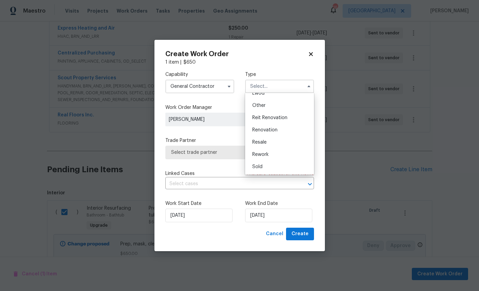
scroll to position [86, 0]
click at [273, 130] on span "Renovation" at bounding box center [264, 130] width 25 height 5
type input "Renovation"
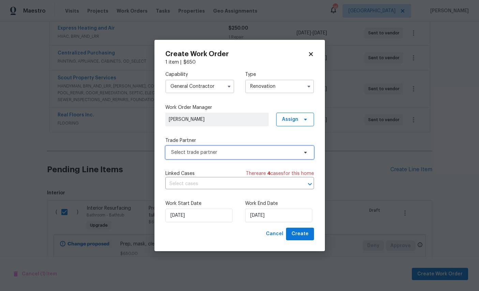
click at [240, 148] on span "Select trade partner" at bounding box center [239, 153] width 149 height 14
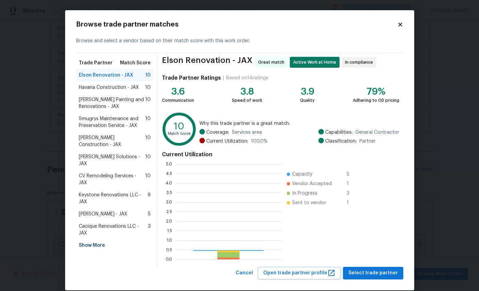
scroll to position [95, 106]
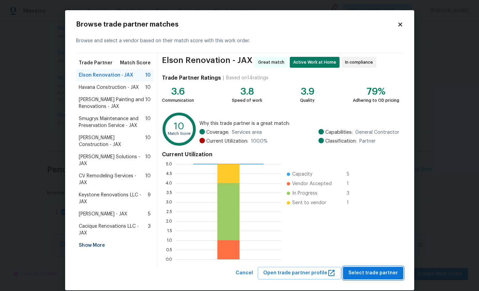
click at [382, 268] on button "Select trade partner" at bounding box center [373, 273] width 60 height 13
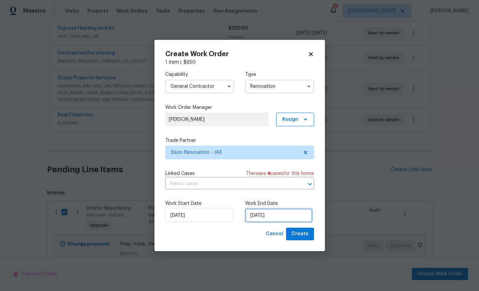
click at [283, 214] on input "[DATE]" at bounding box center [278, 216] width 67 height 14
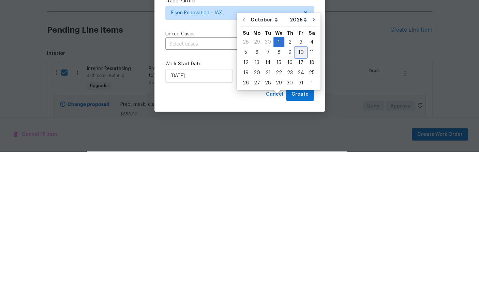
click at [298, 187] on div "10" at bounding box center [300, 192] width 11 height 10
type input "[DATE]"
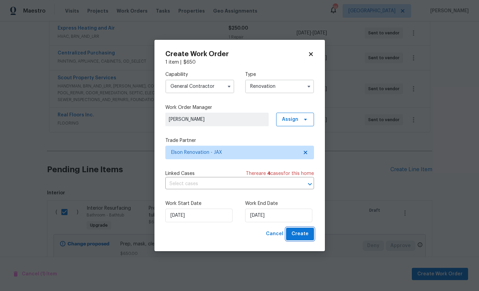
click at [302, 235] on span "Create" at bounding box center [299, 234] width 17 height 9
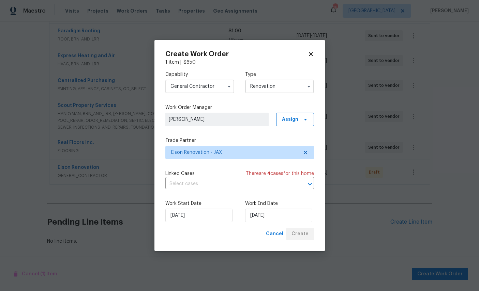
scroll to position [128, 0]
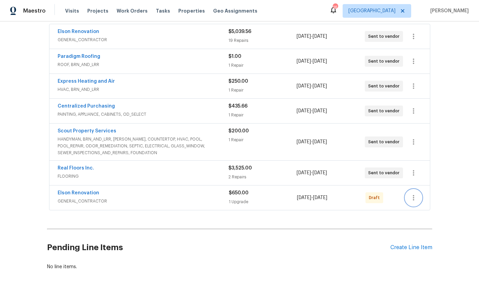
click at [413, 194] on icon "button" at bounding box center [413, 198] width 8 height 8
click at [438, 172] on li "Send to Vendor" at bounding box center [438, 173] width 74 height 11
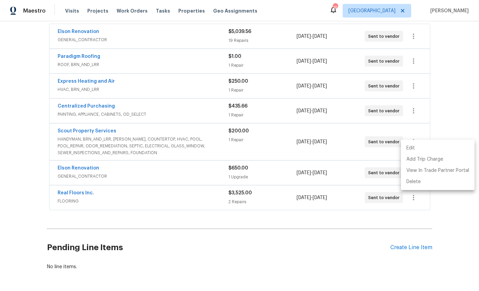
click at [74, 32] on div at bounding box center [239, 145] width 479 height 291
click at [83, 29] on link "Elson Renovation" at bounding box center [79, 31] width 42 height 5
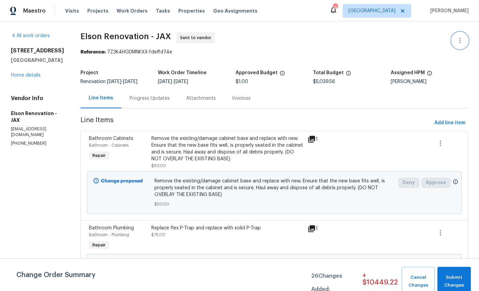
click at [462, 39] on icon "button" at bounding box center [459, 40] width 8 height 8
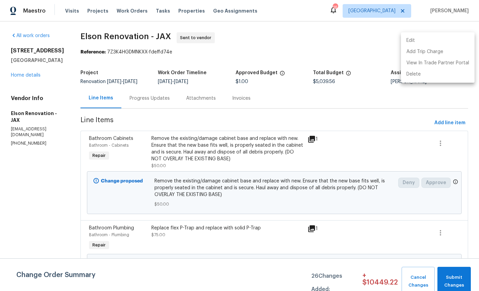
click at [418, 37] on li "Edit" at bounding box center [438, 40] width 74 height 11
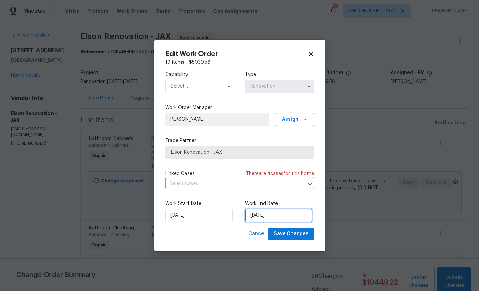
click at [288, 216] on input "[DATE]" at bounding box center [278, 216] width 67 height 14
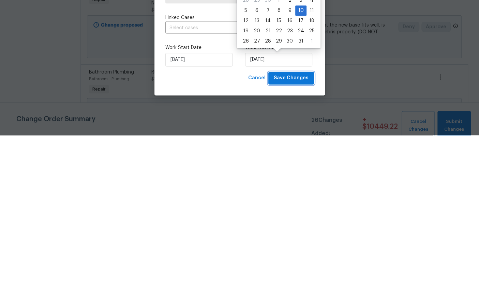
click at [291, 230] on span "Save Changes" at bounding box center [291, 234] width 35 height 9
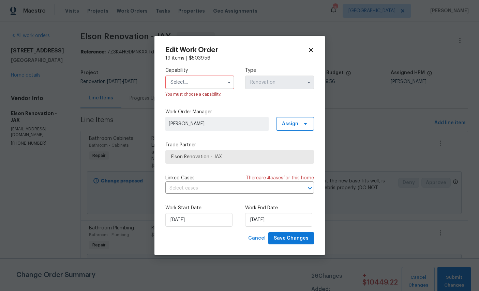
click at [200, 77] on input "text" at bounding box center [199, 83] width 69 height 14
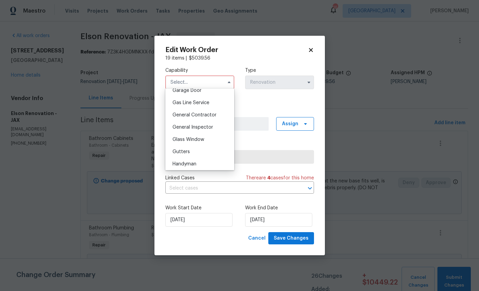
scroll to position [306, 0]
click at [209, 119] on span "General Contractor" at bounding box center [194, 116] width 44 height 5
type input "General Contractor"
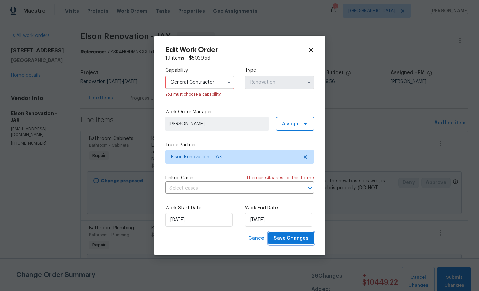
click at [296, 242] on span "Save Changes" at bounding box center [291, 238] width 35 height 9
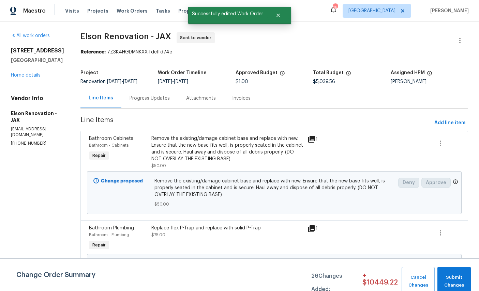
click at [25, 73] on link "Home details" at bounding box center [26, 75] width 30 height 5
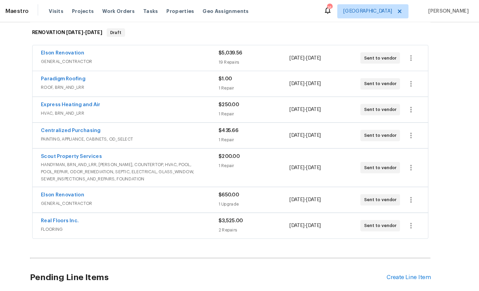
scroll to position [110, 0]
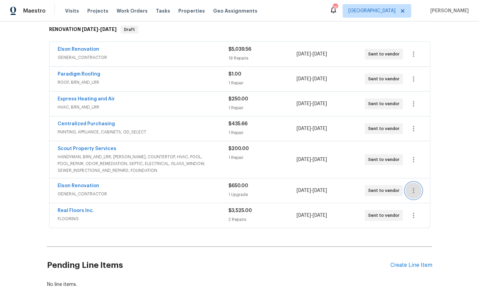
click at [414, 187] on icon "button" at bounding box center [413, 191] width 8 height 8
click at [421, 172] on li "Edit" at bounding box center [438, 172] width 74 height 11
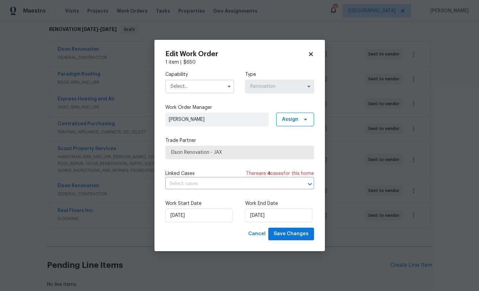
click at [462, 131] on body "Maestro Visits Projects Work Orders Tasks Properties Geo Assignments 16 Jackson…" at bounding box center [239, 145] width 479 height 291
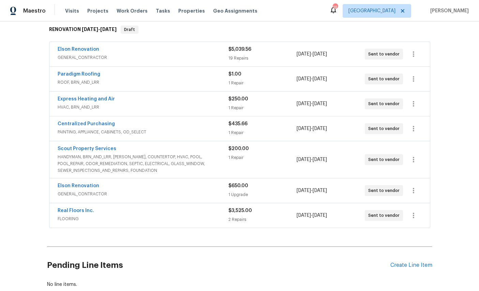
click at [69, 184] on link "Elson Renovation" at bounding box center [79, 186] width 42 height 5
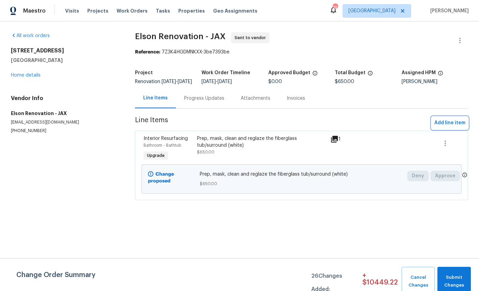
click at [448, 127] on span "Add line item" at bounding box center [449, 123] width 31 height 9
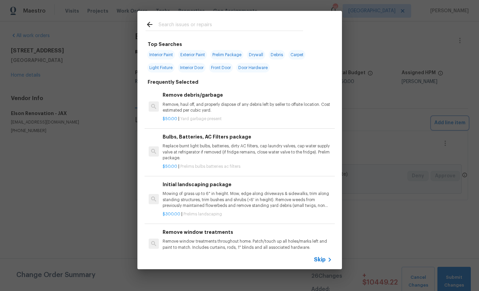
click at [393, 100] on div "Top Searches Interior Paint Exterior Paint Prelim Package Drywall Debris Carpet…" at bounding box center [239, 140] width 479 height 280
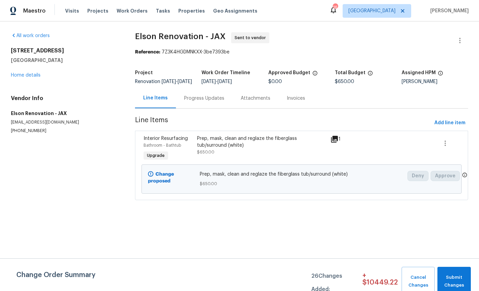
click at [27, 76] on link "Home details" at bounding box center [26, 75] width 30 height 5
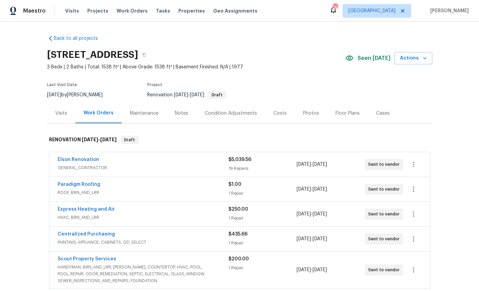
click at [62, 162] on link "Elson Renovation" at bounding box center [79, 159] width 42 height 5
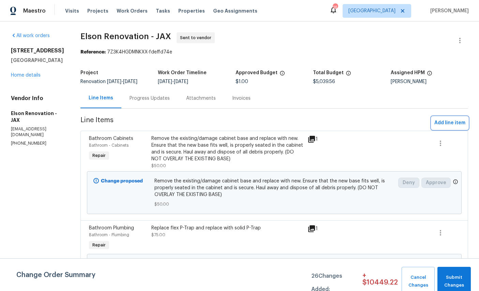
click at [452, 120] on span "Add line item" at bounding box center [449, 123] width 31 height 9
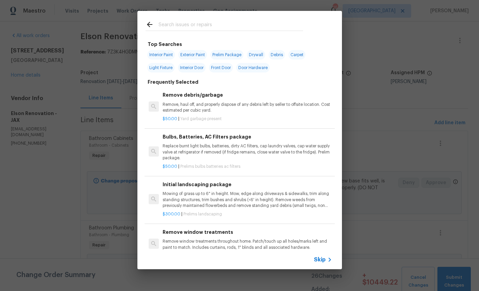
click at [226, 25] on input "text" at bounding box center [230, 25] width 144 height 10
type input "Cab"
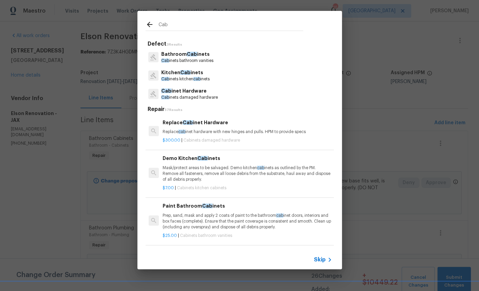
click at [189, 75] on span "Cab" at bounding box center [185, 72] width 10 height 5
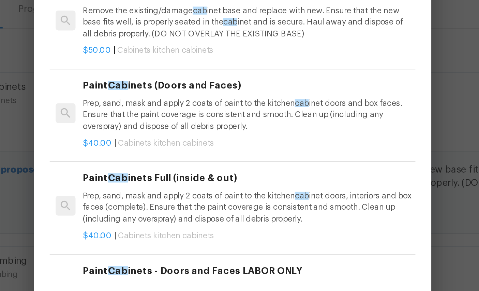
scroll to position [413, 0]
click at [162, 192] on p "Prep, sand, mask and apply 2 coats of paint to the kitchen cab inet doors, inte…" at bounding box center [246, 200] width 169 height 17
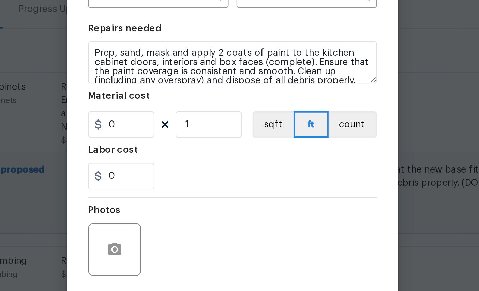
type input "Paint Cabinets Full (inside & out) $40.00"
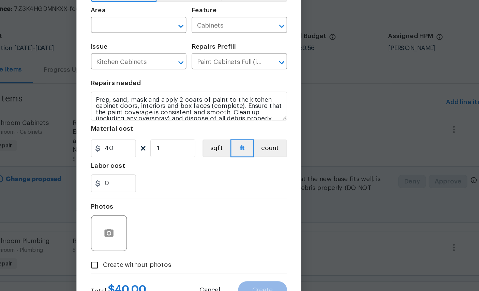
scroll to position [4, 0]
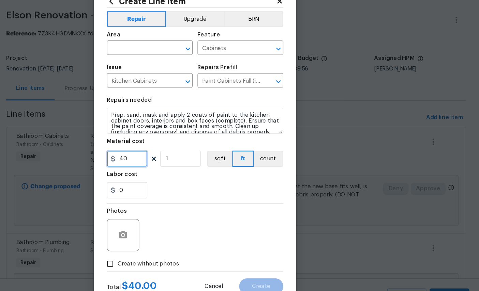
click at [165, 151] on input "40" at bounding box center [182, 158] width 34 height 14
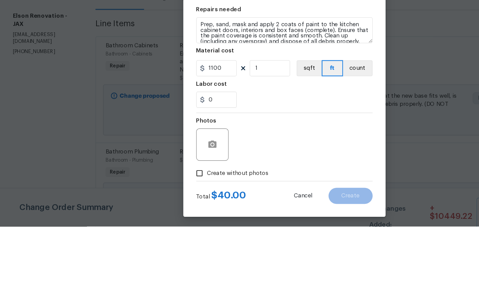
scroll to position [50, 0]
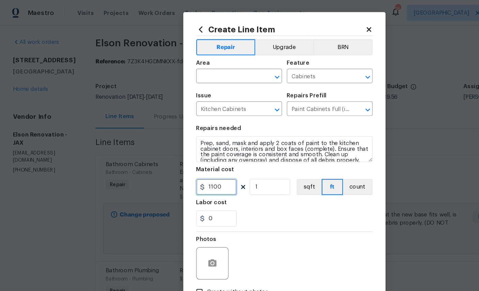
type input "1100"
click at [192, 43] on button "Repair" at bounding box center [190, 40] width 50 height 14
click at [191, 43] on button "Repair" at bounding box center [190, 40] width 50 height 14
click at [191, 41] on button "Repair" at bounding box center [190, 40] width 50 height 14
click at [195, 39] on button "Repair" at bounding box center [190, 40] width 50 height 14
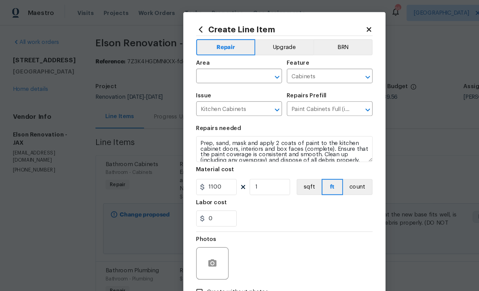
click at [216, 43] on button "Upgrade" at bounding box center [239, 40] width 49 height 14
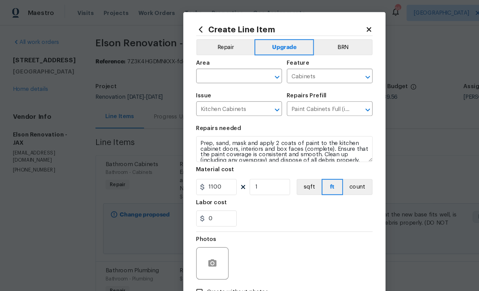
click at [195, 40] on button "Repair" at bounding box center [189, 40] width 49 height 14
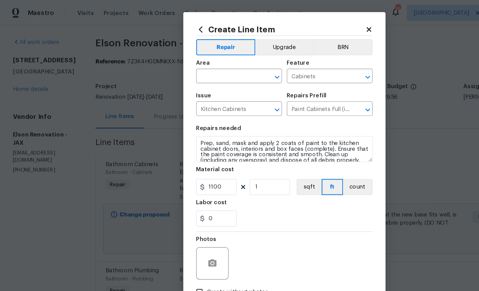
click at [207, 39] on button "Repair" at bounding box center [190, 40] width 50 height 14
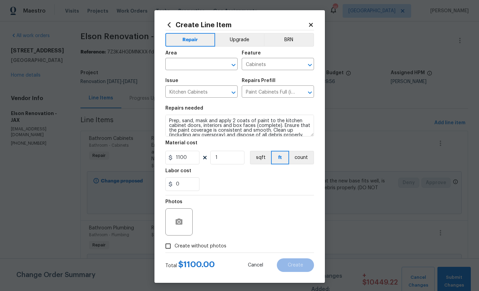
click at [226, 67] on icon "Clear" at bounding box center [224, 65] width 4 height 4
click at [200, 95] on li "Kitchen" at bounding box center [201, 90] width 72 height 11
type input "Kitchen"
click at [183, 226] on icon "button" at bounding box center [179, 222] width 8 height 8
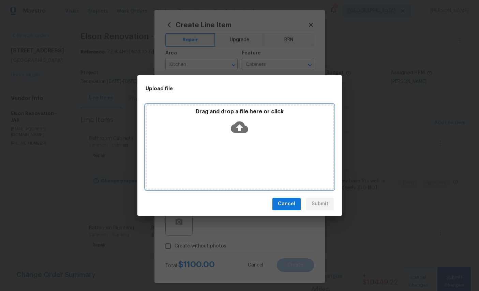
click at [239, 136] on icon at bounding box center [239, 127] width 17 height 17
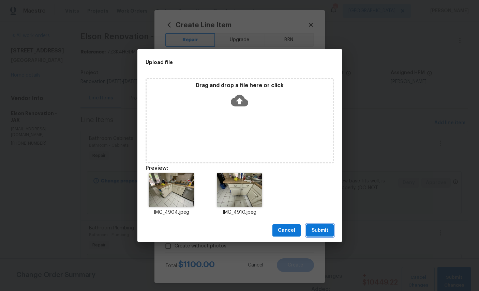
click at [319, 235] on span "Submit" at bounding box center [319, 231] width 17 height 9
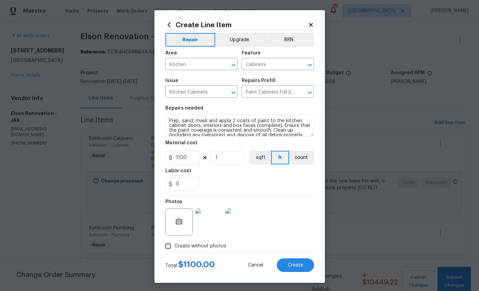
click at [296, 268] on span "Create" at bounding box center [295, 265] width 15 height 5
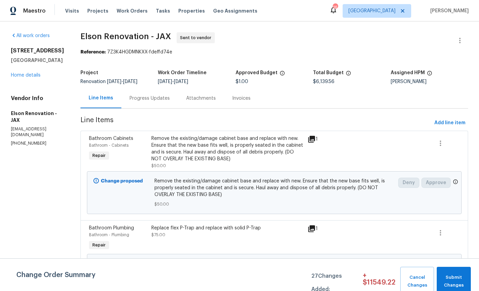
click at [22, 78] on link "Home details" at bounding box center [26, 75] width 30 height 5
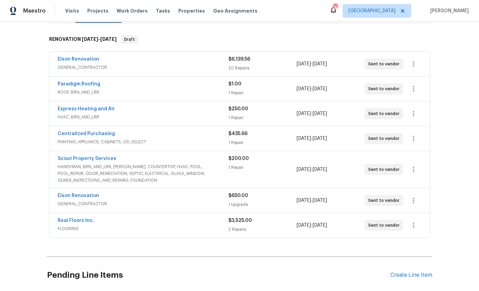
scroll to position [100, 0]
click at [68, 198] on link "Elson Renovation" at bounding box center [79, 196] width 42 height 5
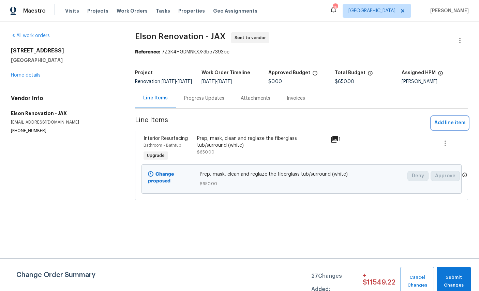
click at [450, 126] on span "Add line item" at bounding box center [449, 123] width 31 height 9
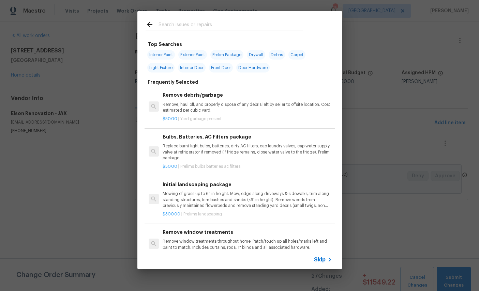
click at [214, 22] on input "text" at bounding box center [230, 25] width 144 height 10
type input "Cab"
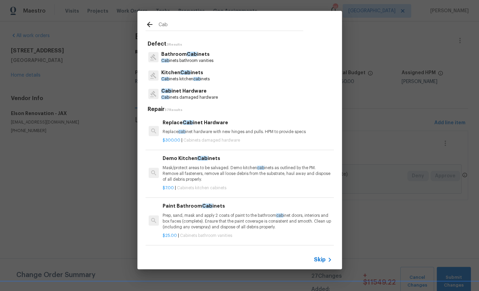
click at [184, 75] on span "Cab" at bounding box center [185, 72] width 10 height 5
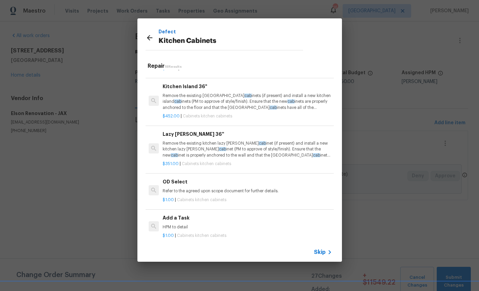
scroll to position [654, 0]
click at [214, 225] on p "HPM to detail" at bounding box center [246, 228] width 169 height 6
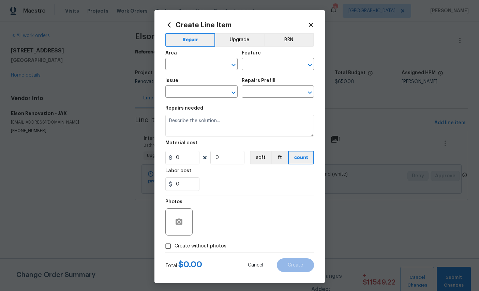
type input "Cabinets"
type input "Kitchen Cabinets"
type textarea "HPM to detail"
type input "1"
type input "Add a Task $1.00"
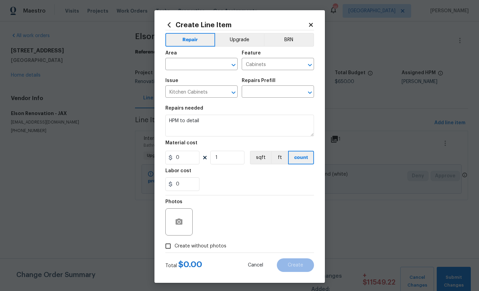
type input "1"
click at [201, 64] on input "text" at bounding box center [191, 65] width 53 height 11
click at [200, 83] on li "Kitchen" at bounding box center [201, 80] width 72 height 11
type input "Kitchen"
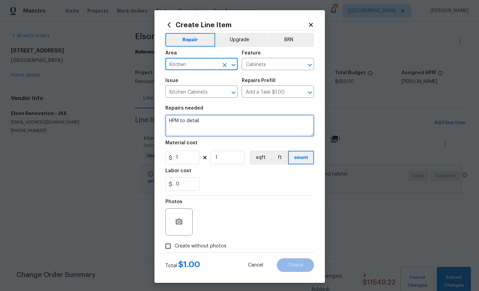
click at [228, 119] on textarea "HPM to detail" at bounding box center [239, 126] width 149 height 22
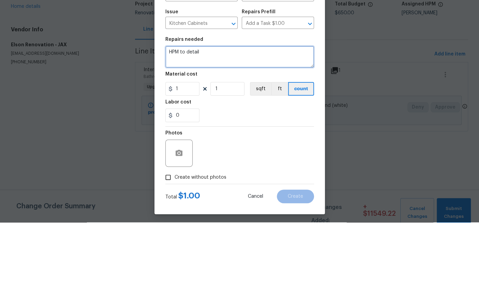
click at [229, 115] on textarea "HPM to detail" at bounding box center [239, 126] width 149 height 22
type textarea "H"
click at [205, 115] on textarea at bounding box center [239, 126] width 149 height 22
type textarea "Replace knobs on doors with PULLS. Replace old knobs on drawers with New Knobs"
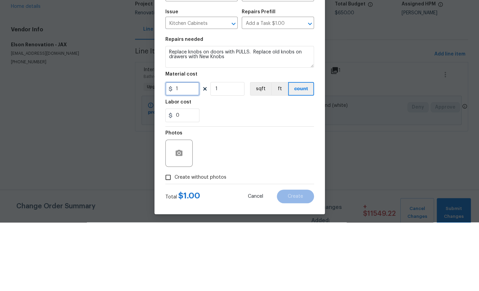
click at [189, 151] on input "1" at bounding box center [182, 158] width 34 height 14
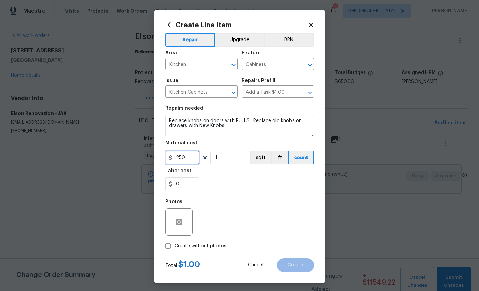
type input "250"
click at [184, 220] on button "button" at bounding box center [179, 222] width 16 height 16
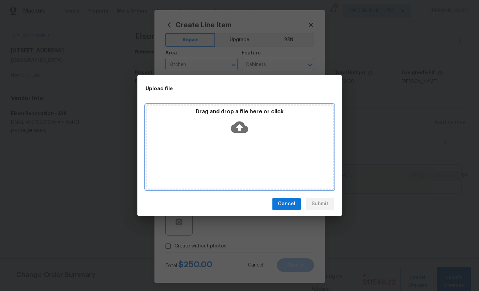
click at [239, 126] on icon at bounding box center [239, 127] width 17 height 17
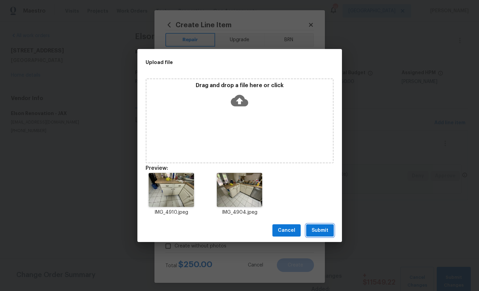
click at [326, 236] on button "Submit" at bounding box center [320, 231] width 28 height 13
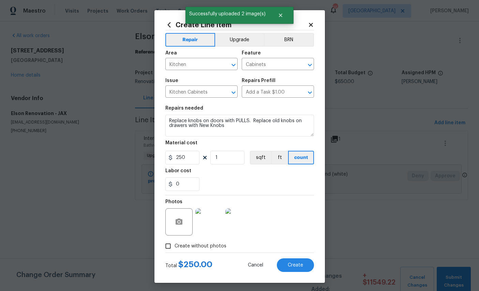
click at [300, 265] on button "Create" at bounding box center [295, 266] width 37 height 14
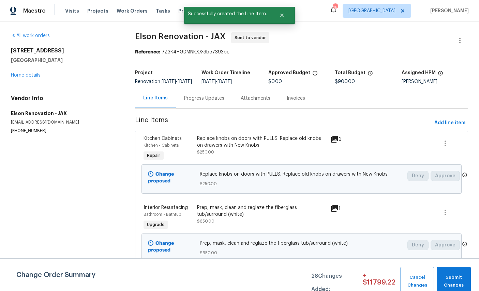
scroll to position [2, 0]
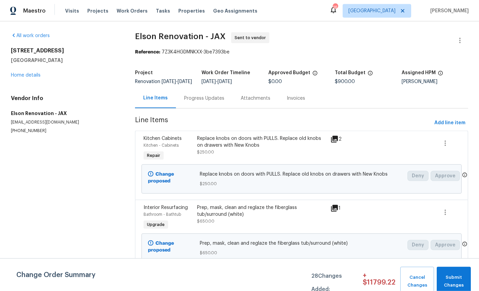
click at [165, 144] on div "Kitchen - Cabinets" at bounding box center [167, 145] width 49 height 7
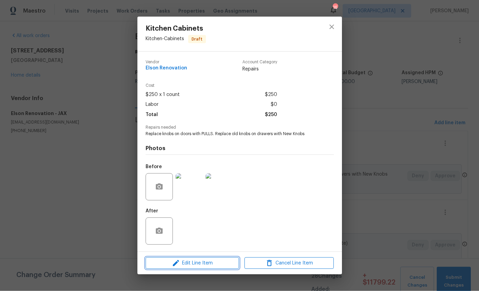
click at [201, 268] on span "Edit Line Item" at bounding box center [192, 263] width 89 height 9
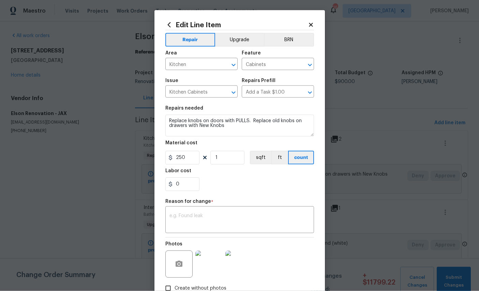
click at [246, 40] on button "Upgrade" at bounding box center [239, 40] width 49 height 14
click at [246, 223] on textarea at bounding box center [239, 221] width 140 height 14
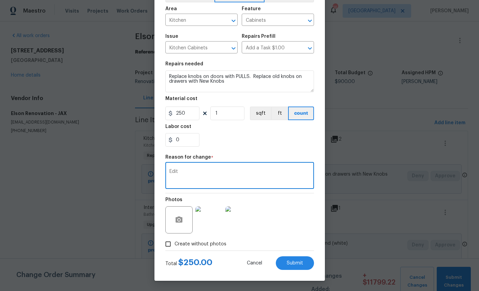
scroll to position [49, 0]
type textarea "Edit"
click at [296, 261] on span "Submit" at bounding box center [295, 263] width 16 height 5
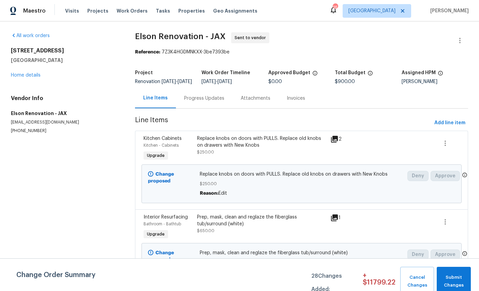
scroll to position [0, 0]
click at [28, 75] on link "Home details" at bounding box center [26, 75] width 30 height 5
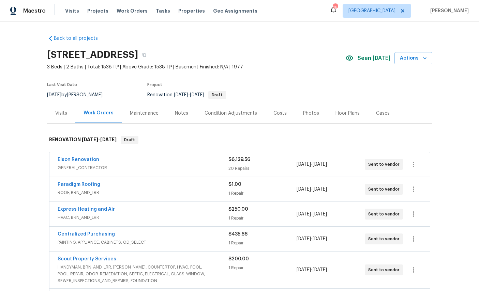
click at [67, 160] on link "Elson Renovation" at bounding box center [79, 159] width 42 height 5
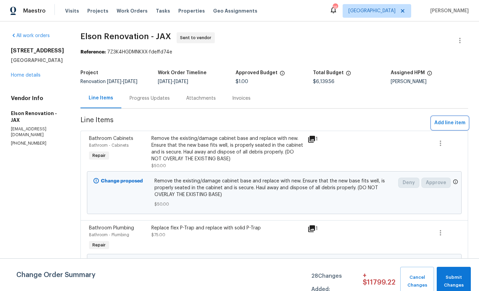
click at [457, 122] on span "Add line item" at bounding box center [449, 123] width 31 height 9
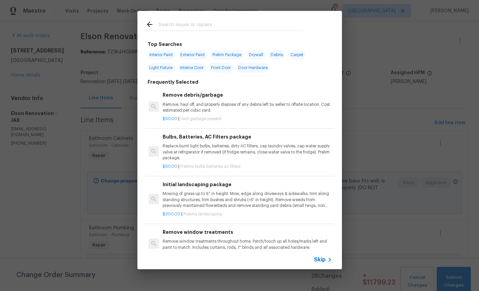
click at [204, 26] on input "text" at bounding box center [230, 25] width 144 height 10
click at [203, 26] on input "text" at bounding box center [230, 25] width 144 height 10
type input "Paint"
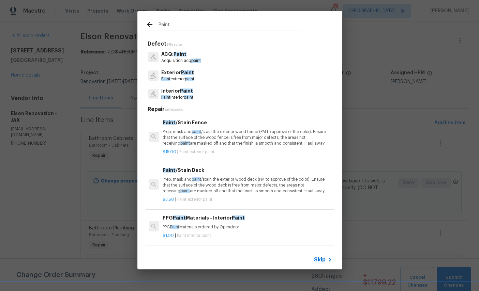
click at [181, 73] on span "Paint" at bounding box center [187, 72] width 13 height 5
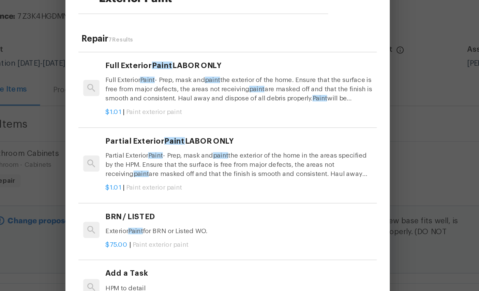
scroll to position [127, 0]
click at [169, 137] on p "Partial Exterior Paint - Prep, mask and paint the exterior of the home in the a…" at bounding box center [246, 145] width 169 height 17
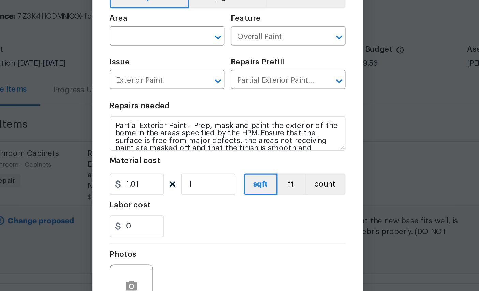
click at [165, 60] on input "text" at bounding box center [191, 65] width 53 height 11
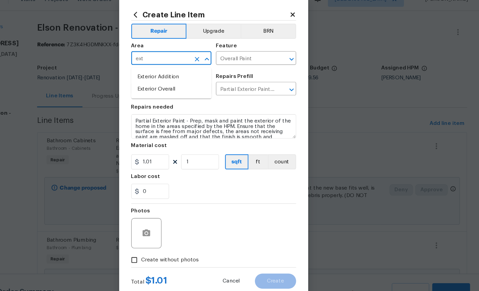
click at [165, 87] on li "Exterior Overall" at bounding box center [201, 92] width 72 height 11
type input "Exterior Overall"
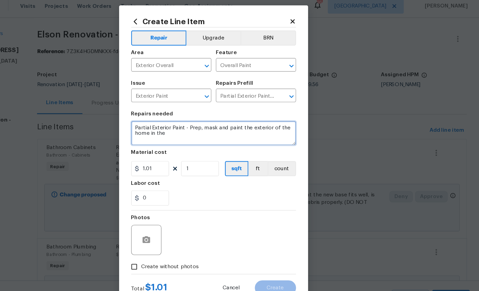
scroll to position [0, 0]
click at [172, 126] on textarea "Partial Exterior Paint - Prep, mask and paint the exterior of the home in the" at bounding box center [239, 126] width 149 height 22
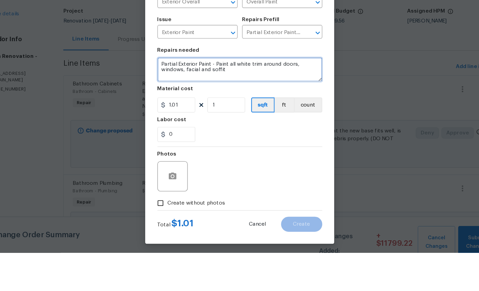
type textarea "Partial Exterior Paint - Paint all white trim around doors, windows, facial and…"
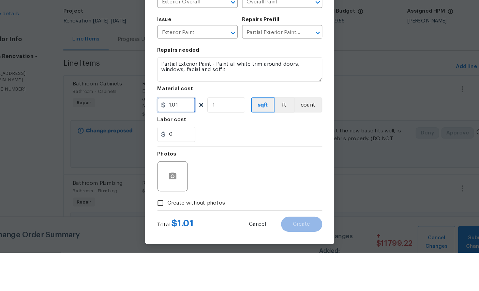
click at [168, 151] on input "1.01" at bounding box center [182, 158] width 34 height 14
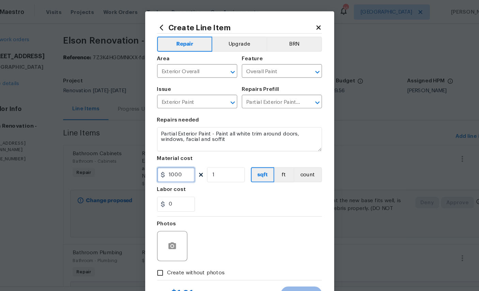
type input "1000"
click at [165, 214] on div at bounding box center [178, 221] width 27 height 27
click at [171, 219] on button "button" at bounding box center [179, 222] width 16 height 16
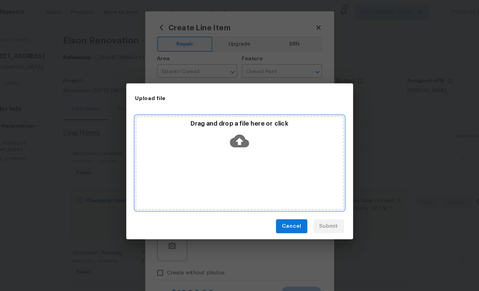
click at [231, 119] on icon at bounding box center [239, 127] width 17 height 17
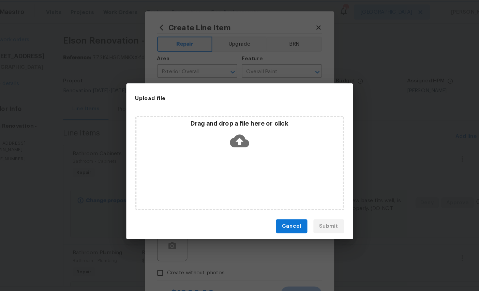
scroll to position [26, 0]
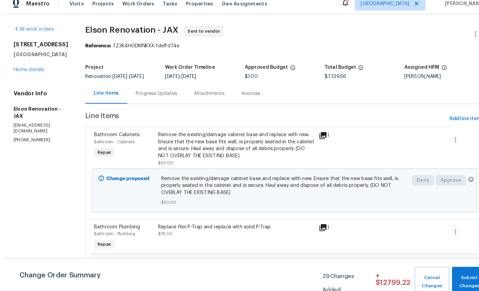
scroll to position [6, 0]
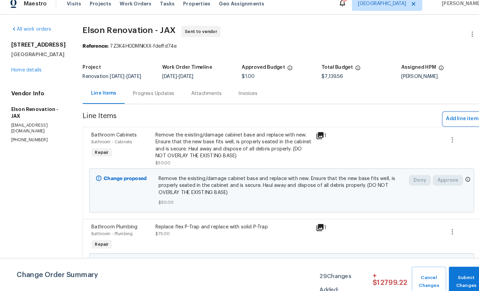
click at [447, 119] on span "Add line item" at bounding box center [449, 123] width 31 height 9
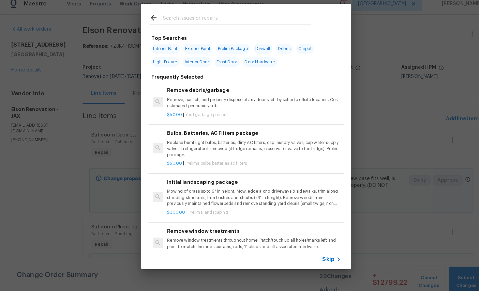
click at [220, 20] on input "text" at bounding box center [230, 25] width 144 height 10
type input "Door"
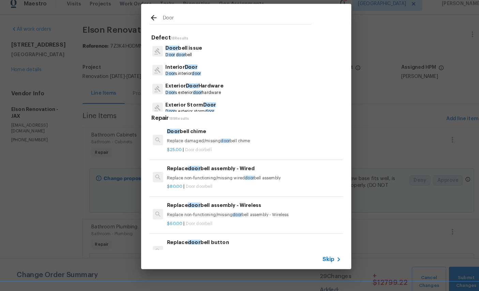
click at [177, 51] on p "Door bell issue" at bounding box center [178, 54] width 35 height 7
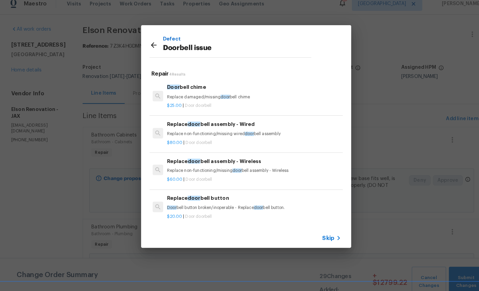
click at [182, 99] on p "Replace damaged/missing door bell chime" at bounding box center [246, 102] width 169 height 6
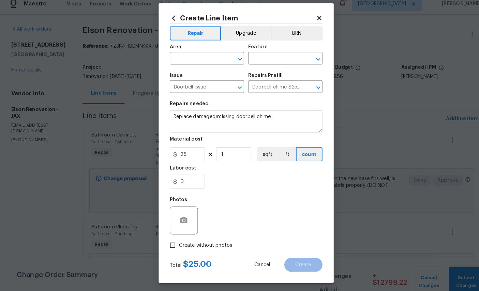
click at [196, 60] on input "text" at bounding box center [191, 65] width 53 height 11
click at [197, 93] on li "Exterior Overall" at bounding box center [201, 98] width 72 height 11
type input "Exterior Overall"
click at [265, 60] on input "text" at bounding box center [268, 65] width 53 height 11
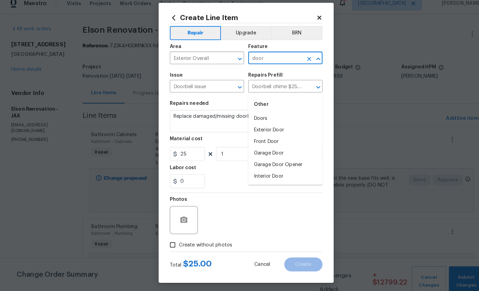
scroll to position [26, 0]
click at [275, 60] on input "door" at bounding box center [268, 65] width 53 height 11
type input "d"
click at [268, 129] on li "Exterior Door" at bounding box center [278, 134] width 72 height 11
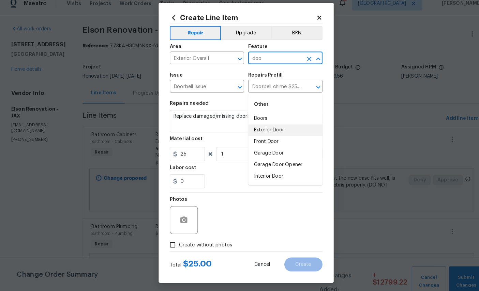
type input "Exterior Door"
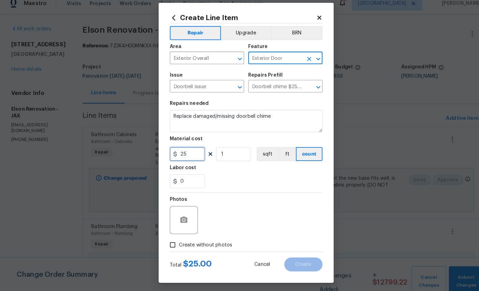
click at [196, 155] on input "25" at bounding box center [182, 158] width 34 height 14
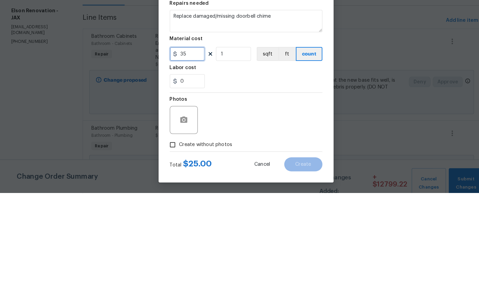
scroll to position [6, 0]
type input "35"
click at [180, 206] on div at bounding box center [178, 219] width 27 height 27
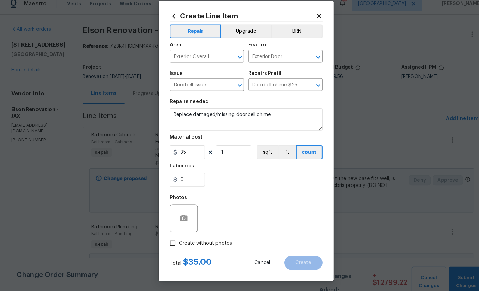
click at [175, 206] on div at bounding box center [178, 219] width 27 height 27
click at [183, 216] on icon "button" at bounding box center [179, 220] width 8 height 8
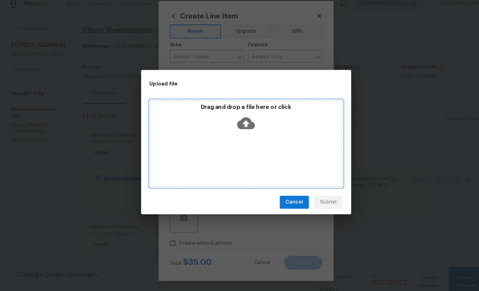
click at [243, 119] on icon at bounding box center [239, 127] width 17 height 17
click at [237, 121] on icon at bounding box center [239, 127] width 17 height 12
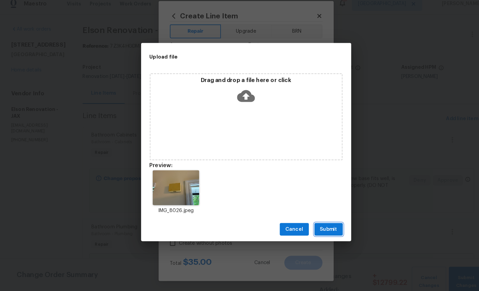
click at [324, 228] on button "Submit" at bounding box center [320, 231] width 28 height 13
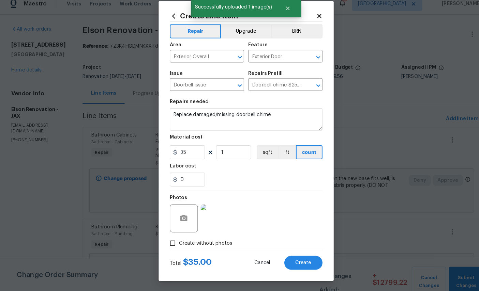
click at [298, 261] on span "Create" at bounding box center [295, 263] width 15 height 5
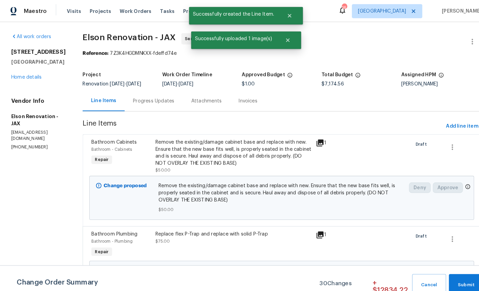
scroll to position [0, 0]
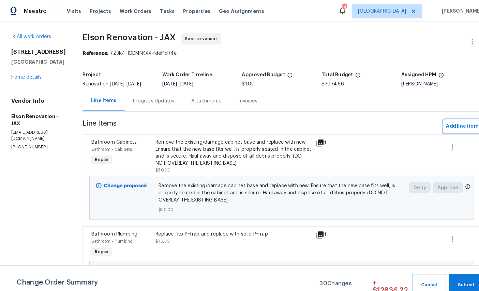
click at [447, 118] on button "Add line item" at bounding box center [449, 123] width 36 height 13
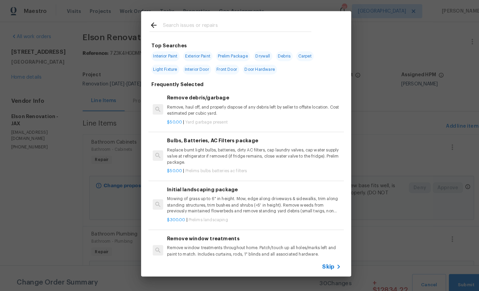
click at [234, 21] on input "text" at bounding box center [230, 25] width 144 height 10
type input "Light"
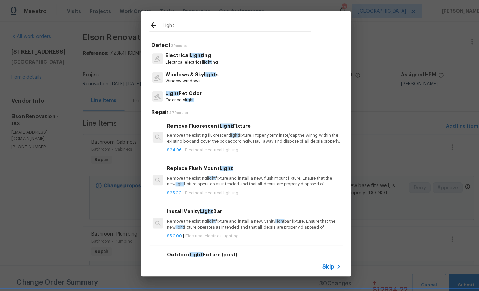
click at [186, 57] on span "Light" at bounding box center [191, 54] width 13 height 5
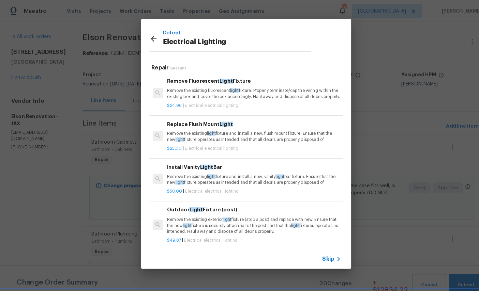
click at [212, 132] on div "Replace Flush Mount Light Remove the existing light fixture and install a new, …" at bounding box center [246, 128] width 169 height 22
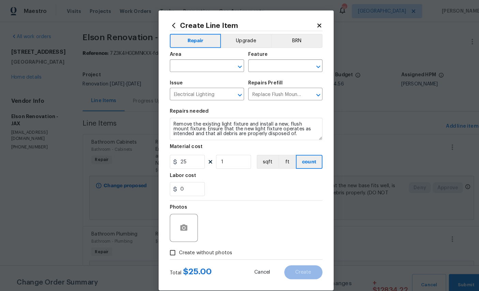
click at [198, 66] on input "text" at bounding box center [191, 65] width 53 height 11
click at [201, 83] on li "Hallway" at bounding box center [201, 80] width 72 height 11
type input "Hallway"
click at [280, 62] on input "text" at bounding box center [268, 65] width 53 height 11
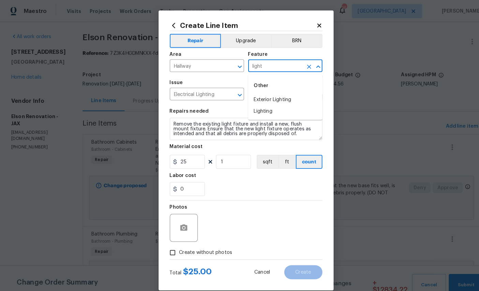
click at [260, 112] on li "Lighting" at bounding box center [278, 108] width 72 height 11
type input "Lighting"
click at [190, 159] on input "25" at bounding box center [182, 158] width 34 height 14
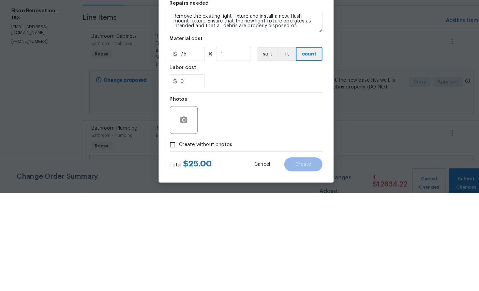
scroll to position [33, 0]
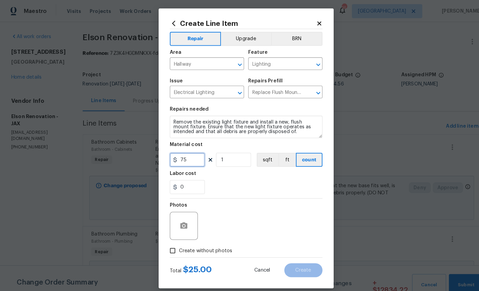
type input "75"
click at [178, 206] on div at bounding box center [178, 219] width 27 height 27
click at [181, 212] on button "button" at bounding box center [179, 220] width 16 height 16
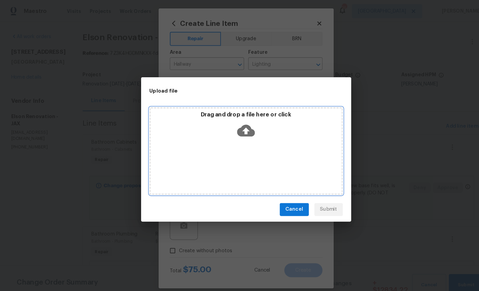
click at [243, 113] on p "Drag and drop a file here or click" at bounding box center [239, 111] width 186 height 7
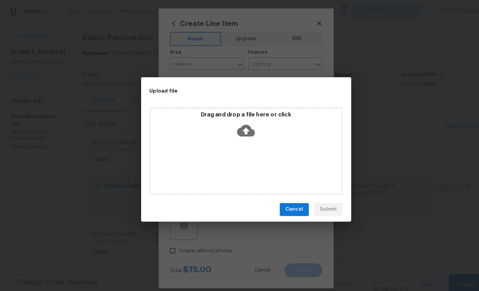
scroll to position [26, 0]
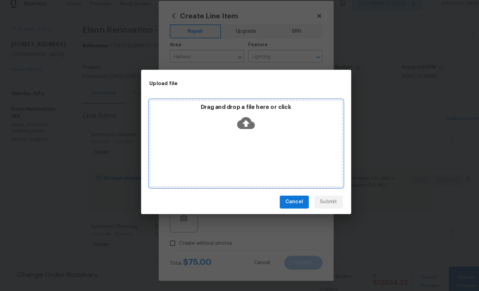
click at [236, 121] on icon at bounding box center [239, 127] width 17 height 12
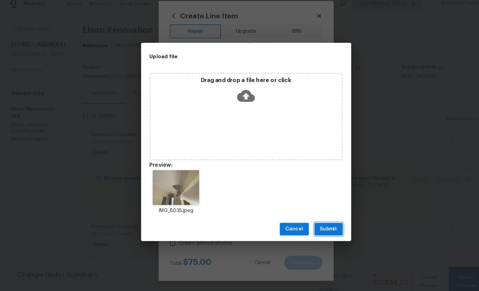
click at [322, 227] on span "Submit" at bounding box center [319, 231] width 17 height 9
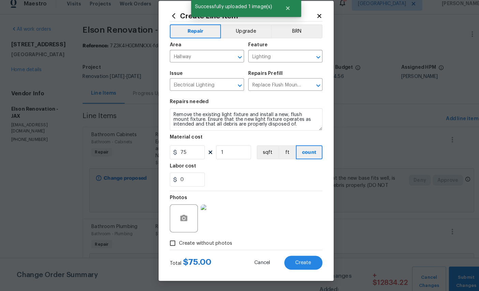
click at [292, 261] on span "Create" at bounding box center [295, 263] width 15 height 5
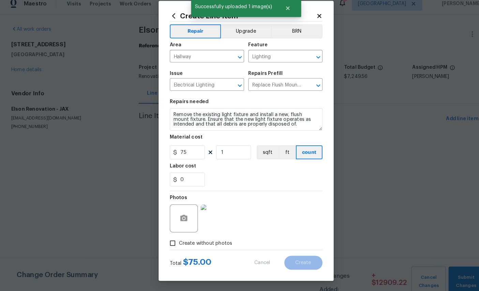
scroll to position [0, 0]
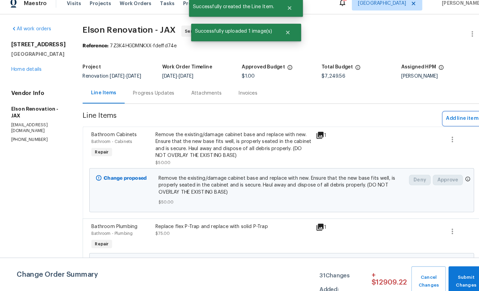
click at [448, 119] on span "Add line item" at bounding box center [449, 123] width 31 height 9
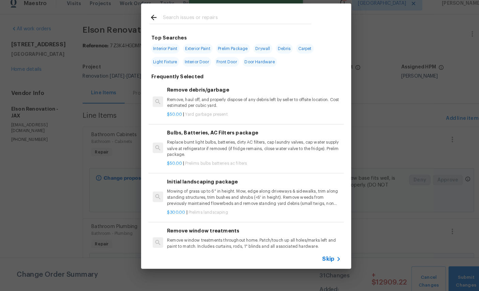
click at [237, 11] on div at bounding box center [224, 24] width 174 height 27
click at [223, 20] on input "text" at bounding box center [230, 25] width 144 height 10
type input "Access"
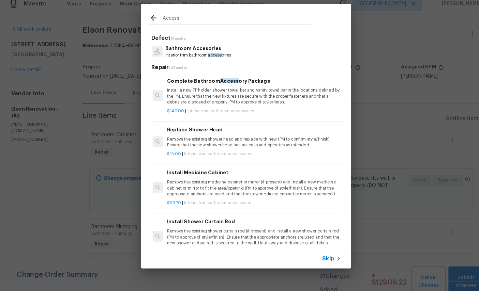
click at [205, 51] on p "Bathroom Accesories" at bounding box center [193, 54] width 64 height 7
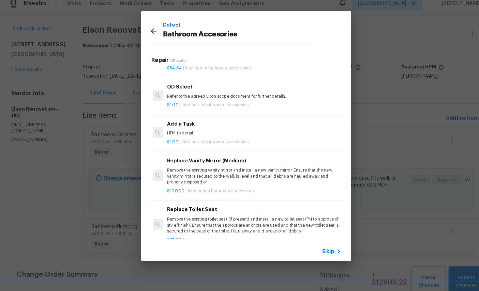
scroll to position [277, 0]
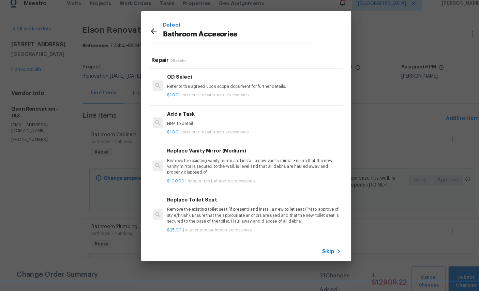
click at [230, 115] on h6 "Add a Task" at bounding box center [246, 118] width 169 height 7
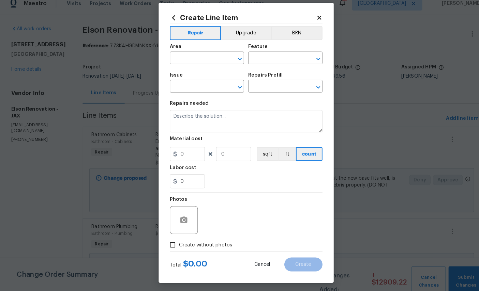
type input "Interior Trim"
type input "Bathroom Accesories"
type input "Add a Task $1.00"
type textarea "HPM to detail"
type input "1"
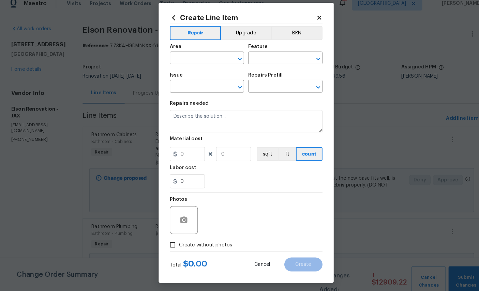
type input "1"
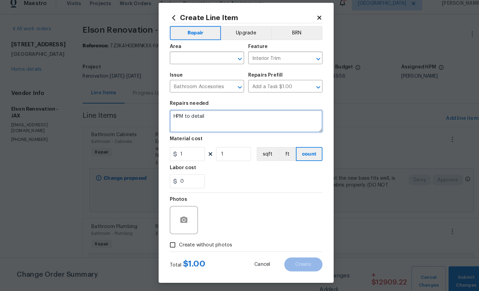
click at [224, 115] on textarea "HPM to detail" at bounding box center [239, 126] width 149 height 22
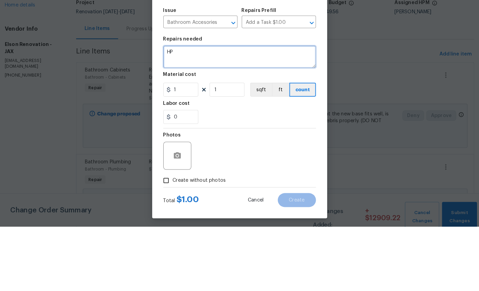
type textarea "H"
type textarea "Replace spring loaded shower bar"
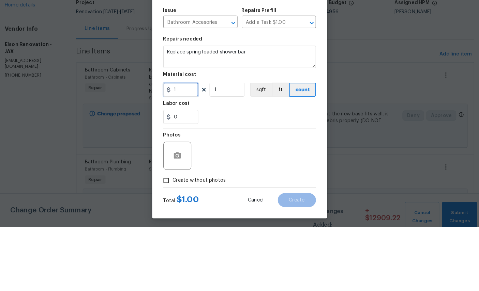
click at [178, 151] on input "1" at bounding box center [182, 158] width 34 height 14
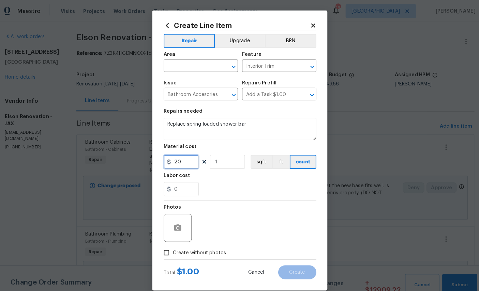
type input "20"
click at [195, 54] on div "Area" at bounding box center [201, 55] width 72 height 9
click at [185, 55] on div "Area" at bounding box center [201, 55] width 72 height 9
click at [188, 59] on div "Area" at bounding box center [201, 55] width 72 height 9
click at [179, 57] on div "Area" at bounding box center [201, 55] width 72 height 9
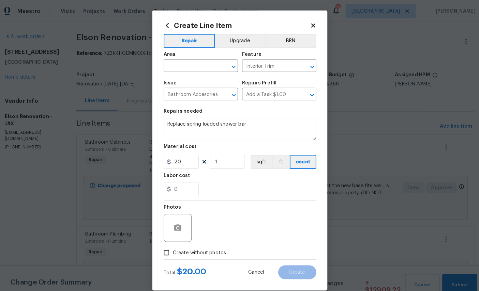
click at [179, 56] on div "Area" at bounding box center [201, 55] width 72 height 9
click at [176, 208] on div "Photos" at bounding box center [179, 204] width 29 height 9
click at [191, 53] on div "Area" at bounding box center [201, 55] width 72 height 9
click at [187, 58] on div "Area" at bounding box center [201, 55] width 72 height 9
click at [194, 54] on div "Area" at bounding box center [201, 55] width 72 height 9
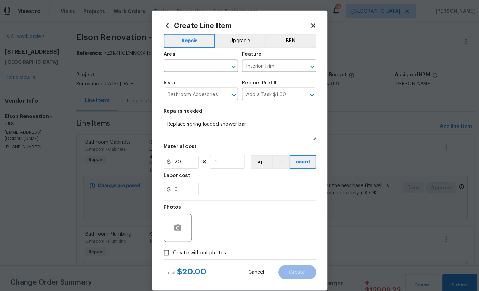
click at [190, 57] on div "Area" at bounding box center [201, 55] width 72 height 9
click at [307, 17] on div "Create Line Item Repair Upgrade BRN Area ​ Feature Interior Trim ​ Issue Bathro…" at bounding box center [239, 146] width 170 height 273
click at [189, 52] on div "Area" at bounding box center [201, 55] width 72 height 9
click at [187, 53] on div "Area" at bounding box center [201, 55] width 72 height 9
click at [192, 53] on div "Area" at bounding box center [201, 55] width 72 height 9
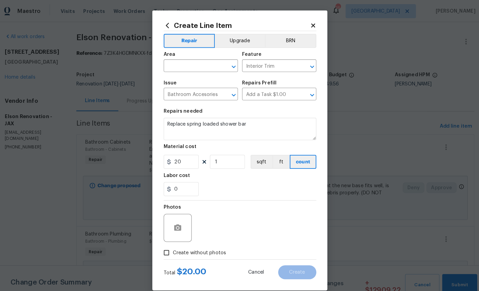
click at [190, 55] on div "Area" at bounding box center [201, 55] width 72 height 9
click at [307, 19] on div "Create Line Item Repair Upgrade BRN Area ​ Feature Interior Trim ​ Issue Bathro…" at bounding box center [239, 146] width 170 height 273
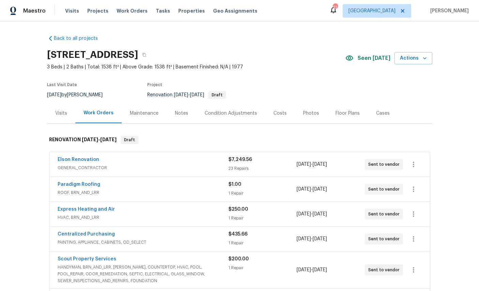
click at [84, 160] on link "Elson Renovation" at bounding box center [79, 159] width 42 height 5
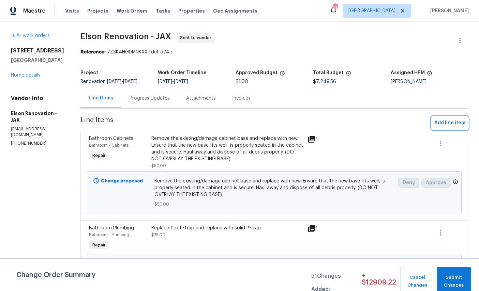
click at [449, 120] on span "Add line item" at bounding box center [449, 123] width 31 height 9
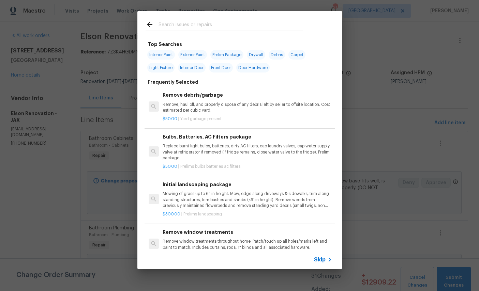
click at [199, 26] on input "text" at bounding box center [230, 25] width 144 height 10
type input "Access"
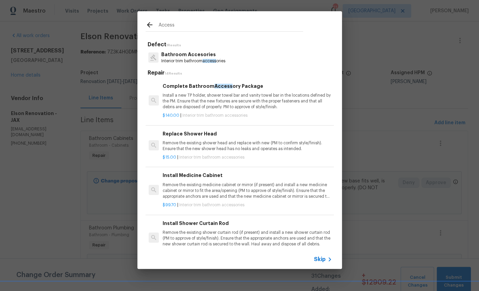
click at [201, 59] on p "Interior trim bathroom access ories" at bounding box center [193, 61] width 64 height 6
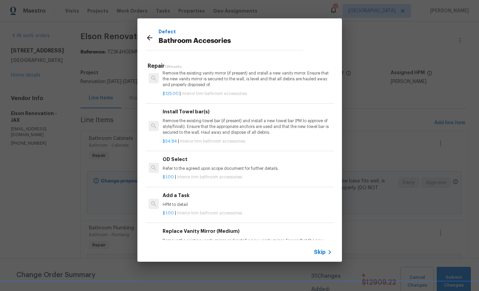
scroll to position [213, 0]
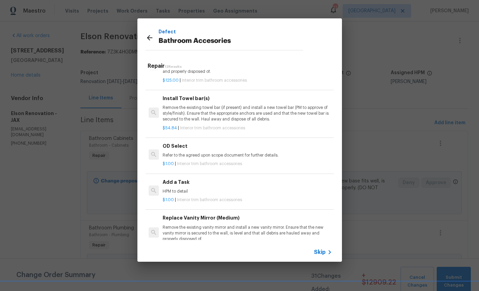
click at [179, 181] on h6 "Add a Task" at bounding box center [246, 182] width 169 height 7
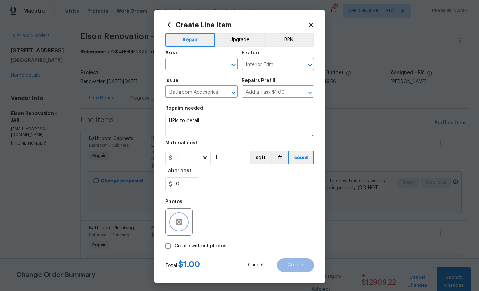
click at [180, 225] on icon "button" at bounding box center [178, 222] width 7 height 6
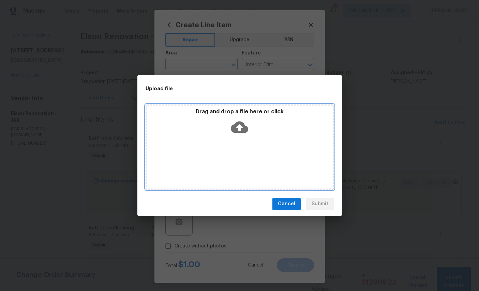
click at [238, 126] on icon at bounding box center [239, 127] width 17 height 17
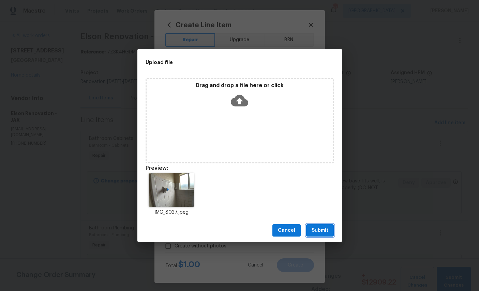
click at [321, 233] on span "Submit" at bounding box center [319, 231] width 17 height 9
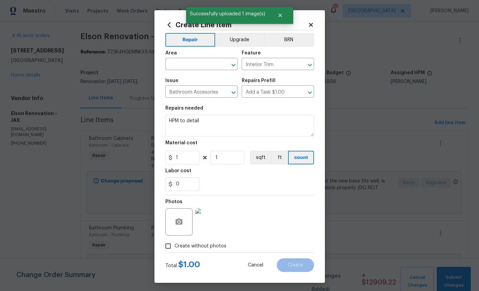
click at [191, 65] on input "text" at bounding box center [191, 65] width 53 height 11
click at [200, 76] on li "Bathroom" at bounding box center [201, 80] width 72 height 11
type input "Bathroom"
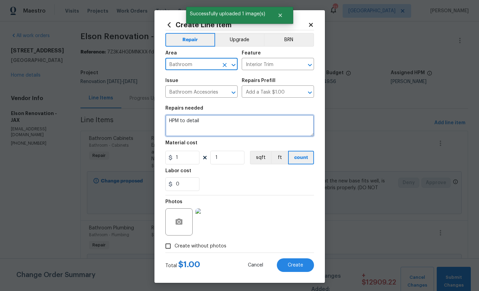
click at [222, 124] on textarea "HPM to detail" at bounding box center [239, 126] width 149 height 22
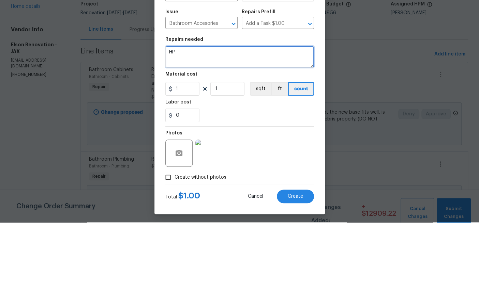
type textarea "H"
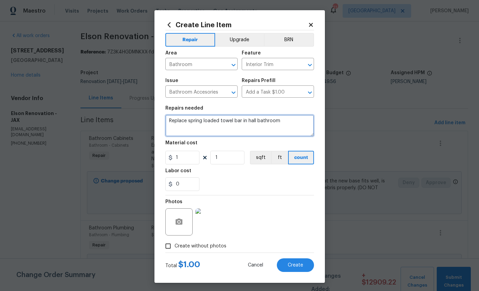
type textarea "Replace spring loaded towel bar in hall bathroom"
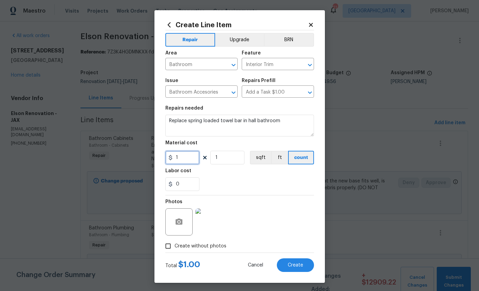
click at [189, 162] on input "1" at bounding box center [182, 158] width 34 height 14
type input "20"
click at [269, 210] on div "Photos" at bounding box center [239, 218] width 149 height 44
click at [297, 268] on span "Create" at bounding box center [295, 265] width 15 height 5
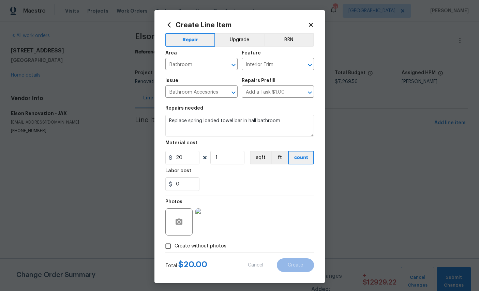
scroll to position [0, 0]
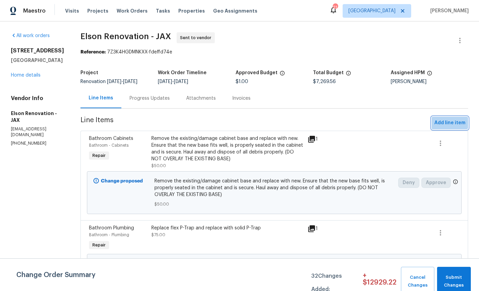
click at [448, 118] on button "Add line item" at bounding box center [449, 123] width 36 height 13
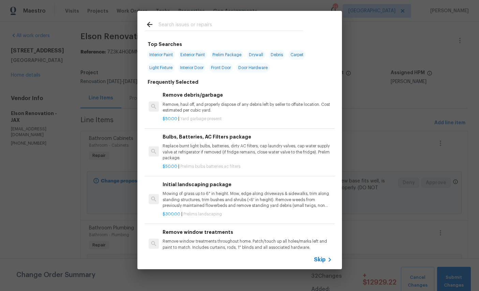
click at [220, 25] on input "text" at bounding box center [230, 25] width 144 height 10
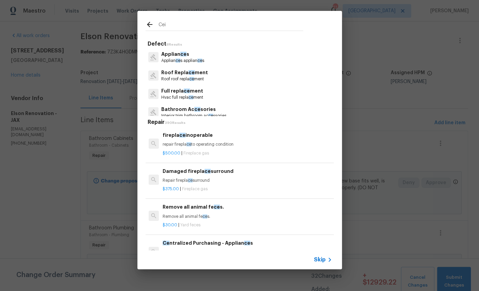
type input "Ceil"
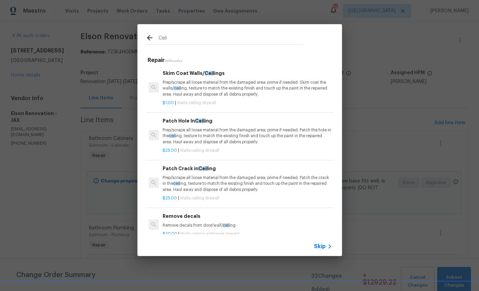
click at [215, 78] on div "Skim Coat Walls/ Ceil ings Prep/scrape all loose material from the damaged area…" at bounding box center [246, 83] width 169 height 28
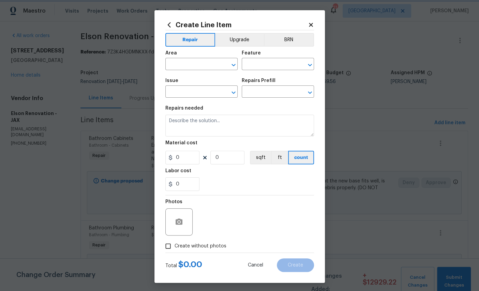
type input "Walls and Ceiling"
type input "Drywall"
type textarea "Prep/scrape all loose material from the damaged area; prime if needed. Skim coa…"
type input "1"
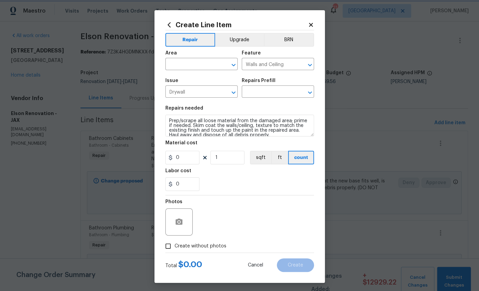
type input "Skim Coat Walls/Ceilings $1.00"
type input "1"
click at [201, 64] on input "text" at bounding box center [191, 65] width 53 height 11
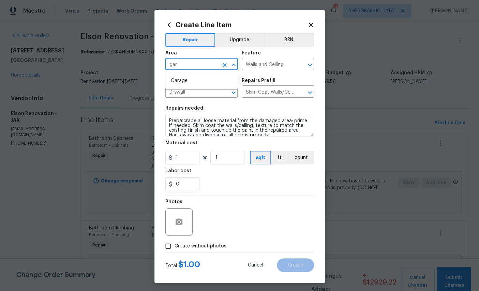
click at [193, 80] on li "Garage" at bounding box center [201, 80] width 72 height 11
type input "Garage"
click at [190, 162] on input "1" at bounding box center [182, 158] width 34 height 14
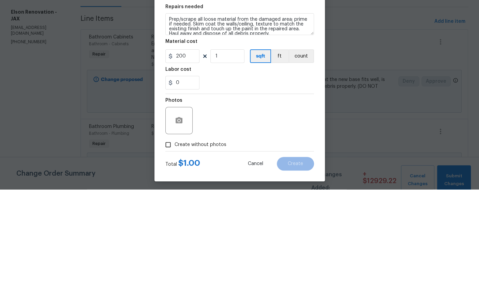
scroll to position [26, 0]
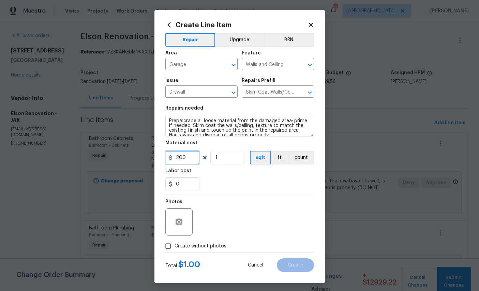
type input "200"
click at [179, 225] on icon "button" at bounding box center [178, 222] width 7 height 6
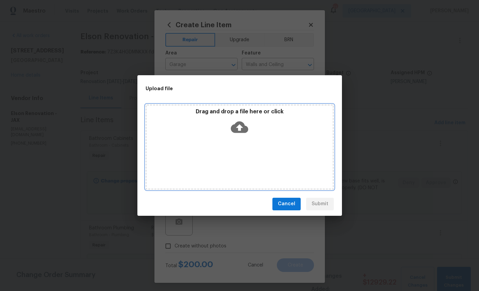
click at [239, 130] on icon at bounding box center [239, 127] width 17 height 17
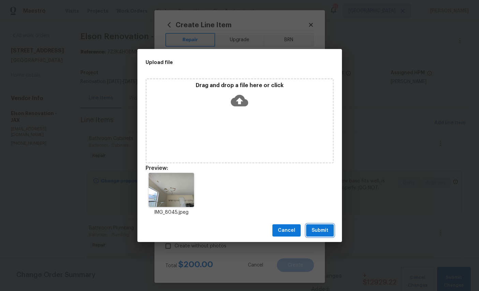
click at [325, 230] on span "Submit" at bounding box center [319, 231] width 17 height 9
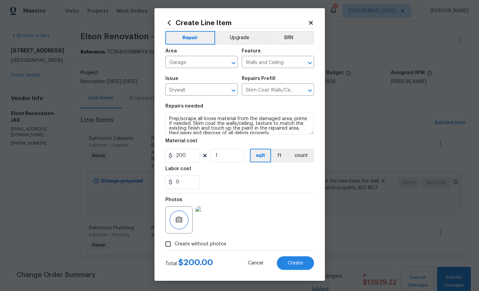
scroll to position [6, 0]
click at [295, 263] on span "Create" at bounding box center [295, 263] width 15 height 5
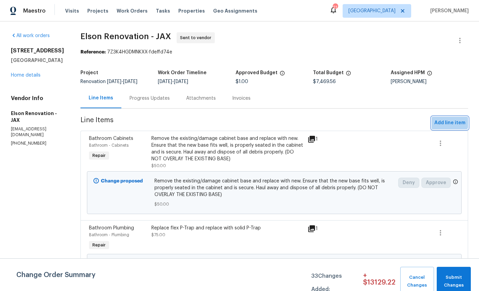
click at [450, 121] on span "Add line item" at bounding box center [449, 123] width 31 height 9
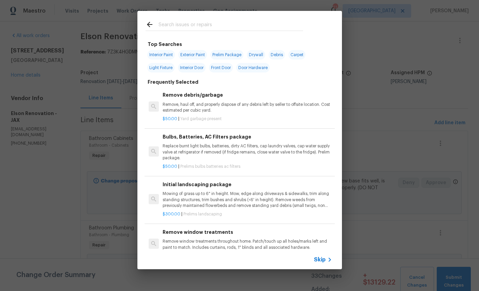
click at [218, 22] on input "text" at bounding box center [230, 25] width 144 height 10
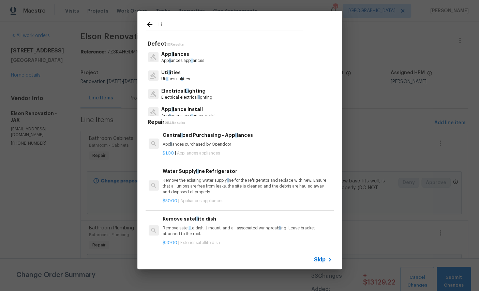
type input "L"
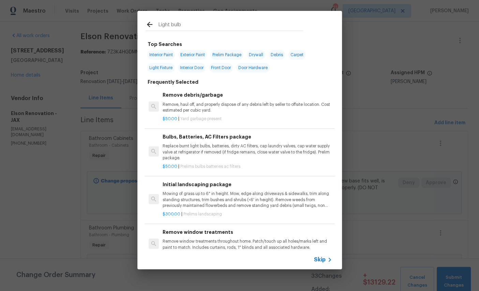
type input "Light bulbs"
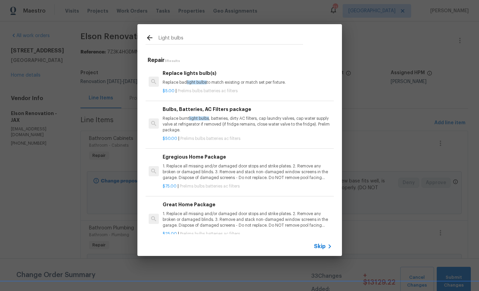
click at [211, 168] on p "1. Replace all missing and/or damaged door stops and strike plates. 2. Remove a…" at bounding box center [246, 172] width 169 height 17
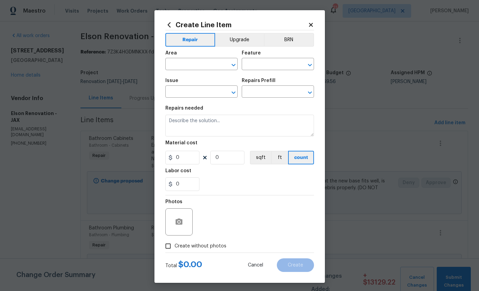
type input "Home Readiness Packages"
type input "Bulbs, Batteries, AC Filters"
type input "Egregious Home Package $75.00"
type textarea "1. Replace all missing and/or damaged door stops and strike plates. 2. Remove a…"
type input "75"
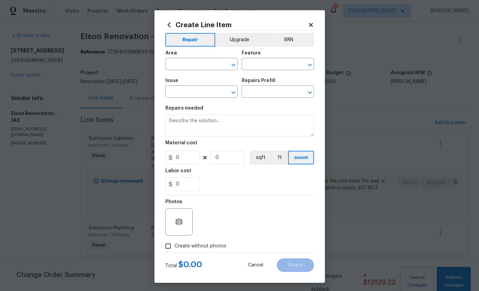
type input "1"
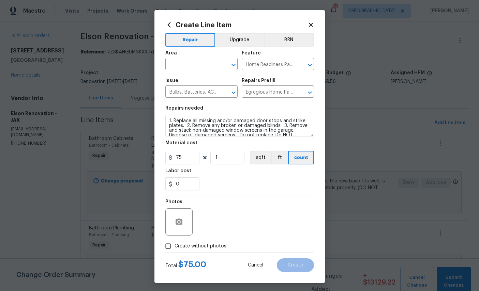
click at [196, 64] on input "text" at bounding box center [191, 65] width 53 height 11
click at [198, 92] on li "Interior Overall" at bounding box center [201, 92] width 72 height 11
type input "Interior Overall"
click at [184, 221] on button "button" at bounding box center [179, 222] width 16 height 16
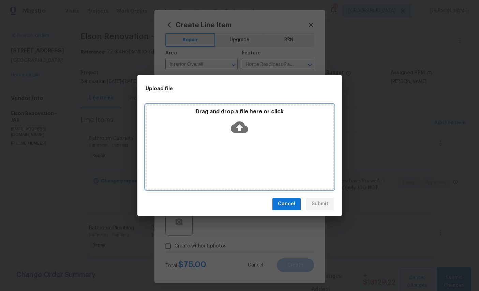
click at [240, 130] on icon at bounding box center [239, 127] width 17 height 17
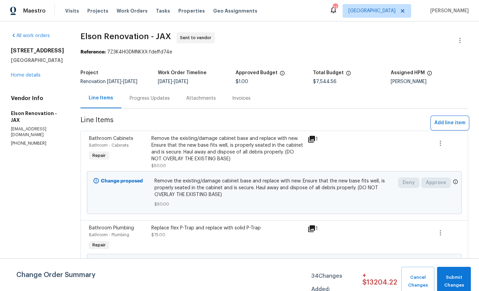
click at [446, 118] on button "Add line item" at bounding box center [449, 123] width 36 height 13
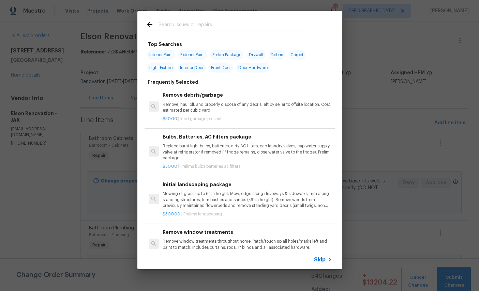
click at [211, 27] on input "text" at bounding box center [230, 25] width 144 height 10
type input "Siding"
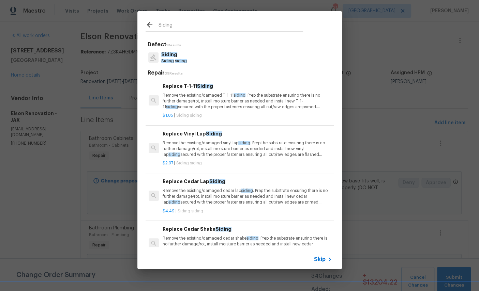
click at [173, 54] on span "Siding" at bounding box center [169, 54] width 16 height 5
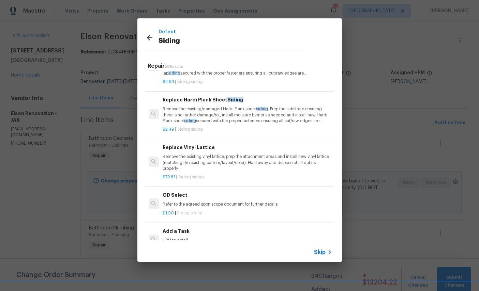
scroll to position [265, 0]
click at [178, 228] on h6 "Add a Task" at bounding box center [246, 231] width 169 height 7
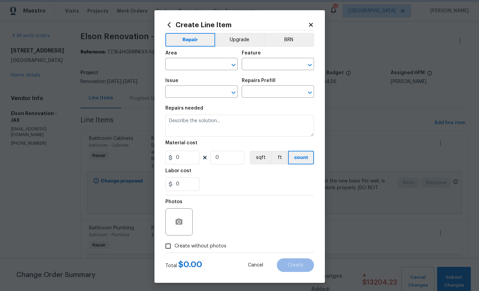
type input "Siding"
type input "Add a Task $1.00"
type textarea "HPM to detail"
type input "1"
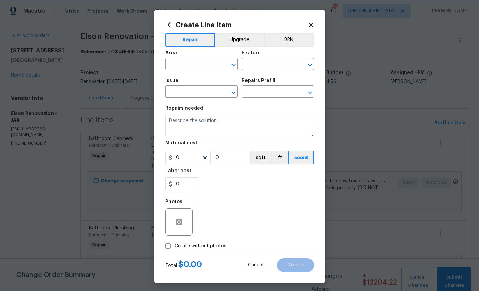
type input "1"
click at [203, 66] on input "text" at bounding box center [191, 65] width 53 height 11
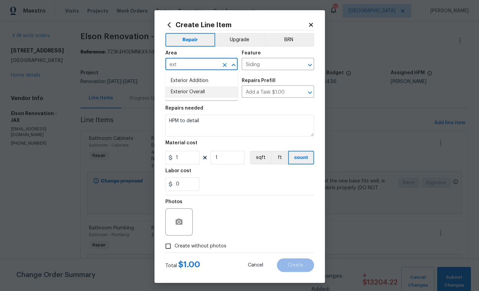
click at [196, 95] on li "Exterior Overall" at bounding box center [201, 92] width 72 height 11
type input "Exterior Overall"
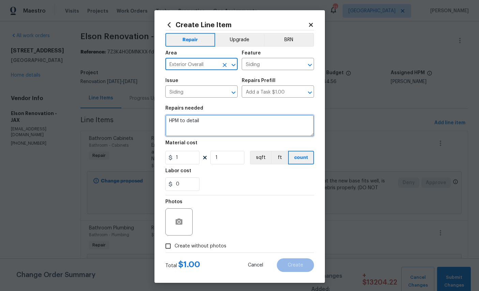
click at [225, 125] on textarea "HPM to detail" at bounding box center [239, 126] width 149 height 22
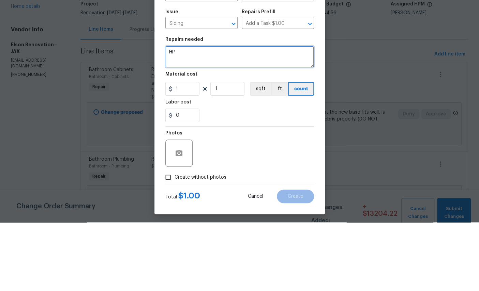
type textarea "H"
type textarea "Repair all small holes in vinyl siding"
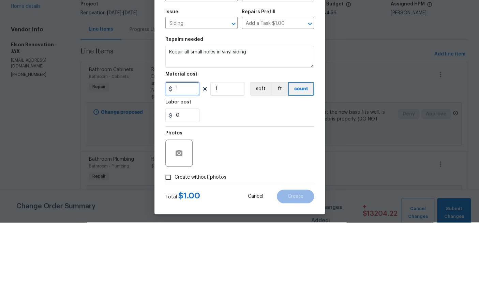
click at [187, 151] on input "1" at bounding box center [182, 158] width 34 height 14
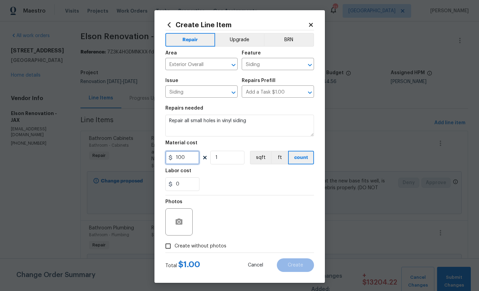
type input "100"
click at [186, 220] on div at bounding box center [178, 221] width 27 height 27
click at [181, 225] on icon "button" at bounding box center [178, 222] width 7 height 6
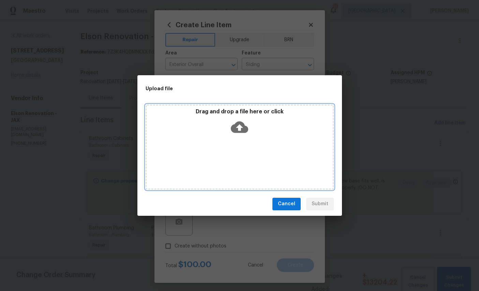
click at [245, 122] on icon at bounding box center [239, 127] width 17 height 17
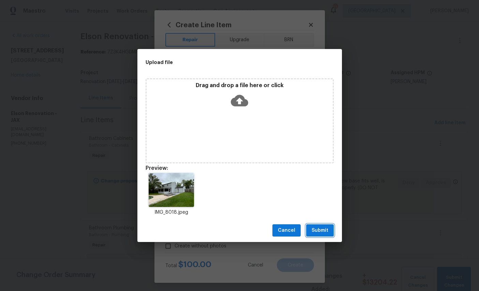
click at [322, 229] on span "Submit" at bounding box center [319, 231] width 17 height 9
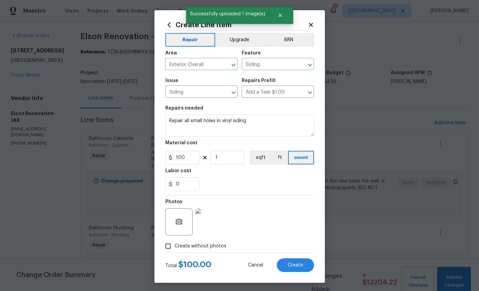
click at [298, 268] on span "Create" at bounding box center [295, 265] width 15 height 5
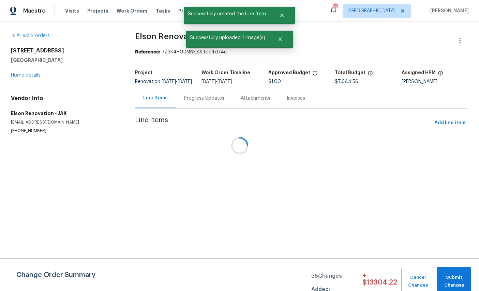
scroll to position [0, 0]
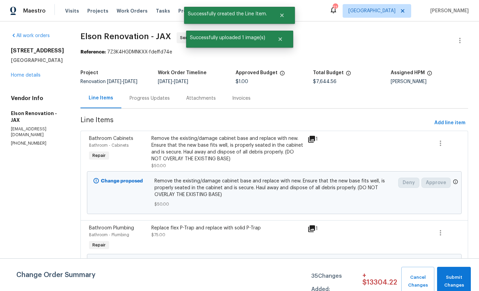
click at [27, 78] on div "11562 W Ride Dr Jacksonville, FL 32223 Home details" at bounding box center [37, 62] width 53 height 31
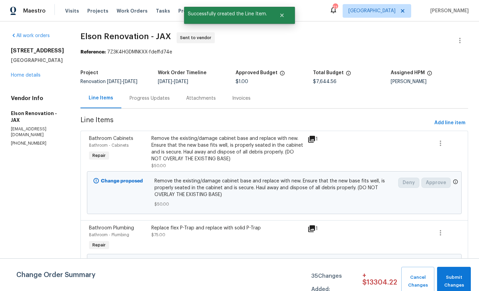
click at [31, 75] on div "11562 W Ride Dr Jacksonville, FL 32223 Home details" at bounding box center [37, 62] width 53 height 31
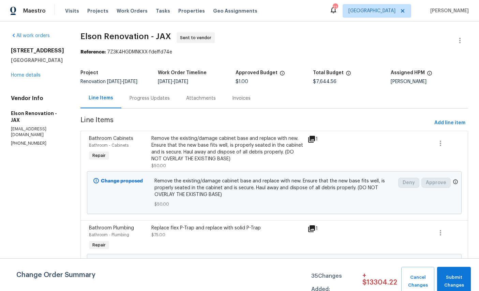
click at [21, 78] on link "Home details" at bounding box center [26, 75] width 30 height 5
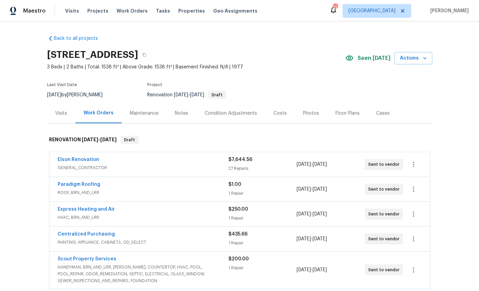
click at [287, 114] on div "Costs" at bounding box center [279, 113] width 13 height 7
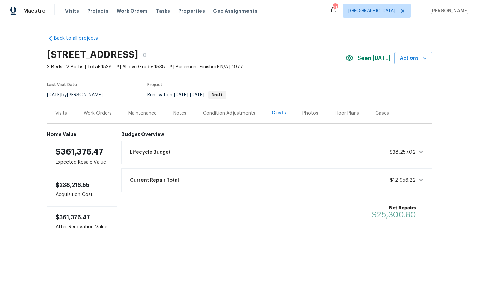
click at [97, 112] on div "Work Orders" at bounding box center [97, 113] width 28 height 7
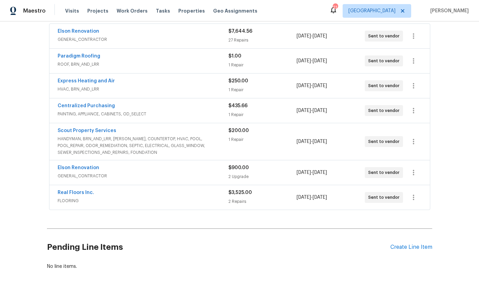
scroll to position [128, 0]
click at [419, 241] on div "Pending Line Items Create Line Item" at bounding box center [239, 248] width 385 height 32
click at [415, 247] on div "Create Line Item" at bounding box center [411, 248] width 42 height 6
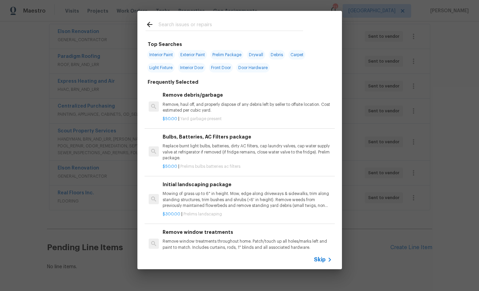
click at [210, 26] on input "text" at bounding box center [230, 25] width 144 height 10
type input "Ini"
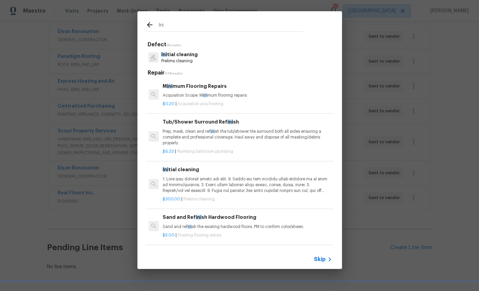
click at [179, 59] on p "Prelims cleaning" at bounding box center [179, 61] width 36 height 6
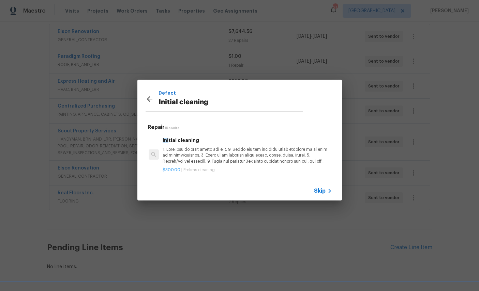
click at [215, 152] on p at bounding box center [246, 155] width 169 height 17
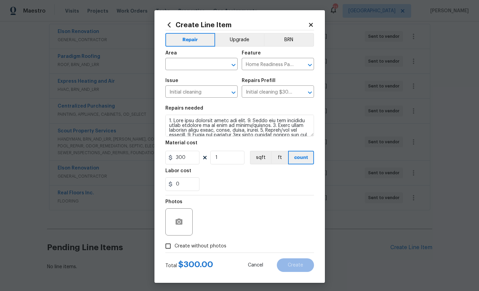
click at [194, 63] on input "text" at bounding box center [191, 65] width 53 height 11
click at [197, 94] on li "Interior Overall" at bounding box center [201, 92] width 72 height 11
type input "Interior Overall"
click at [185, 227] on button "button" at bounding box center [179, 222] width 16 height 16
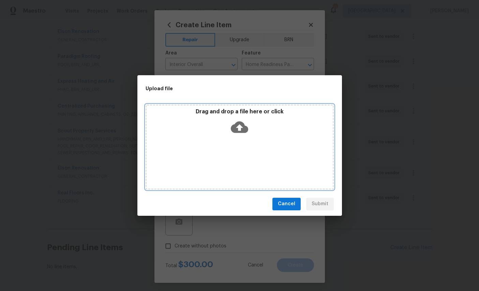
click at [244, 128] on icon at bounding box center [239, 127] width 17 height 12
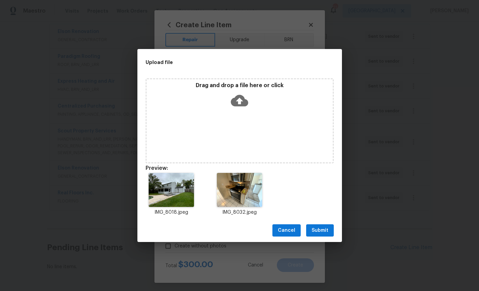
click at [323, 227] on span "Submit" at bounding box center [319, 231] width 17 height 9
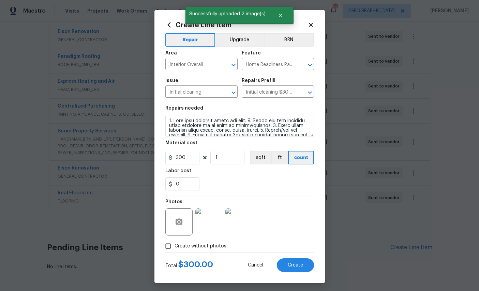
click at [297, 265] on button "Create" at bounding box center [295, 266] width 37 height 14
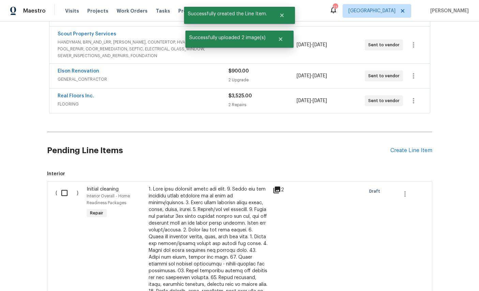
scroll to position [227, 0]
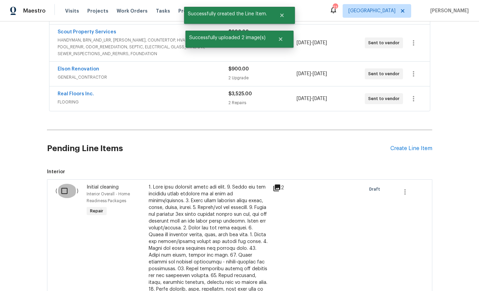
click at [64, 196] on input "checkbox" at bounding box center [66, 191] width 19 height 14
checkbox input "true"
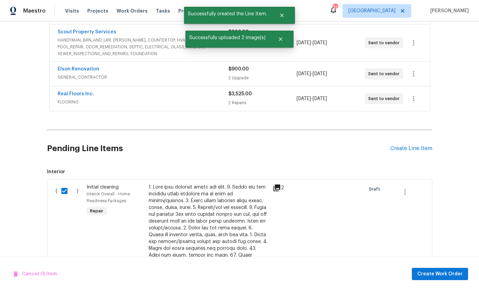
click at [440, 265] on div "Cancel (1) Item Create Work Order" at bounding box center [239, 274] width 479 height 35
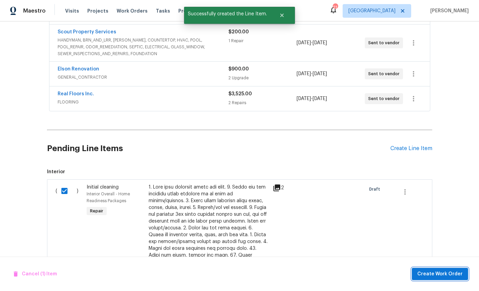
click at [445, 270] on span "Create Work Order" at bounding box center [439, 274] width 45 height 9
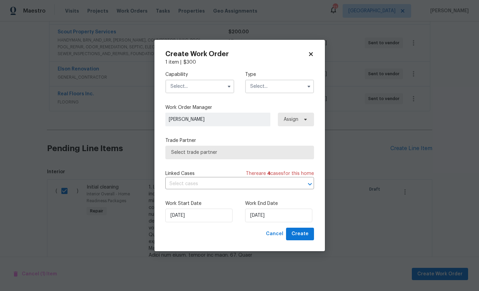
click at [196, 86] on input "text" at bounding box center [199, 87] width 69 height 14
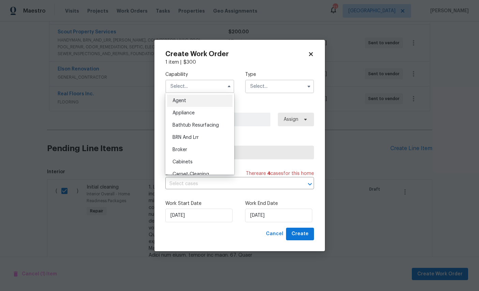
click at [196, 86] on input "text" at bounding box center [199, 87] width 69 height 14
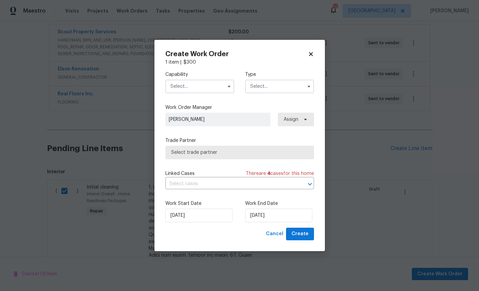
click at [192, 82] on input "text" at bounding box center [199, 87] width 69 height 14
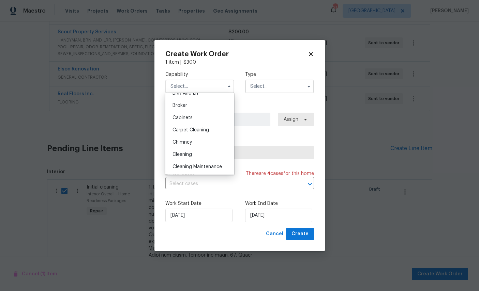
scroll to position [45, 0]
click at [186, 155] on span "Cleaning" at bounding box center [181, 153] width 19 height 5
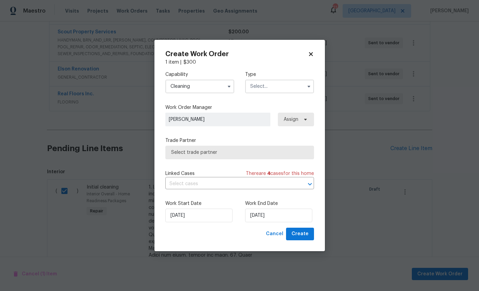
type input "Cleaning"
click at [282, 85] on input "text" at bounding box center [279, 87] width 69 height 14
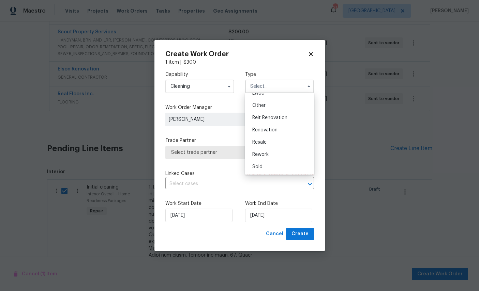
scroll to position [86, 0]
click at [268, 128] on span "Renovation" at bounding box center [264, 130] width 25 height 5
type input "Renovation"
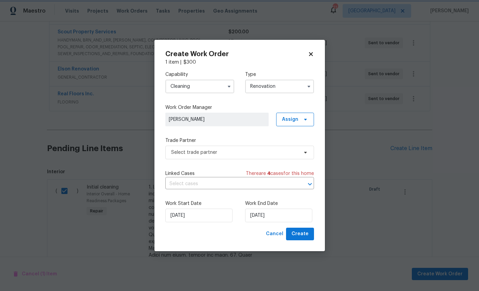
scroll to position [0, 0]
click at [223, 152] on span "Select trade partner" at bounding box center [234, 152] width 127 height 7
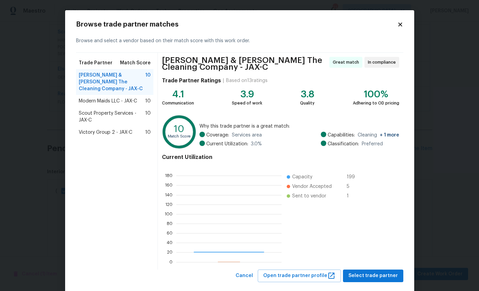
scroll to position [95, 105]
click at [105, 98] on span "Modern Maids LLC - JAX-C" at bounding box center [108, 101] width 58 height 7
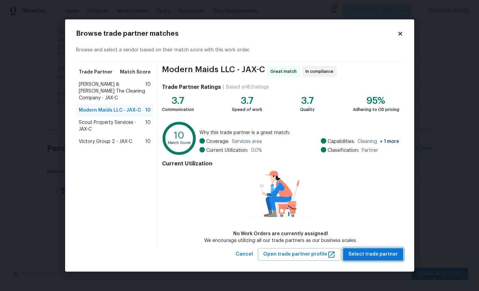
click at [375, 253] on span "Select trade partner" at bounding box center [372, 254] width 49 height 9
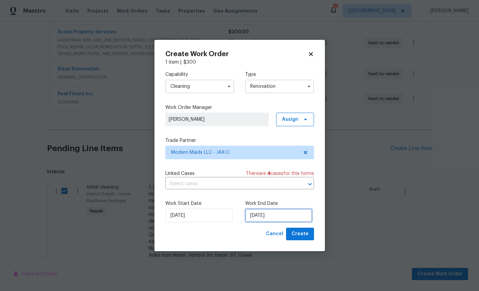
click at [275, 214] on input "10/1/2025" at bounding box center [278, 216] width 67 height 14
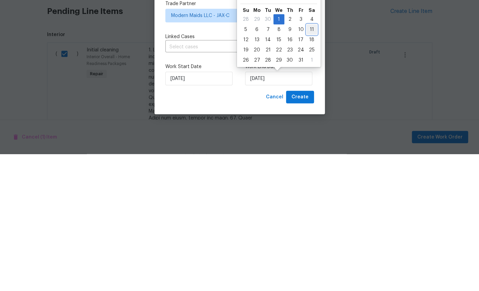
click at [310, 162] on div "11" at bounding box center [311, 167] width 11 height 10
type input "10/11/2025"
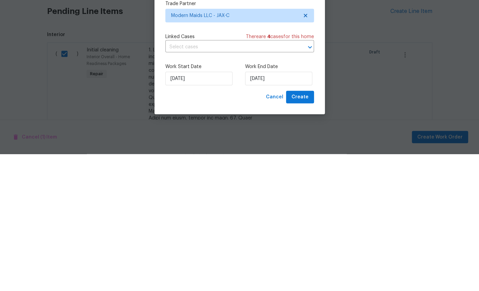
scroll to position [26, 0]
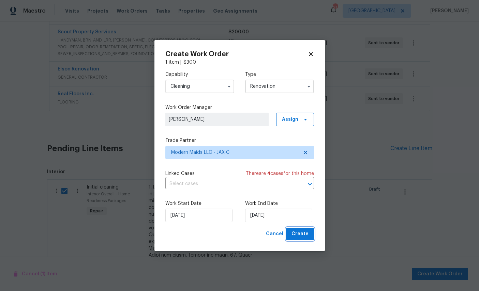
click at [303, 232] on span "Create" at bounding box center [299, 234] width 17 height 9
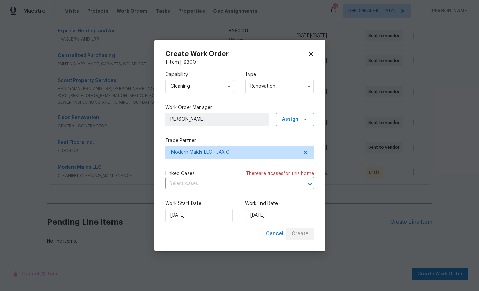
scroll to position [153, 0]
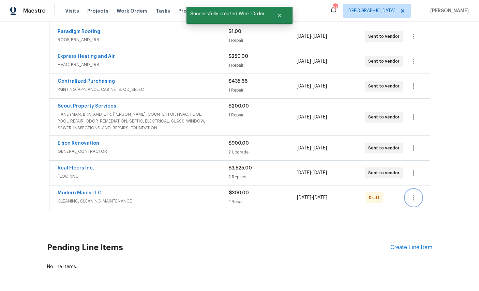
click at [413, 195] on icon "button" at bounding box center [413, 197] width 1 height 5
click at [426, 173] on li "Send to Vendor" at bounding box center [438, 173] width 74 height 11
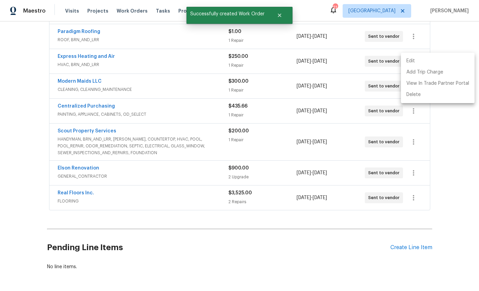
click at [407, 217] on div at bounding box center [239, 145] width 479 height 291
click at [408, 245] on div "Create Line Item" at bounding box center [411, 248] width 42 height 6
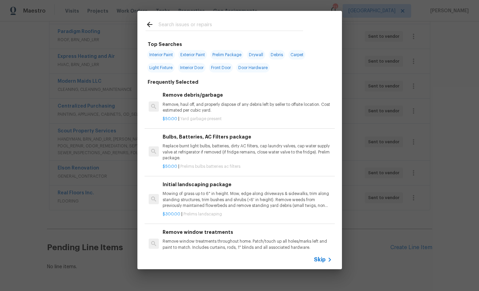
click at [216, 25] on input "text" at bounding box center [230, 25] width 144 height 10
type input "Land"
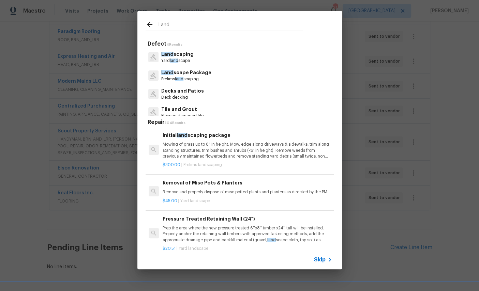
click at [187, 74] on p "Land scape Package" at bounding box center [186, 72] width 50 height 7
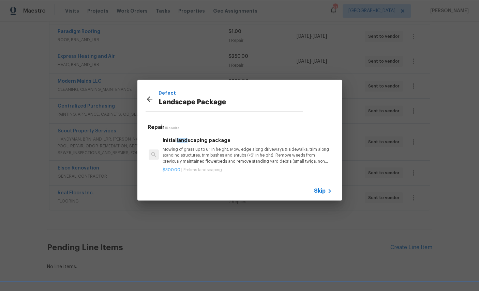
click at [211, 148] on p "Mowing of grass up to 6" in height. Mow, edge along driveways & sidewalks, trim…" at bounding box center [246, 155] width 169 height 17
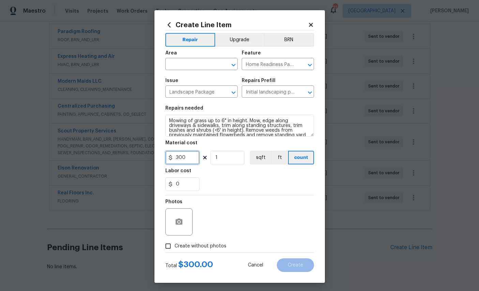
click at [189, 164] on input "300" at bounding box center [182, 158] width 34 height 14
type input "150"
click at [198, 62] on input "text" at bounding box center [191, 65] width 53 height 11
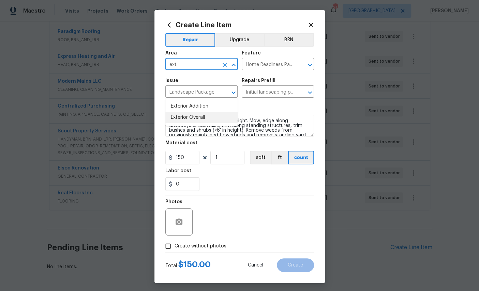
click at [196, 112] on li "Exterior Overall" at bounding box center [201, 117] width 72 height 11
type input "Exterior Overall"
click at [182, 224] on icon "button" at bounding box center [179, 222] width 8 height 8
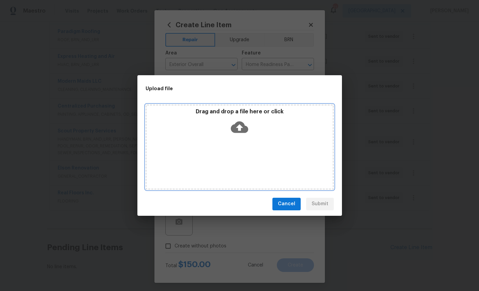
click at [241, 129] on icon at bounding box center [239, 127] width 17 height 12
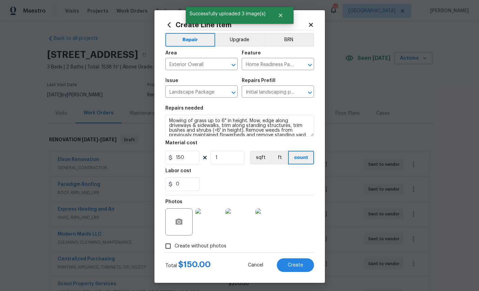
scroll to position [153, 0]
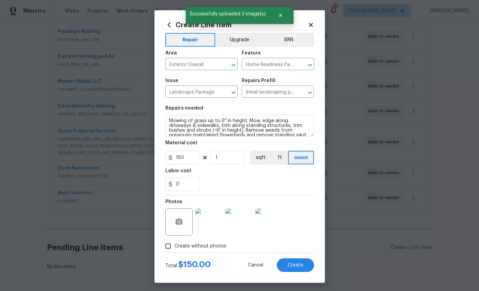
click at [298, 268] on span "Create" at bounding box center [295, 265] width 15 height 5
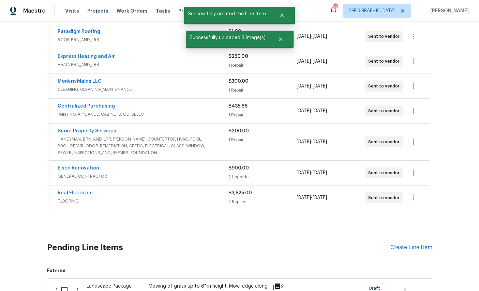
click at [62, 283] on input "checkbox" at bounding box center [66, 290] width 19 height 14
checkbox input "true"
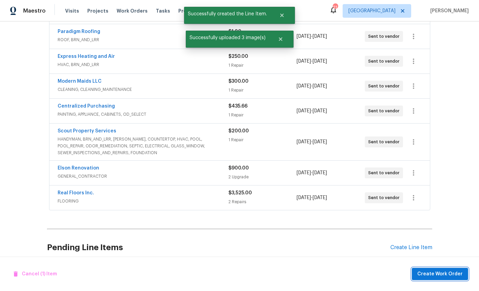
click at [446, 270] on span "Create Work Order" at bounding box center [439, 274] width 45 height 9
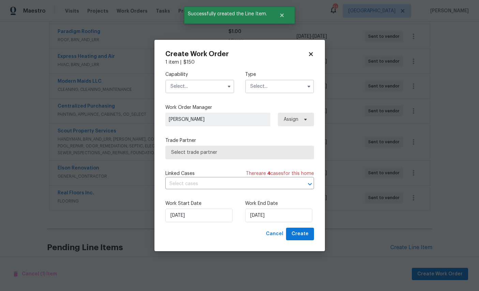
click at [195, 85] on input "text" at bounding box center [199, 87] width 69 height 14
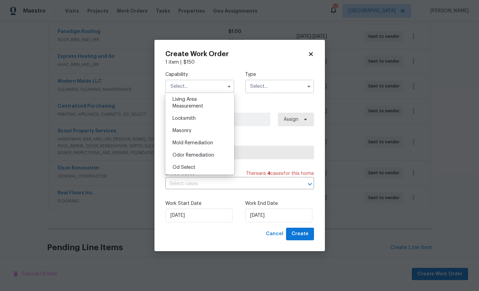
scroll to position [479, 0]
click at [198, 83] on div "Landscaping Maintenance" at bounding box center [199, 73] width 65 height 19
type input "Landscaping Maintenance"
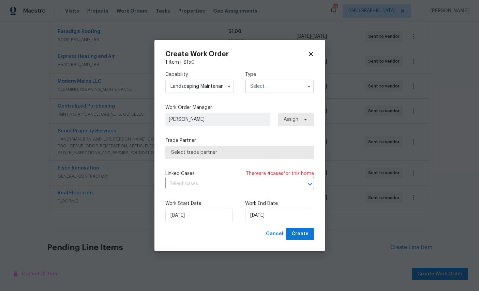
click at [278, 85] on input "text" at bounding box center [279, 87] width 69 height 14
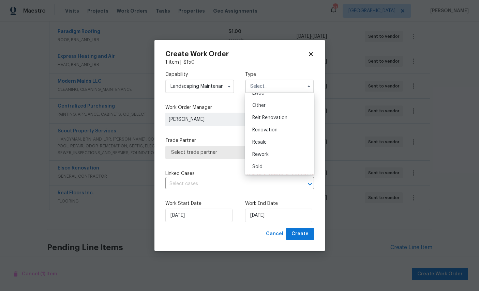
scroll to position [86, 0]
click at [271, 128] on span "Renovation" at bounding box center [264, 130] width 25 height 5
type input "Renovation"
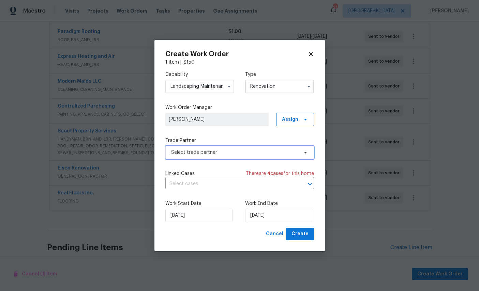
click at [235, 149] on span "Select trade partner" at bounding box center [234, 152] width 127 height 7
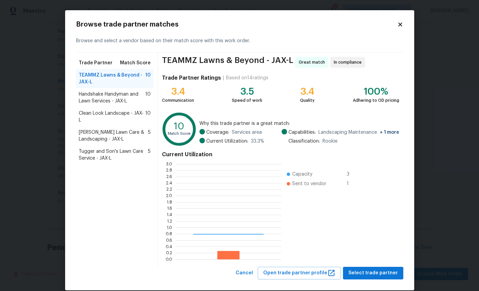
scroll to position [95, 106]
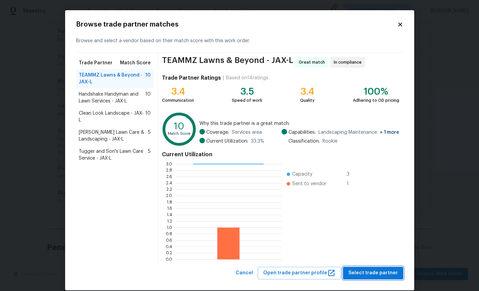
click at [374, 270] on span "Select trade partner" at bounding box center [372, 273] width 49 height 9
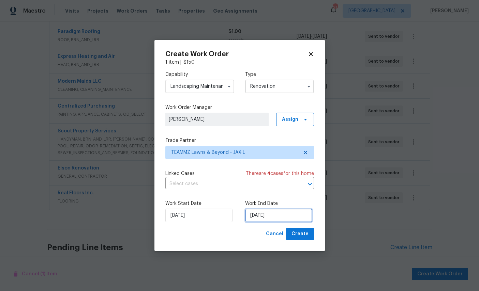
click at [276, 215] on input "[DATE]" at bounding box center [278, 216] width 67 height 14
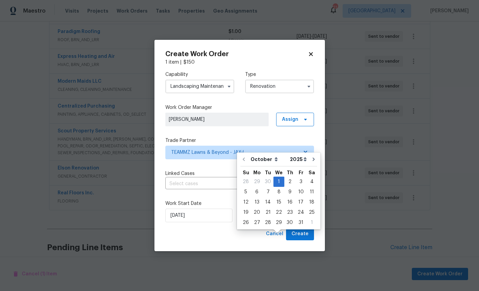
scroll to position [26, 0]
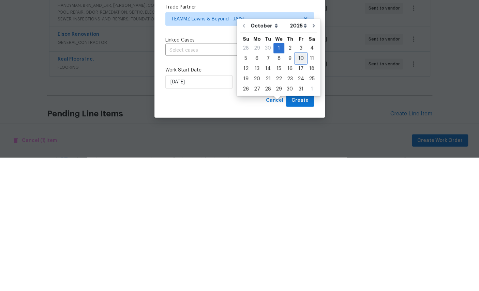
click at [295, 187] on div "10" at bounding box center [300, 192] width 11 height 10
type input "[DATE]"
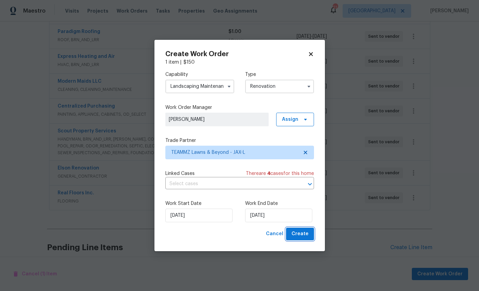
click at [300, 233] on span "Create" at bounding box center [299, 234] width 17 height 9
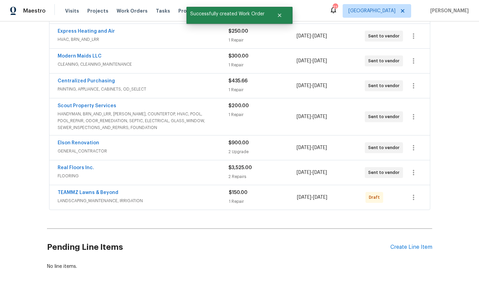
scroll to position [178, 0]
click at [415, 194] on icon "button" at bounding box center [413, 198] width 8 height 8
click at [428, 171] on li "Send to Vendor" at bounding box center [438, 173] width 74 height 11
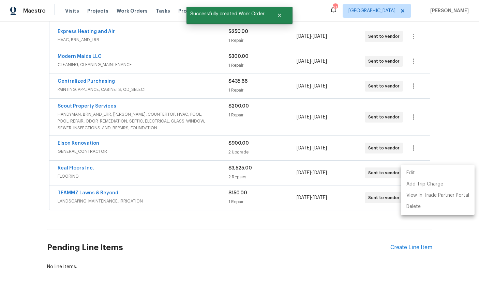
click at [71, 166] on div at bounding box center [239, 145] width 479 height 291
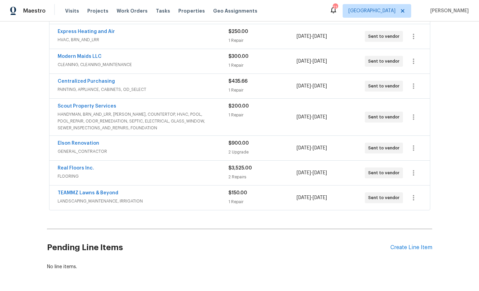
click at [81, 191] on link "TEAMMZ Lawns & Beyond" at bounding box center [88, 193] width 61 height 5
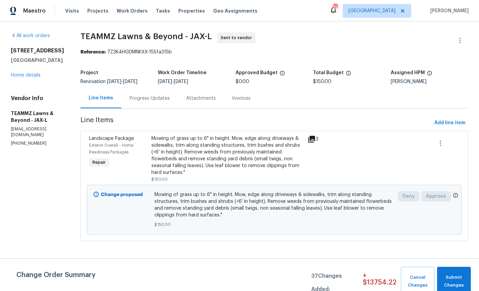
click at [170, 102] on div "Progress Updates" at bounding box center [149, 98] width 40 height 7
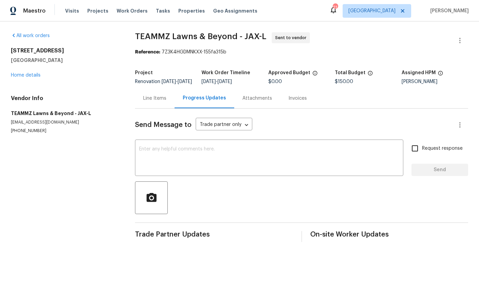
click at [224, 158] on textarea at bounding box center [269, 159] width 260 height 24
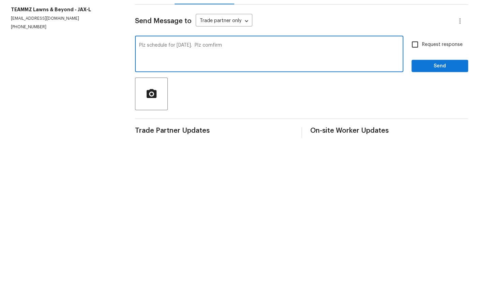
type textarea "Plz schedule for [DATE]. Plz comfirm"
click at [413, 141] on input "Request response" at bounding box center [414, 148] width 14 height 14
checkbox input "true"
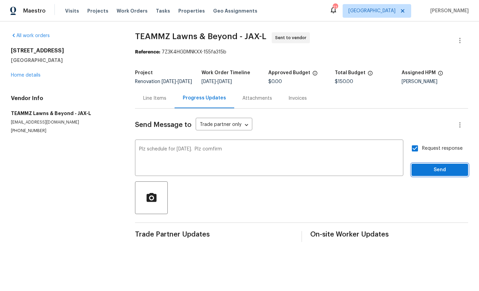
click at [438, 174] on span "Send" at bounding box center [440, 170] width 46 height 9
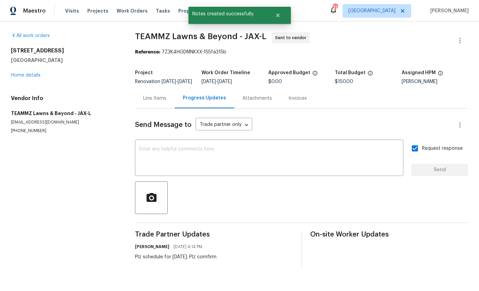
click at [26, 74] on link "Home details" at bounding box center [26, 75] width 30 height 5
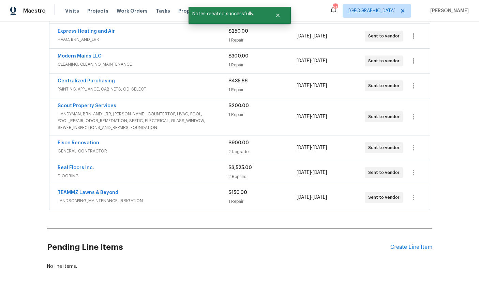
scroll to position [178, 0]
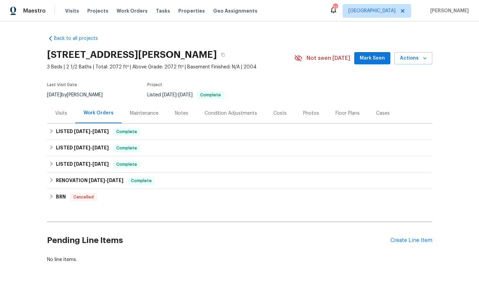
click at [412, 238] on div "Create Line Item" at bounding box center [411, 240] width 42 height 6
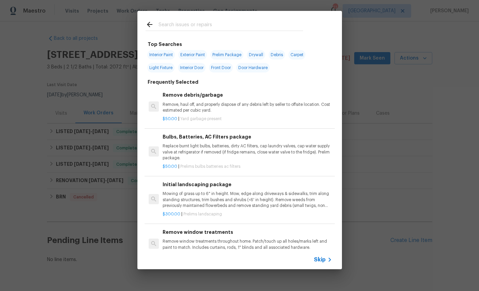
click at [209, 20] on input "text" at bounding box center [230, 25] width 144 height 10
type input "Clean"
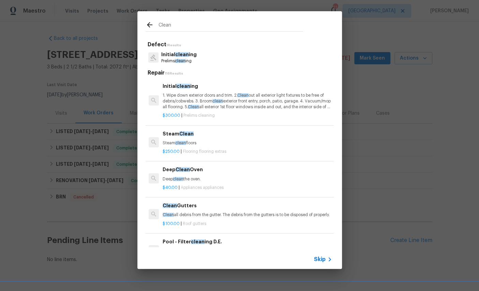
click at [185, 56] on span "clean" at bounding box center [182, 54] width 14 height 5
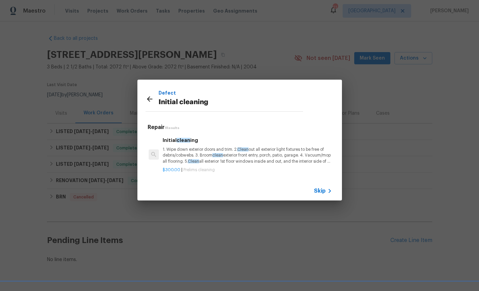
click at [211, 146] on div "Initial clean ing 1. Wipe down exterior doors and trim. 2. Clean out all exteri…" at bounding box center [246, 151] width 169 height 28
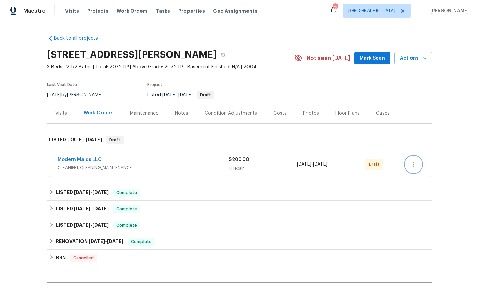
click at [416, 165] on icon "button" at bounding box center [413, 164] width 8 height 8
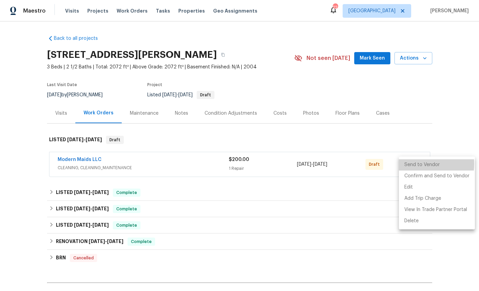
click at [417, 165] on li "Send to Vendor" at bounding box center [437, 164] width 76 height 11
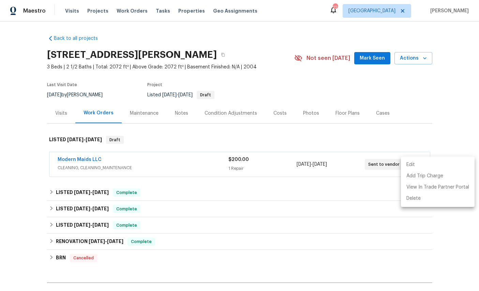
click at [265, 29] on div at bounding box center [239, 145] width 479 height 291
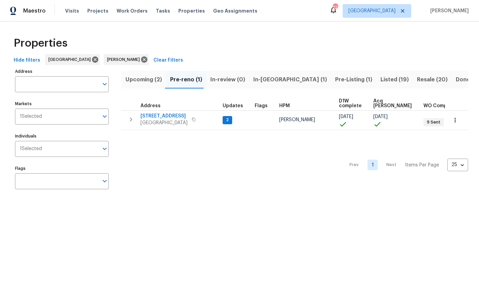
click at [380, 76] on span "Listed (19)" at bounding box center [394, 80] width 28 height 10
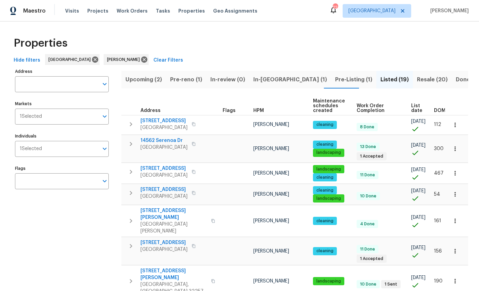
click at [232, 82] on span "In-review (0)" at bounding box center [227, 80] width 35 height 10
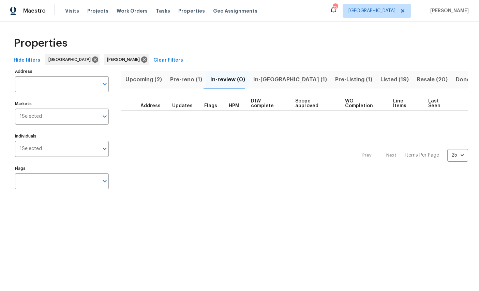
click at [262, 80] on span "In-reno (1)" at bounding box center [290, 80] width 74 height 10
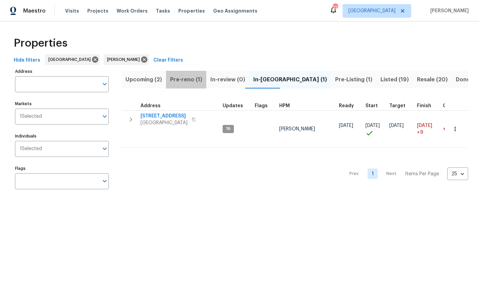
click at [186, 81] on span "Pre-reno (1)" at bounding box center [186, 80] width 32 height 10
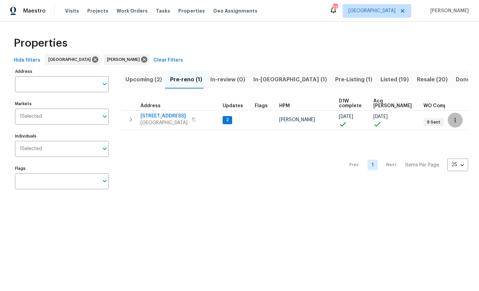
click at [456, 118] on icon "button" at bounding box center [454, 120] width 7 height 7
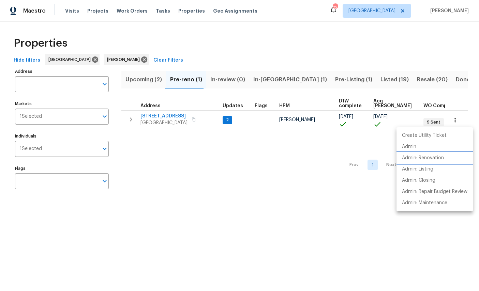
click at [428, 160] on p "Admin: Renovation" at bounding box center [423, 158] width 42 height 7
click at [383, 46] on div at bounding box center [239, 145] width 479 height 291
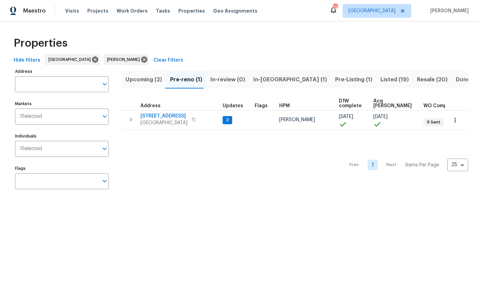
click at [380, 82] on span "Listed (19)" at bounding box center [394, 80] width 28 height 10
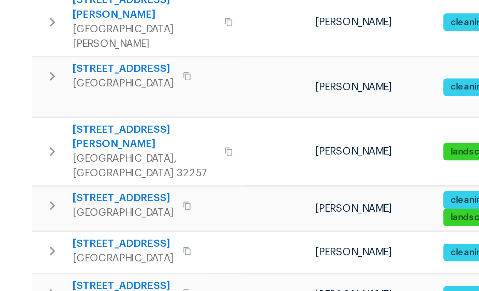
scroll to position [126, 0]
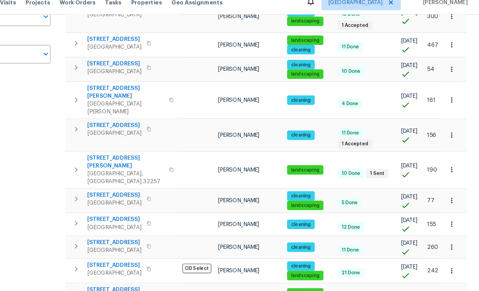
click at [447, 148] on button "button" at bounding box center [454, 155] width 15 height 15
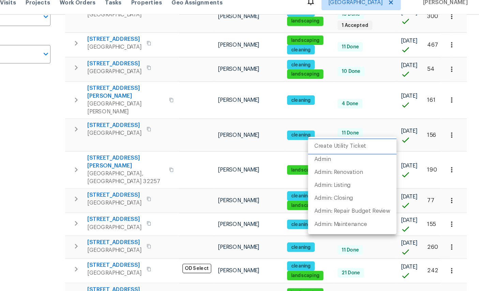
click at [336, 132] on p "Create Utility Ticket" at bounding box center [358, 135] width 45 height 7
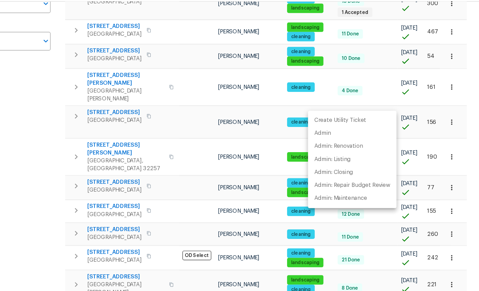
click at [32, 115] on div at bounding box center [239, 145] width 479 height 291
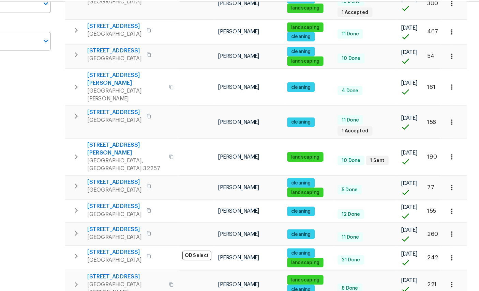
click at [451, 152] on icon "button" at bounding box center [454, 155] width 7 height 7
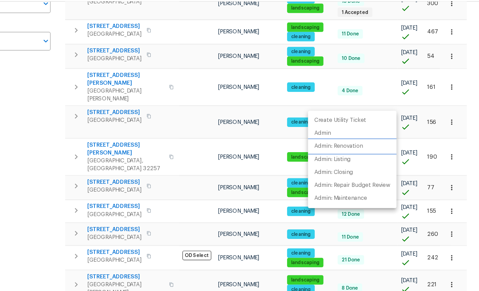
click at [336, 143] on p "Admin: Renovation" at bounding box center [357, 146] width 42 height 7
